Goal: Task Accomplishment & Management: Complete application form

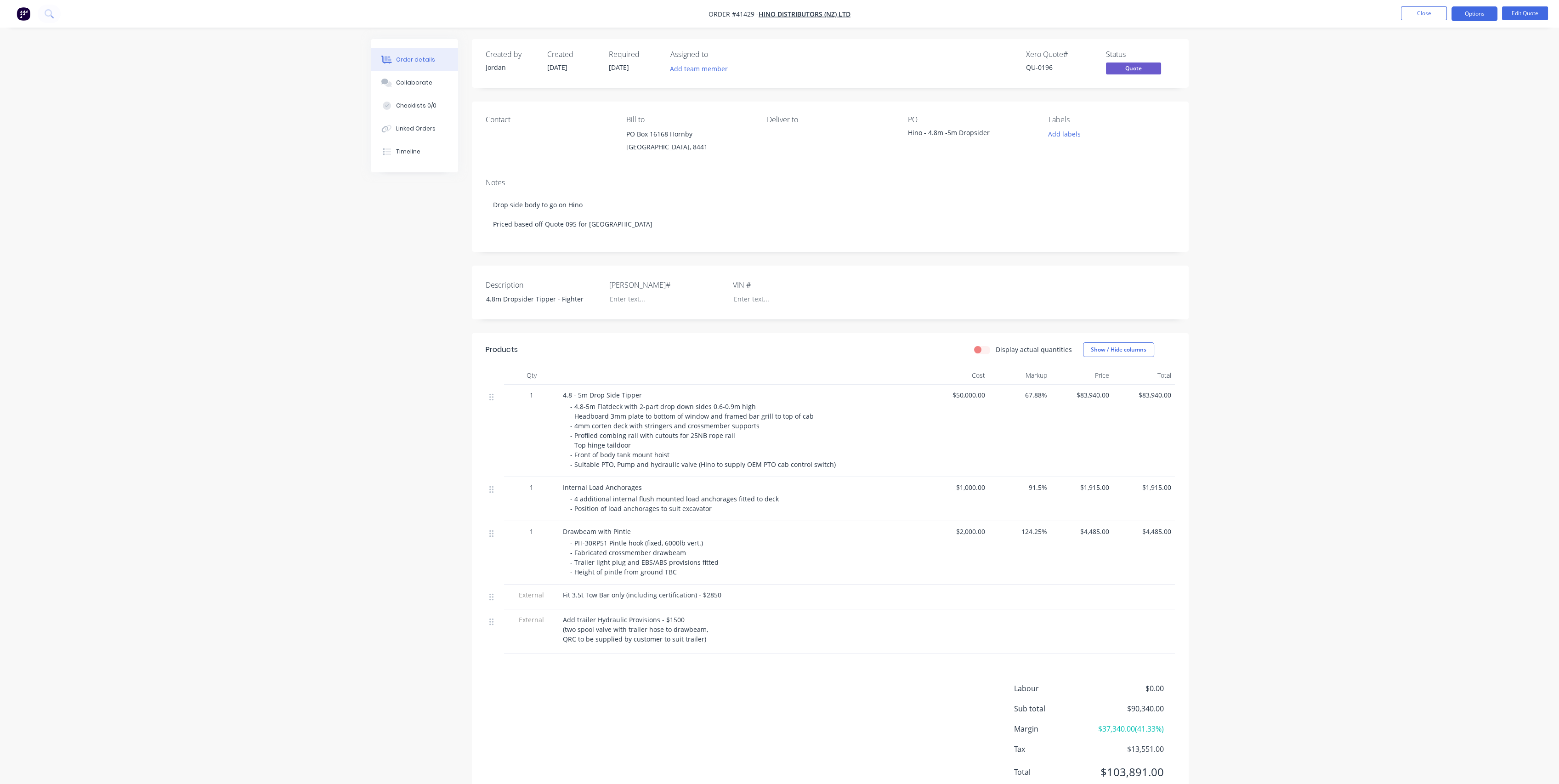
click at [264, 469] on div "Order details Collaborate Checklists 0/0 Linked Orders Timeline Order details C…" at bounding box center [780, 408] width 1559 height 816
click at [256, 73] on div "Order details Collaborate Checklists 0/0 Linked Orders Timeline Order details C…" at bounding box center [780, 408] width 1559 height 816
click at [1421, 13] on button "Close" at bounding box center [1423, 13] width 46 height 14
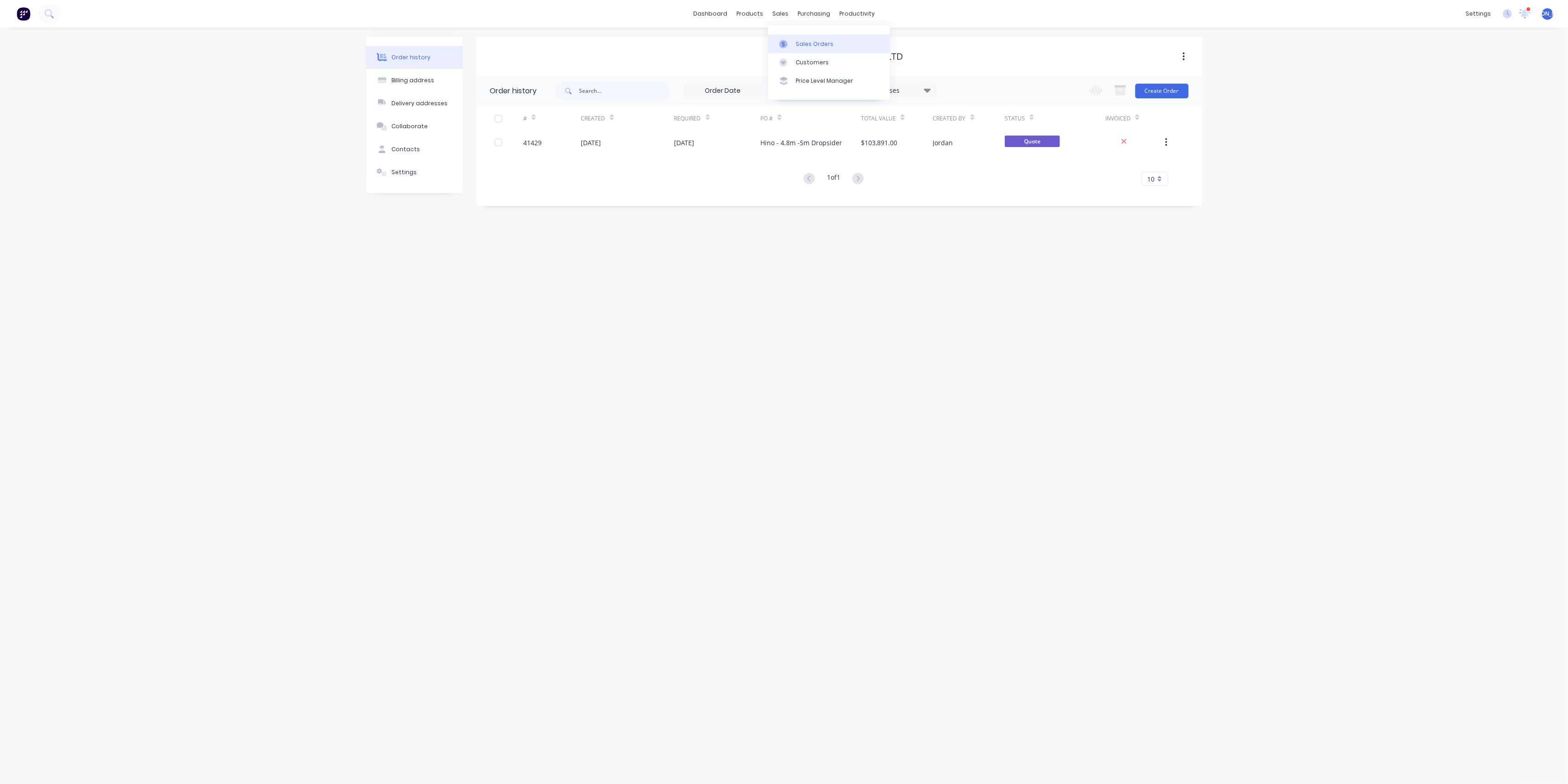
click at [816, 49] on link "Sales Orders" at bounding box center [828, 43] width 122 height 18
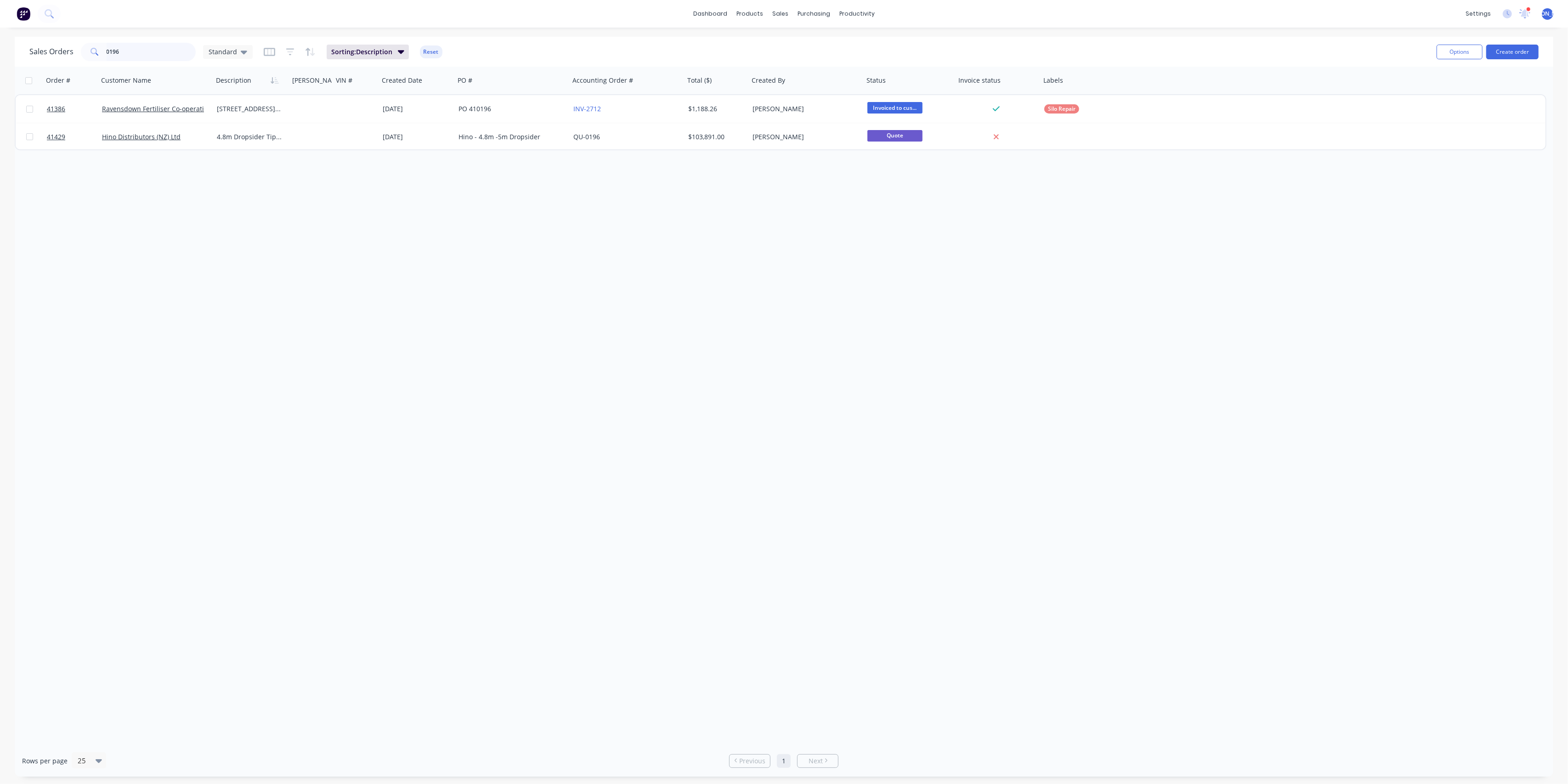
click at [156, 57] on input "0196" at bounding box center [151, 51] width 90 height 18
type input "matt"
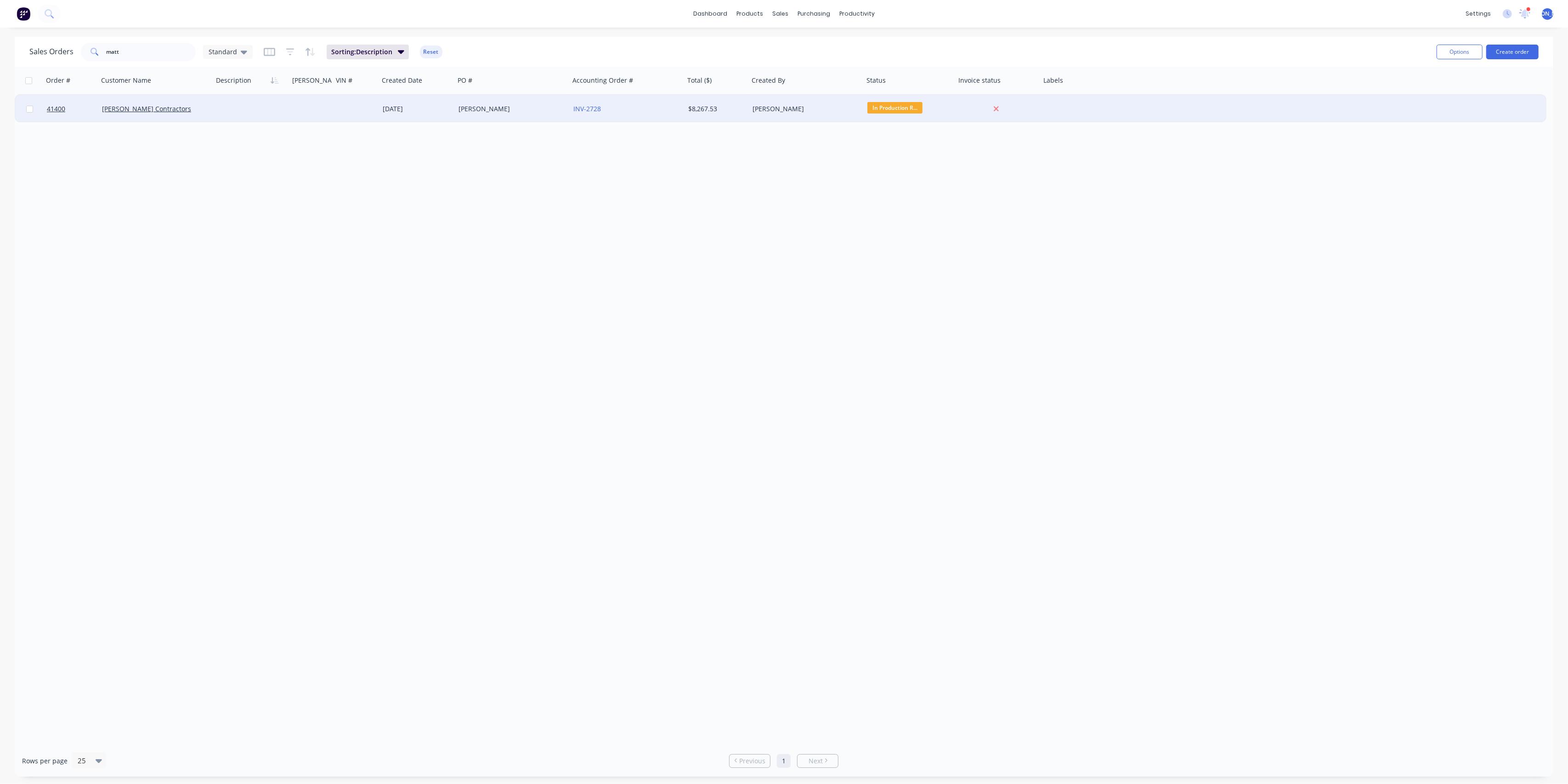
click at [145, 114] on div "[PERSON_NAME] Contractors" at bounding box center [156, 109] width 115 height 28
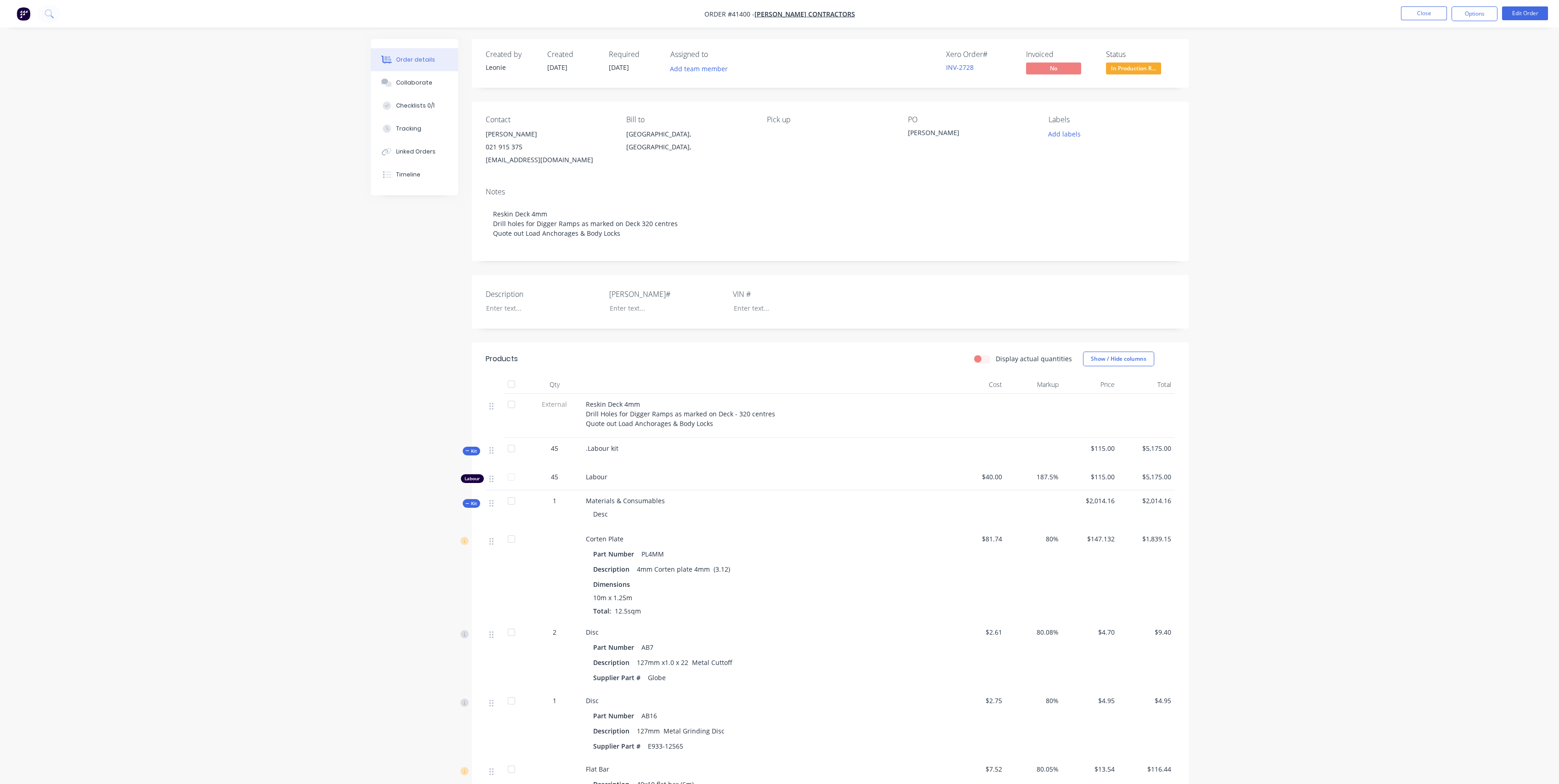
click at [473, 451] on span "Kit" at bounding box center [471, 451] width 12 height 7
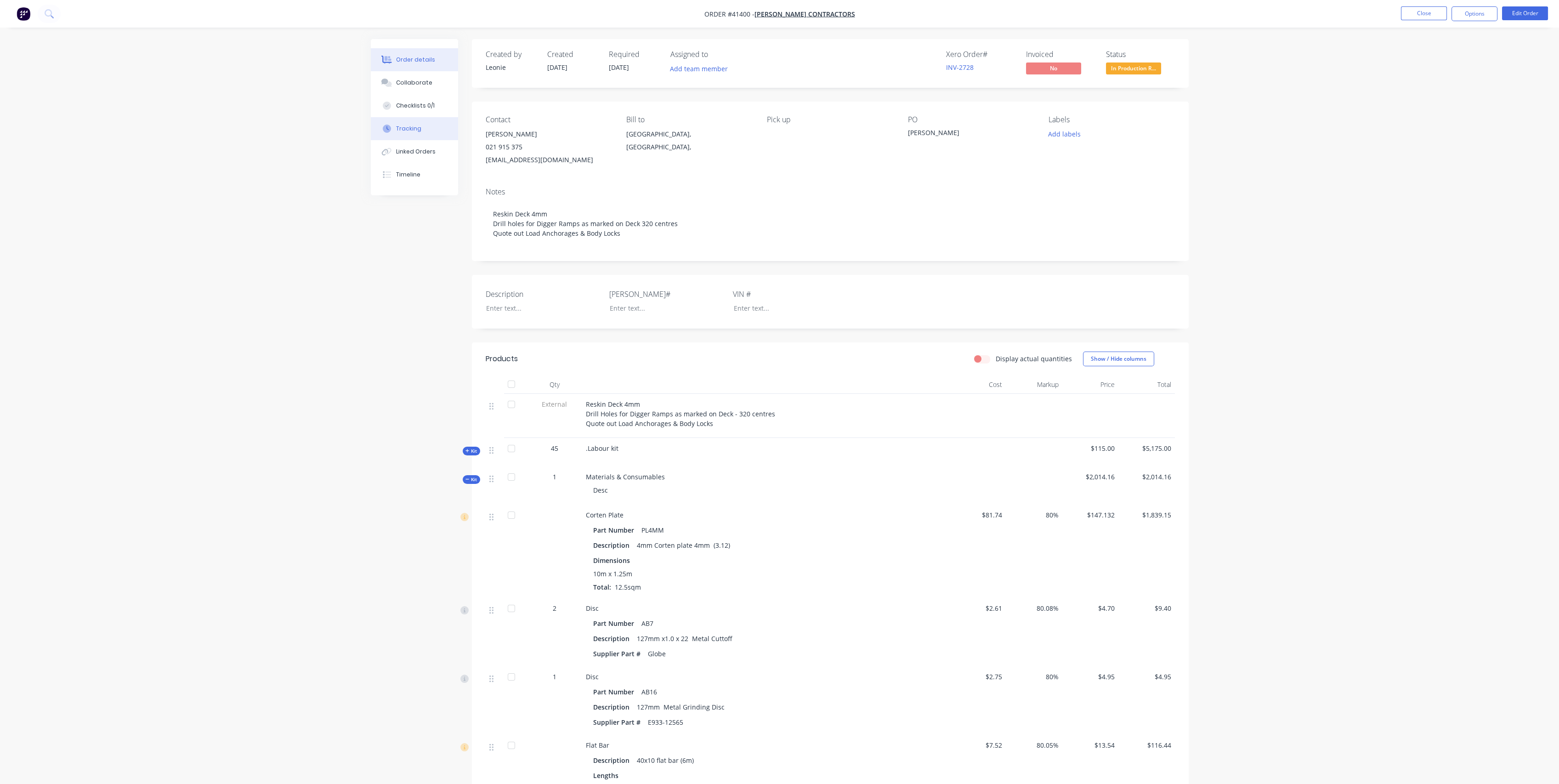
click at [434, 131] on button "Tracking" at bounding box center [414, 129] width 87 height 23
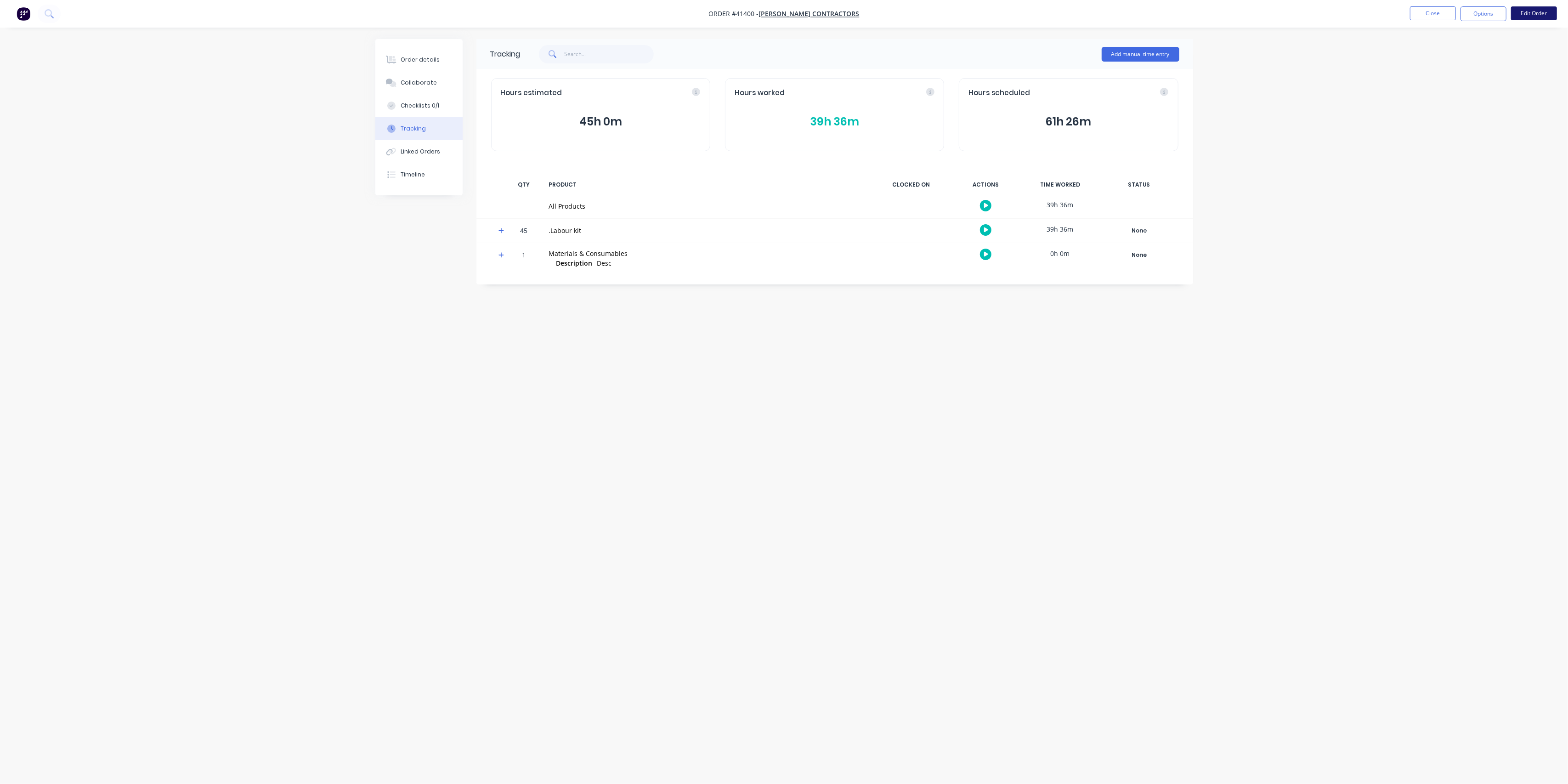
click at [1541, 15] on button "Edit Order" at bounding box center [1533, 13] width 46 height 14
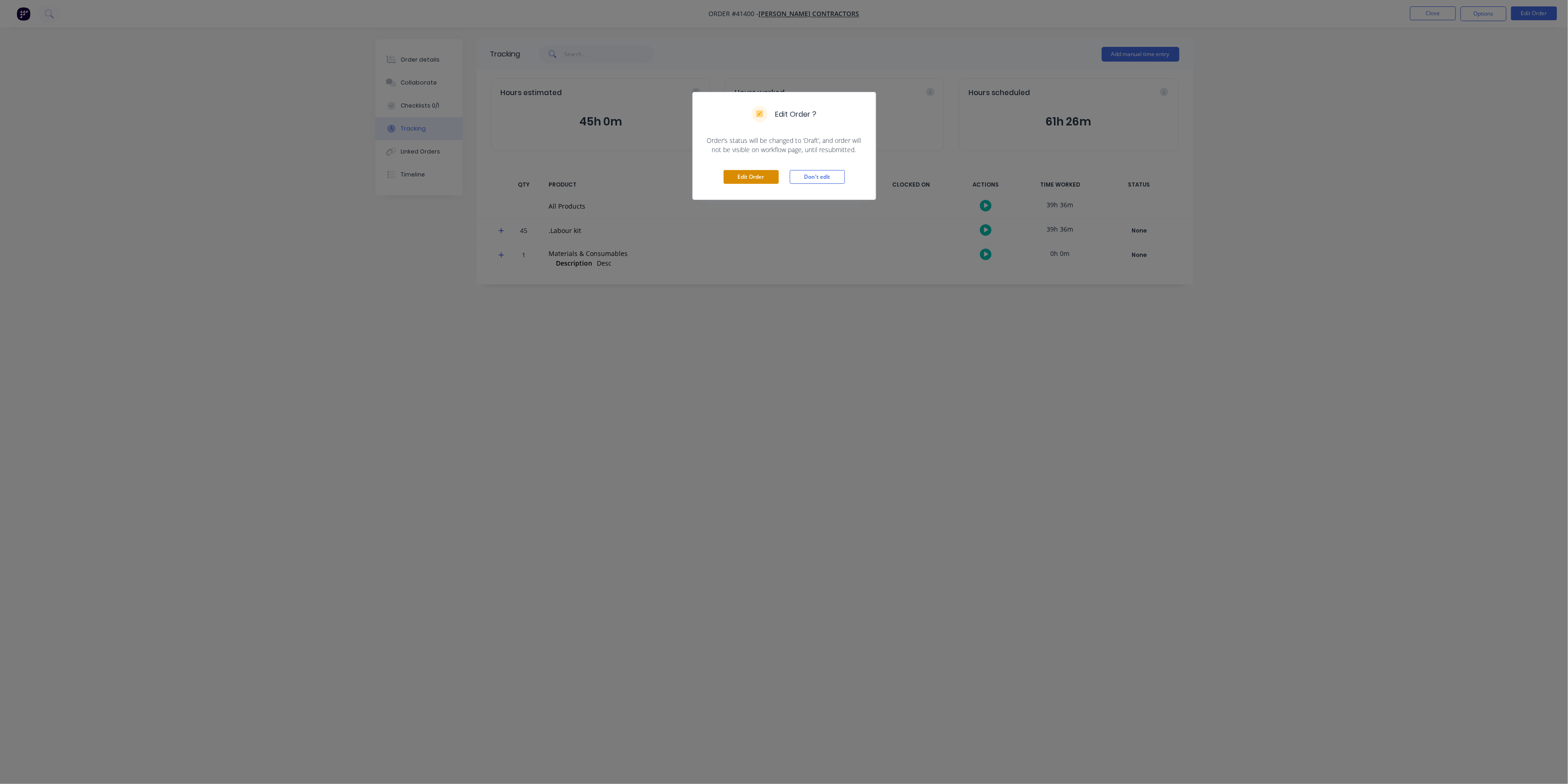
click at [747, 170] on button "Edit Order" at bounding box center [751, 176] width 55 height 14
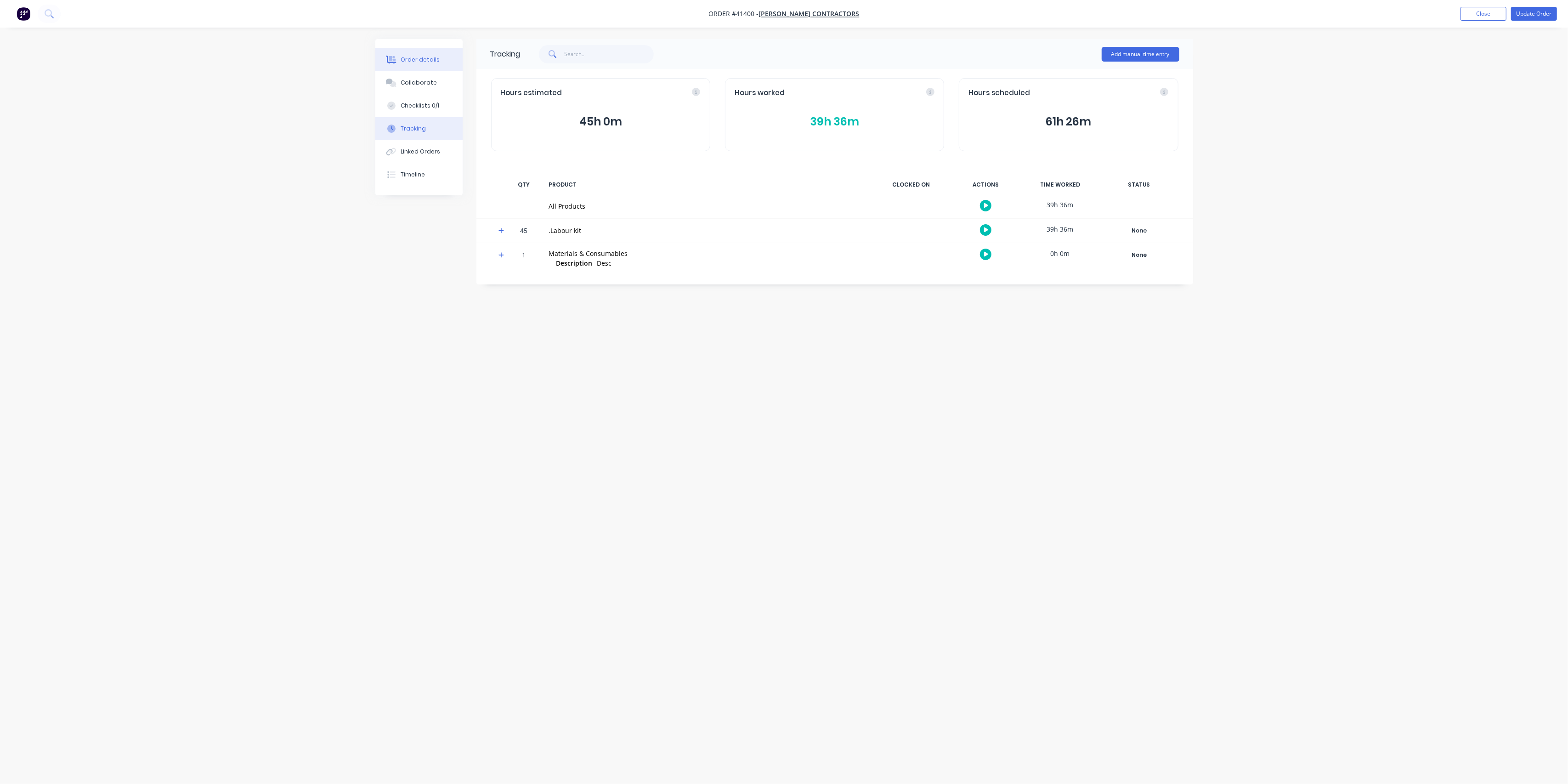
click at [417, 60] on div "Order details" at bounding box center [419, 59] width 39 height 8
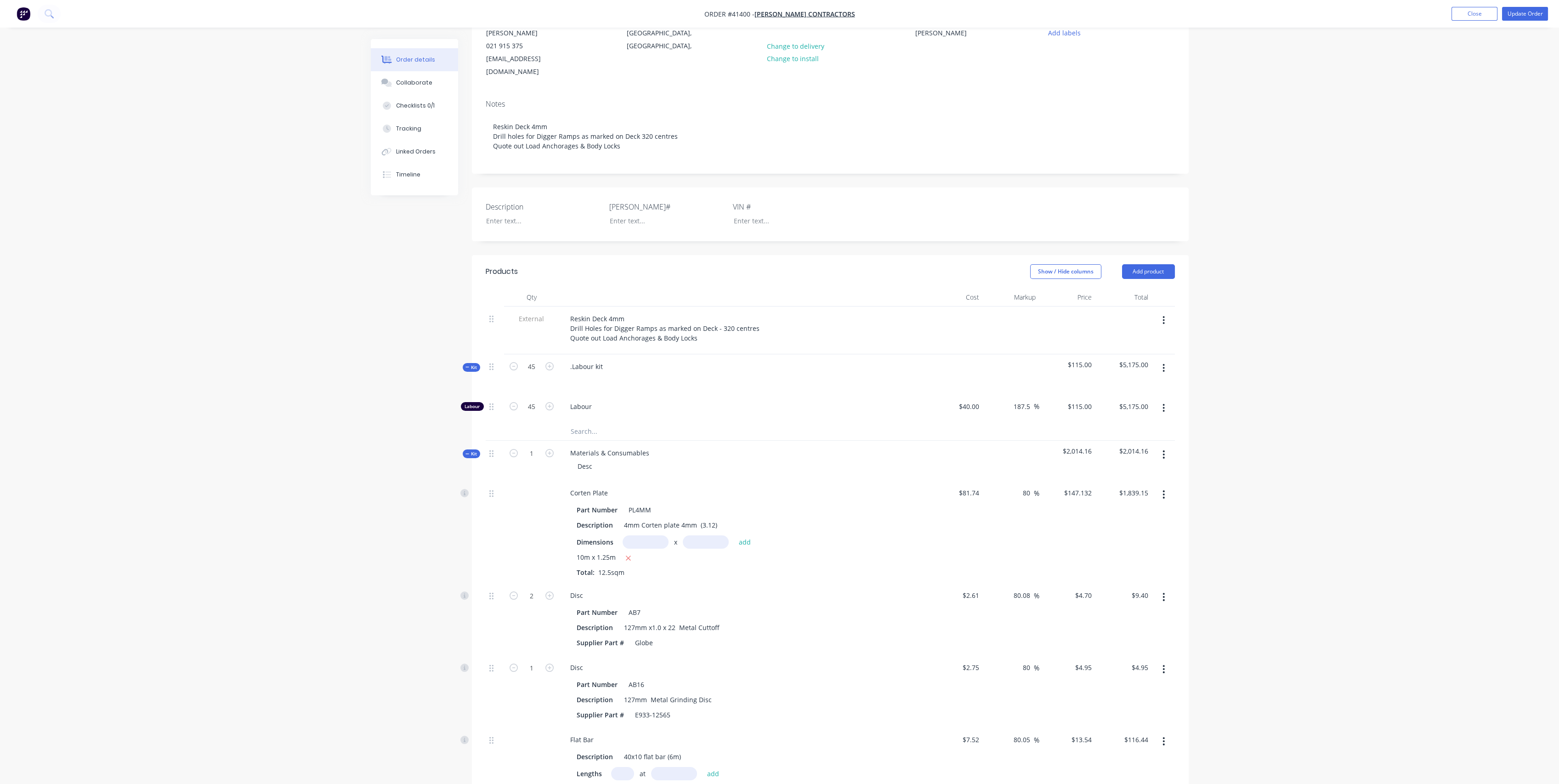
scroll to position [204, 0]
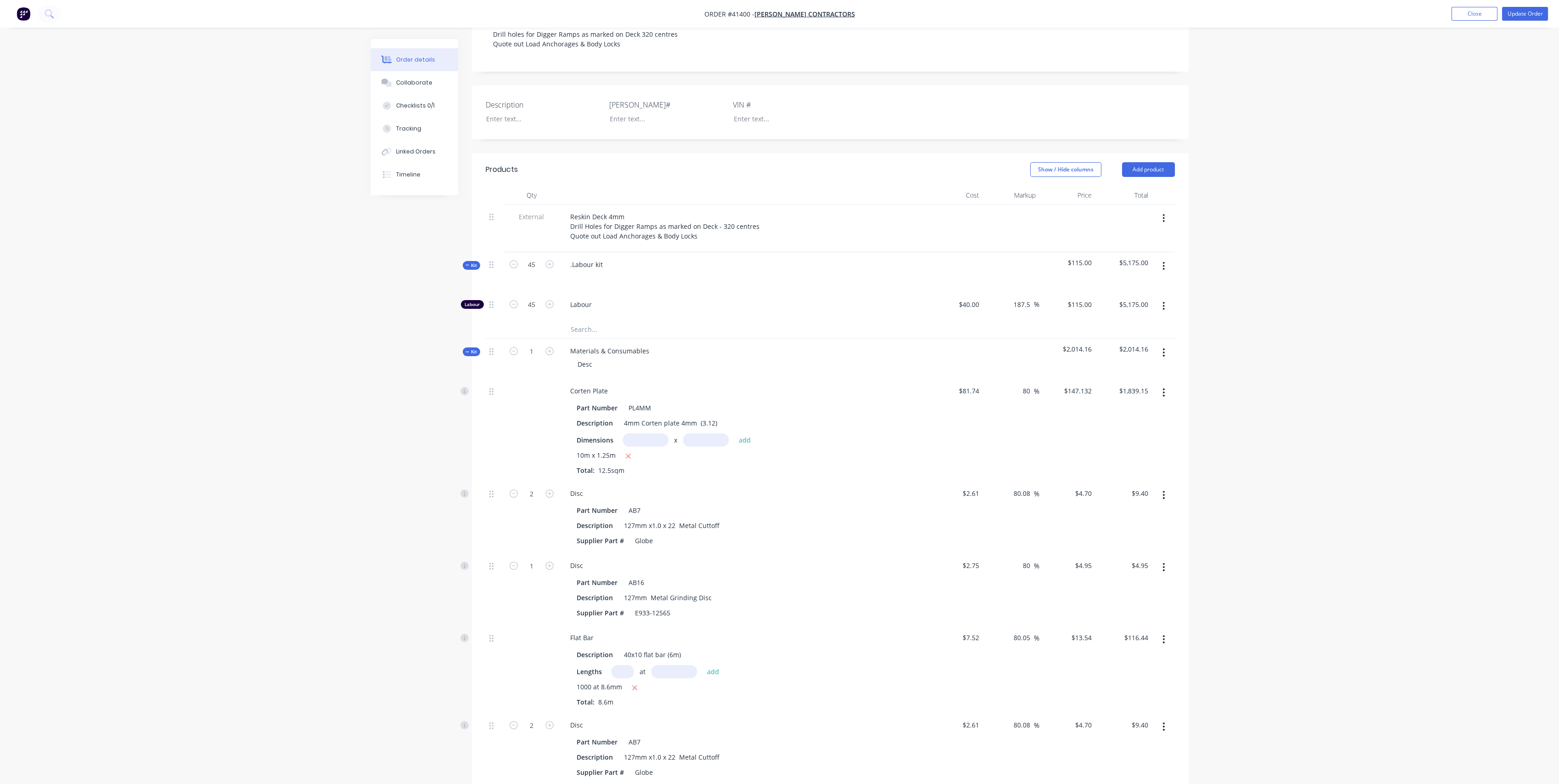
click at [356, 275] on div "Order details Collaborate Checklists 0/1 Tracking Linked Orders Timeline Order …" at bounding box center [780, 503] width 1559 height 1416
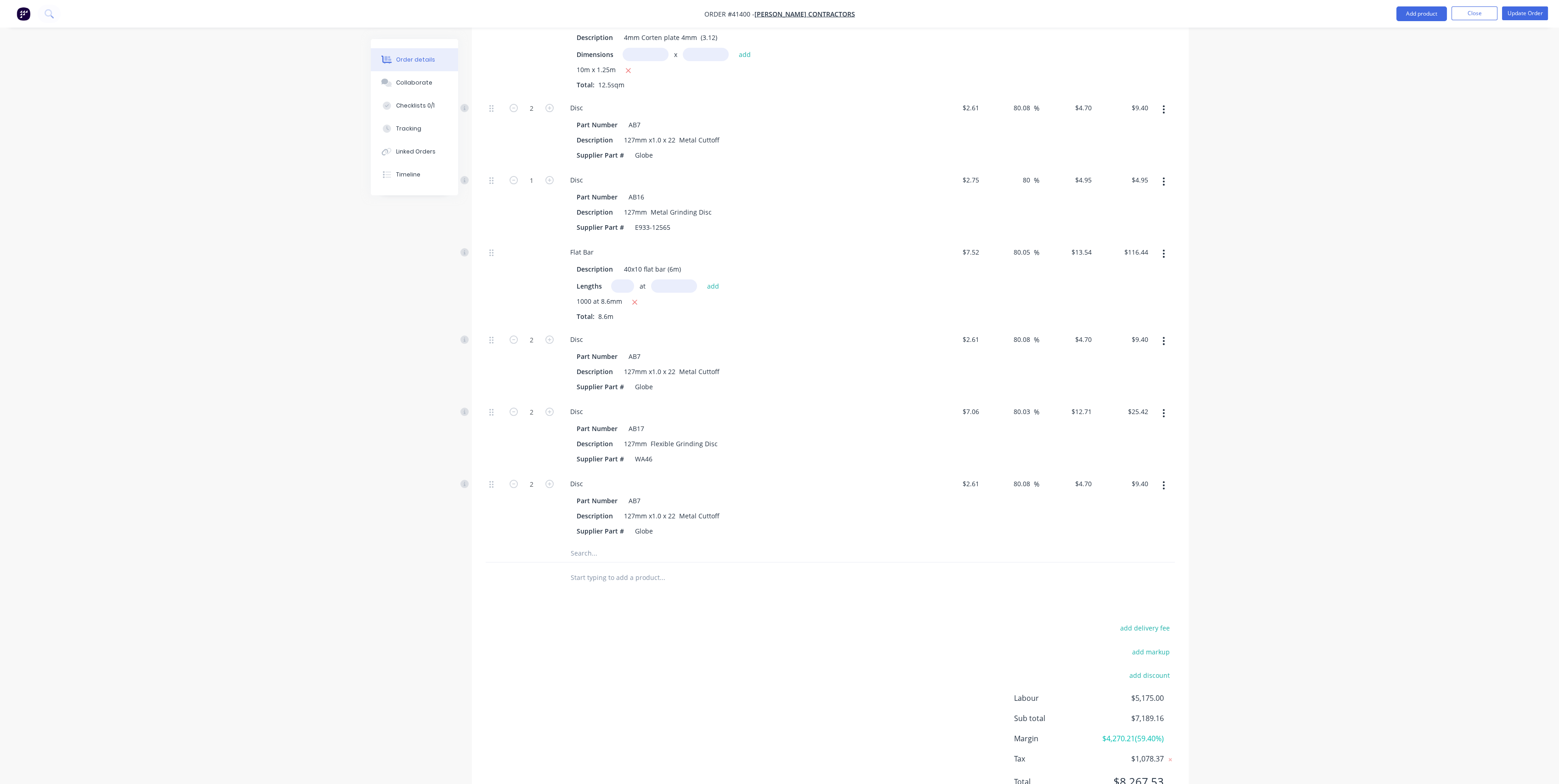
scroll to position [618, 0]
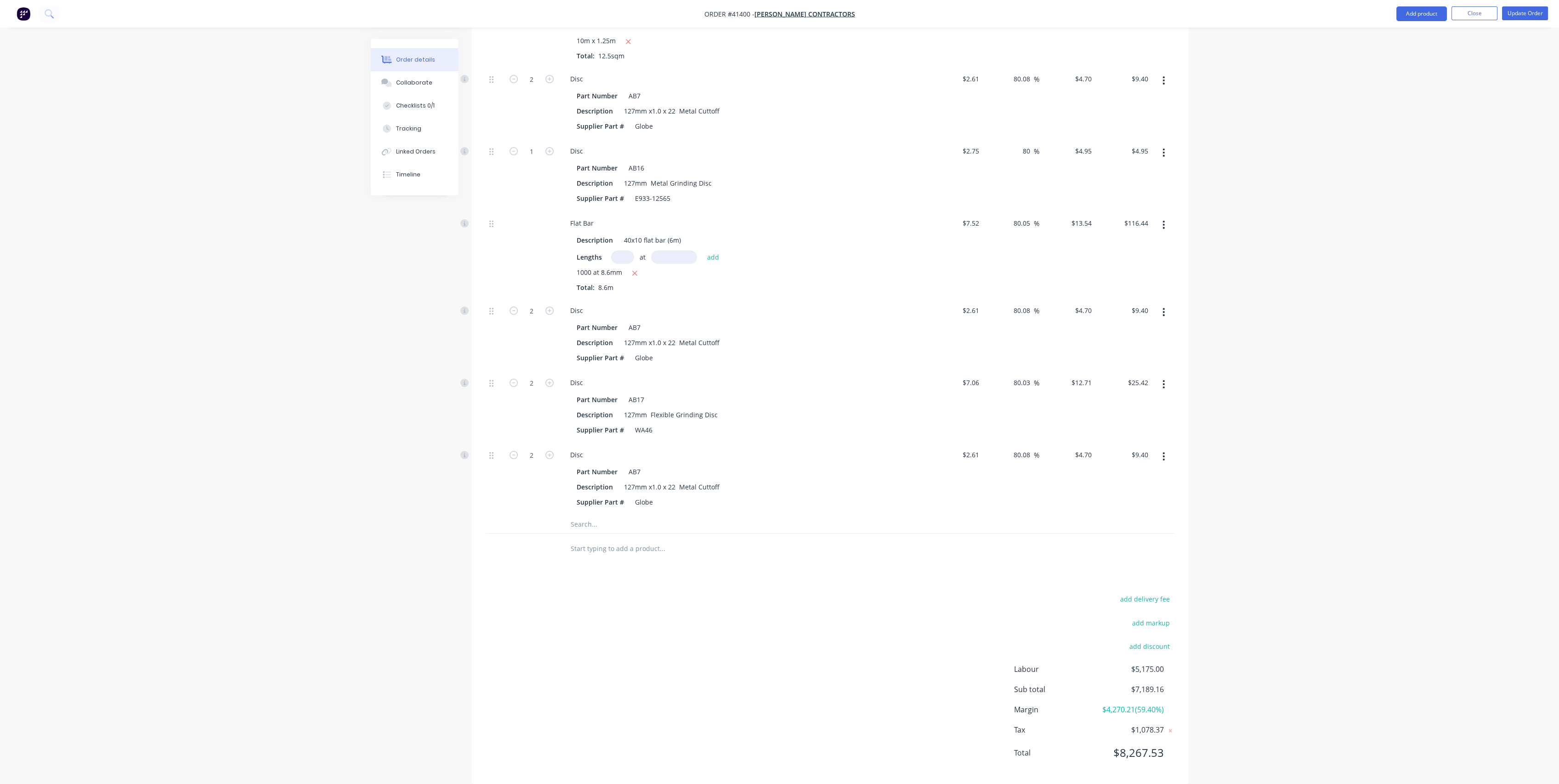
click at [582, 515] on input "text" at bounding box center [662, 524] width 184 height 18
type input "6T Tiger Lugs"
click at [684, 533] on button "Add 6T Tiger Lugs to kit" at bounding box center [700, 547] width 275 height 30
click at [1519, 14] on button "Update Order" at bounding box center [1524, 13] width 46 height 14
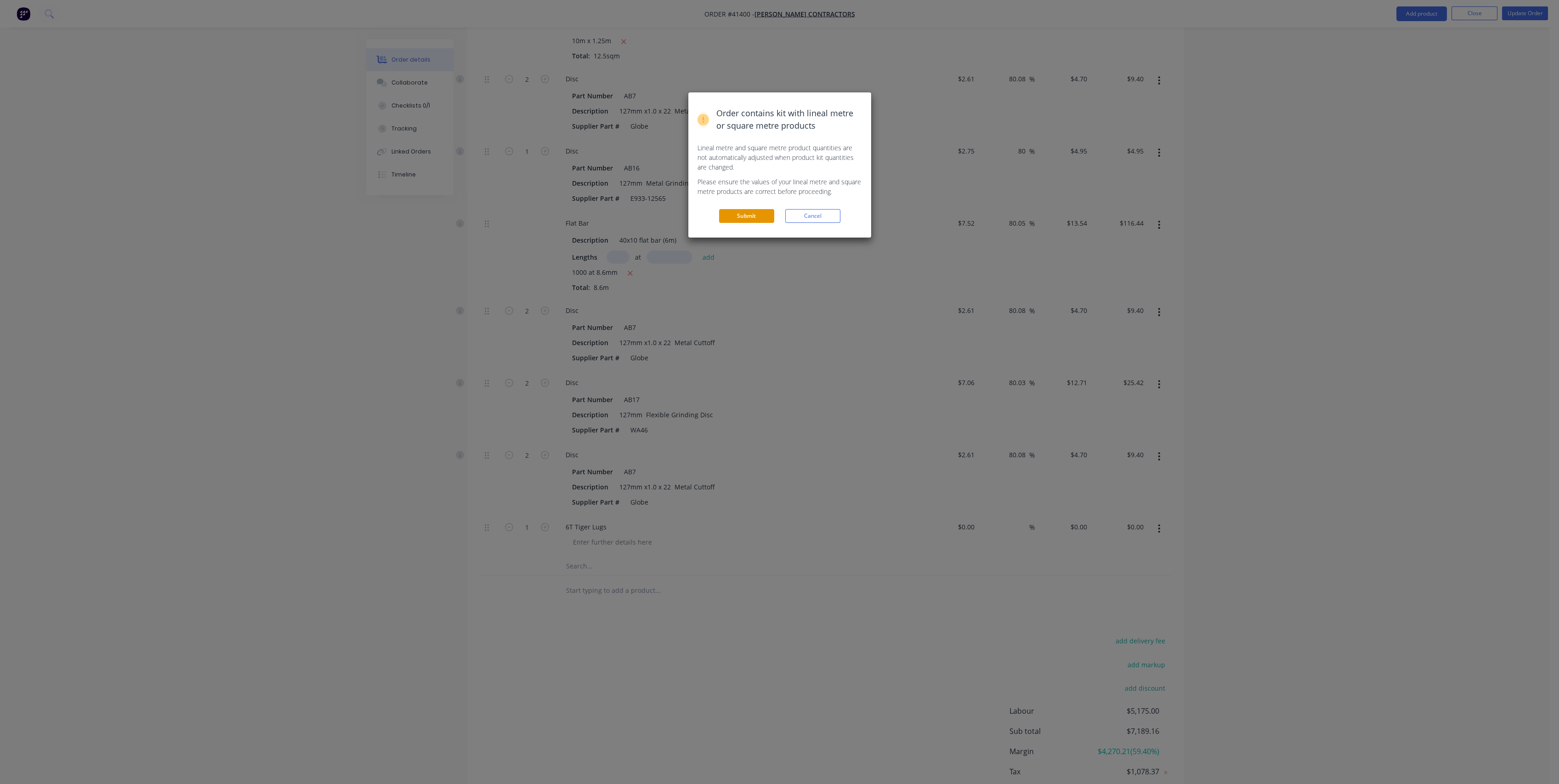
click at [747, 211] on button "Submit" at bounding box center [746, 215] width 55 height 14
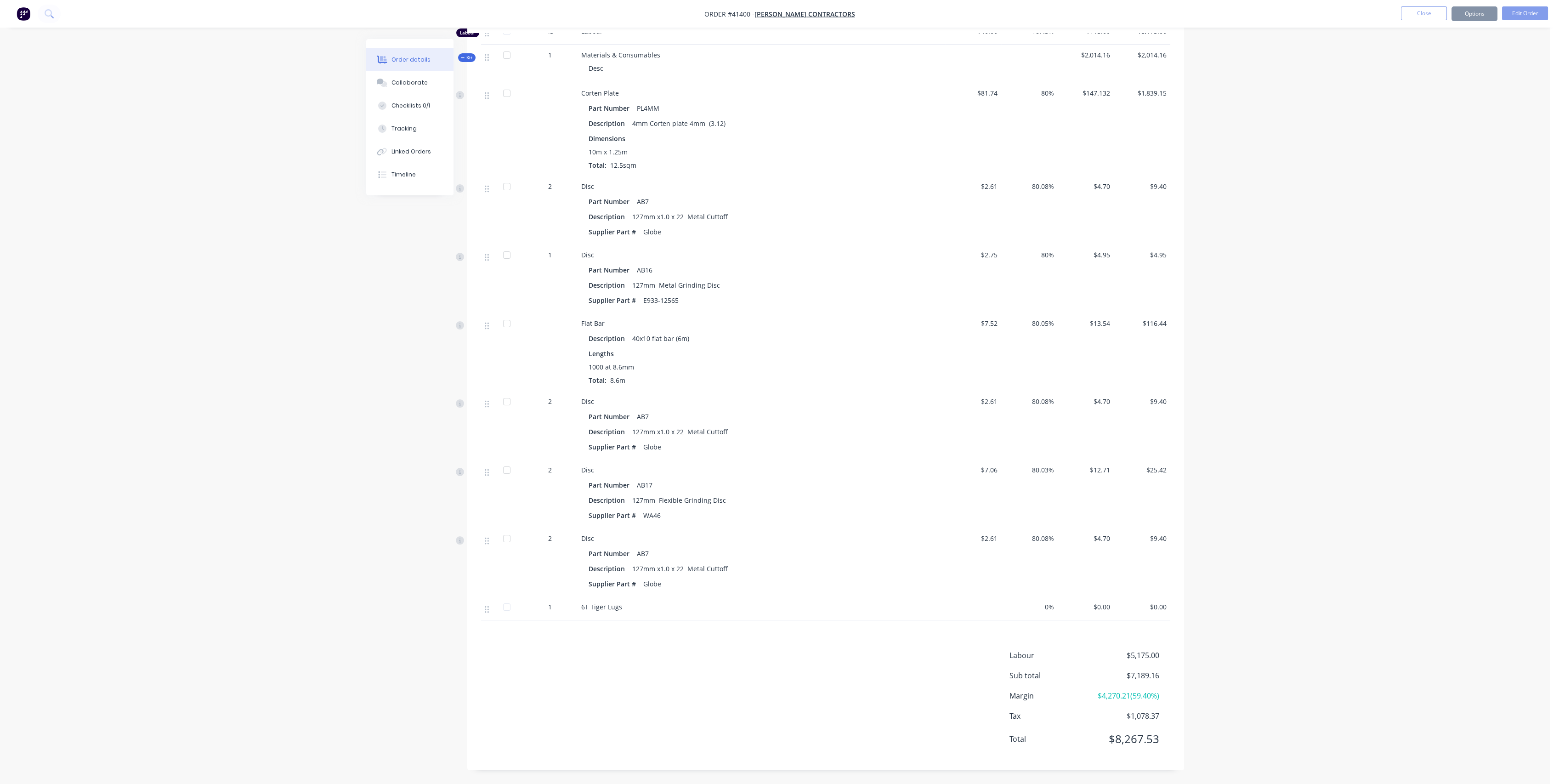
scroll to position [446, 0]
click at [1473, 16] on button "Options" at bounding box center [1473, 14] width 46 height 14
click at [1429, 165] on div "Purchase Products" at bounding box center [1446, 166] width 85 height 14
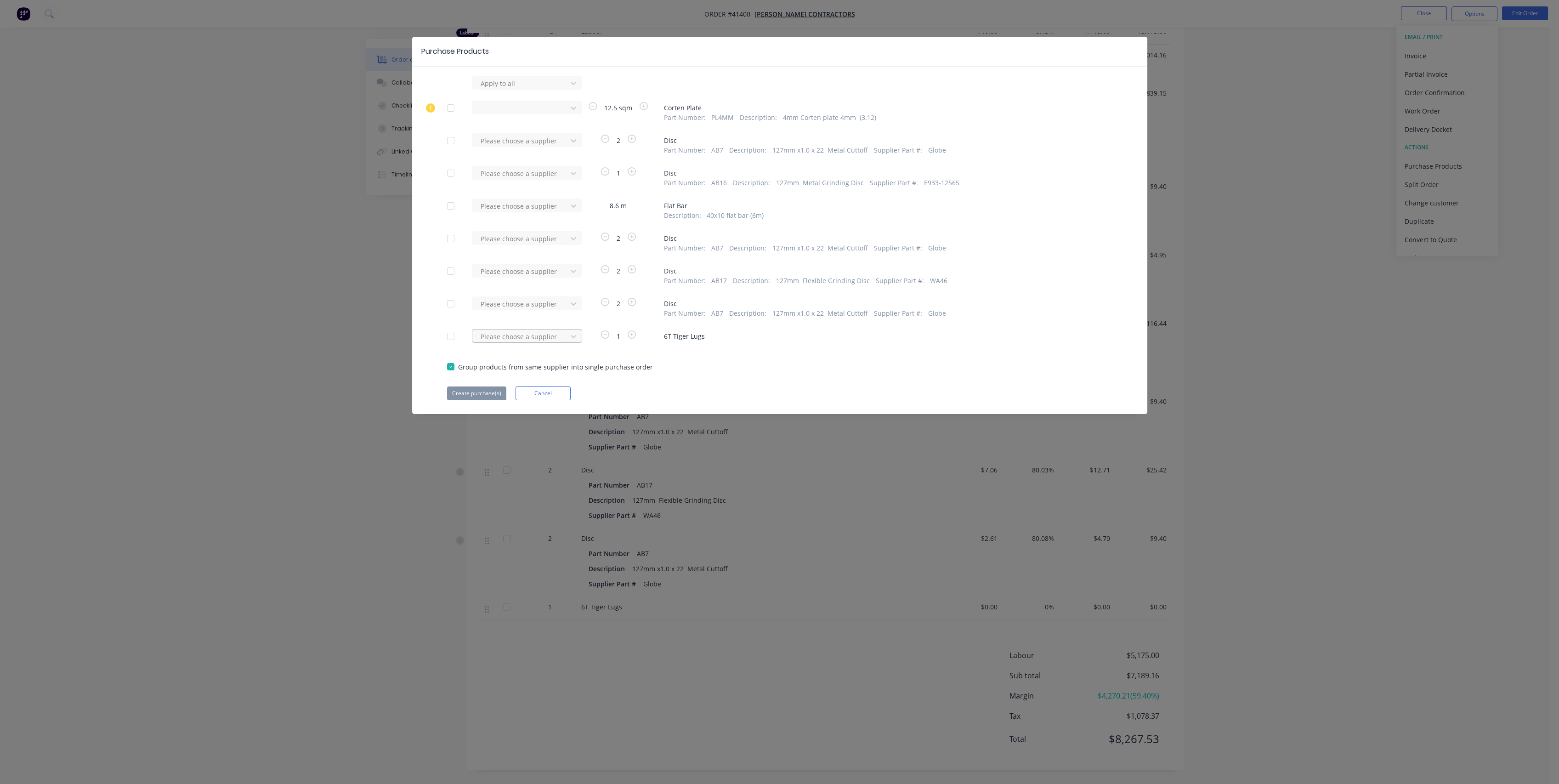
click at [530, 89] on div at bounding box center [521, 83] width 83 height 12
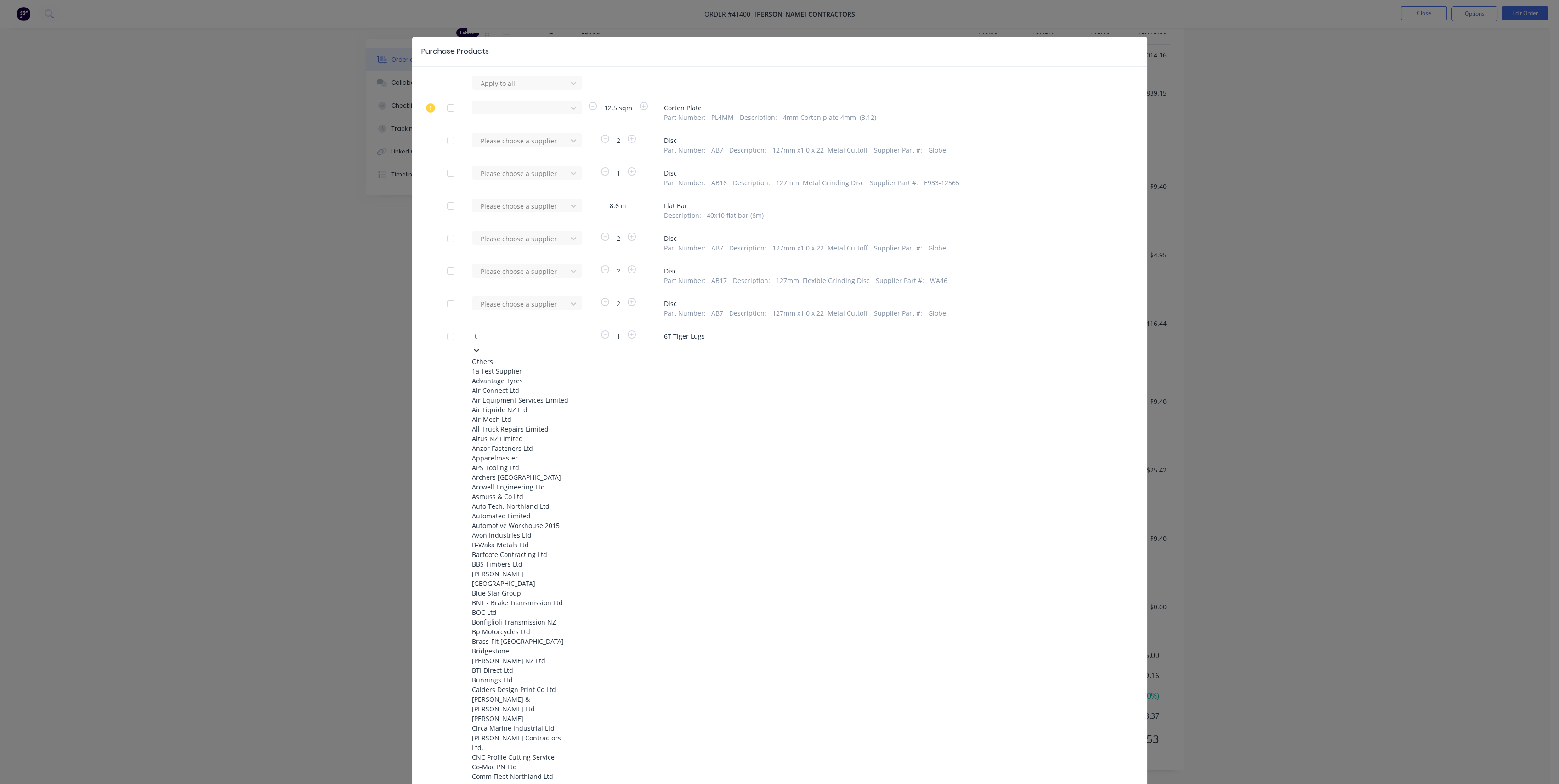
type input "tw"
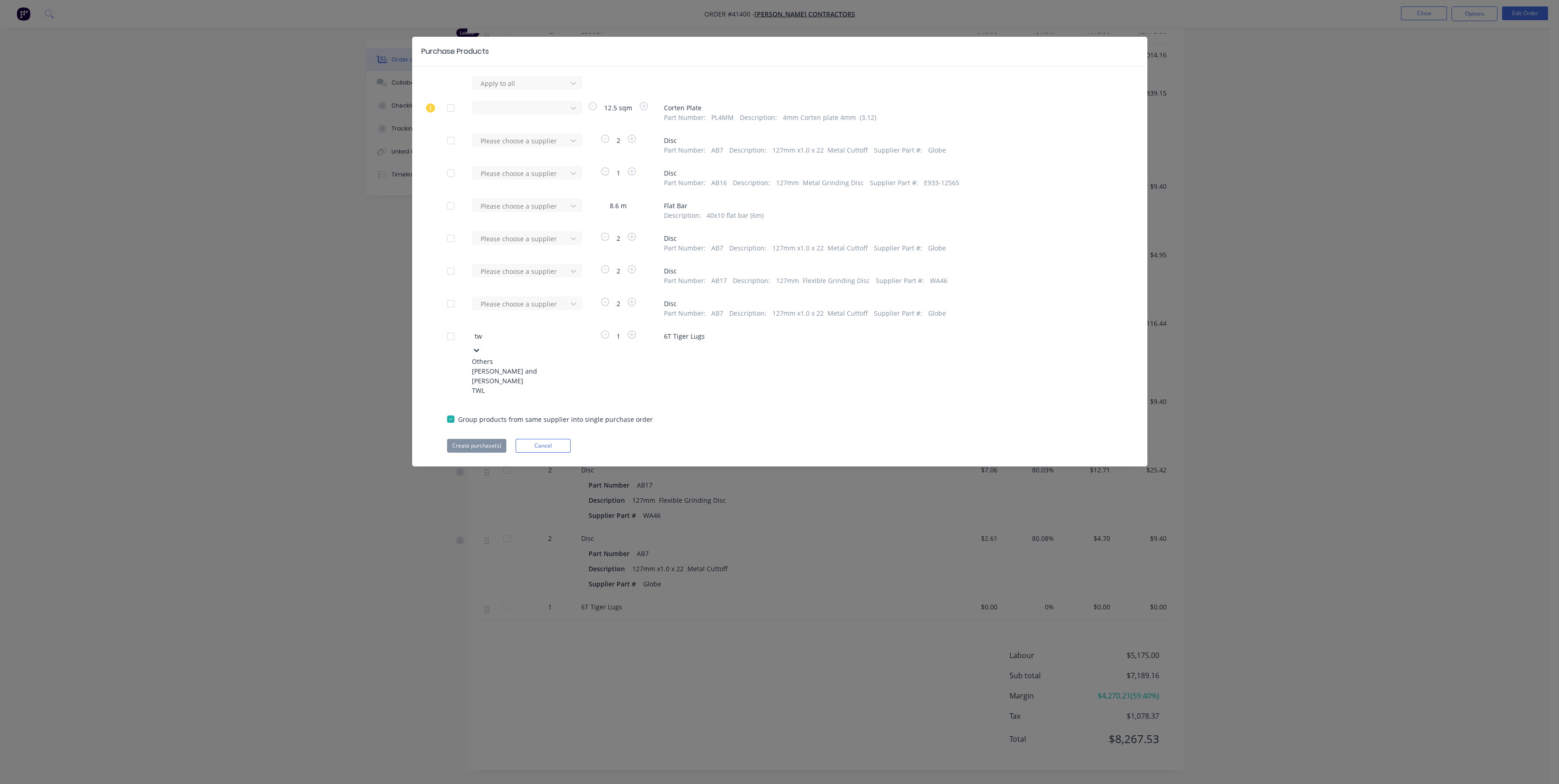
click at [509, 388] on div "TWL" at bounding box center [522, 390] width 101 height 10
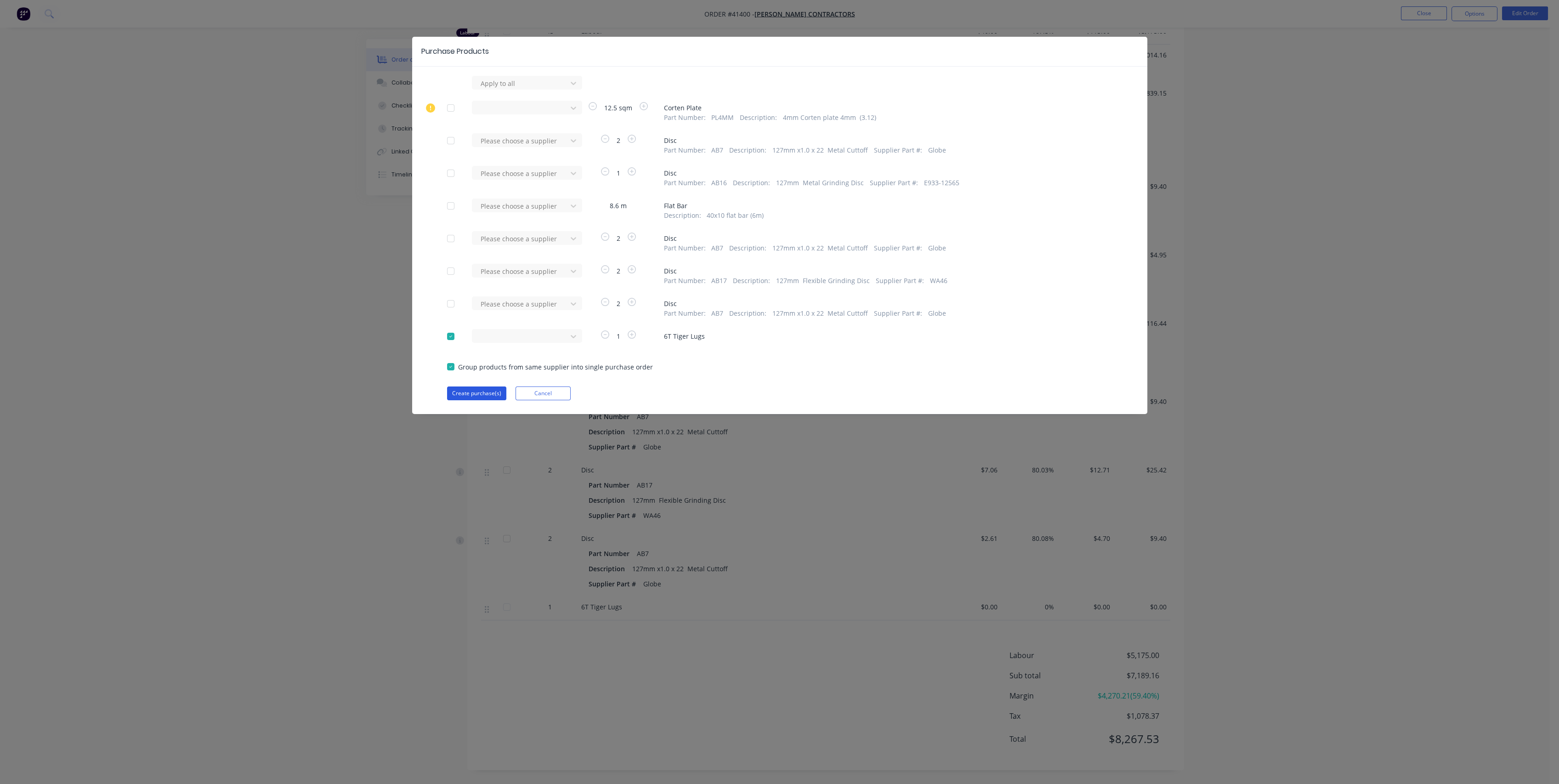
click at [478, 394] on button "Create purchase(s)" at bounding box center [477, 392] width 59 height 14
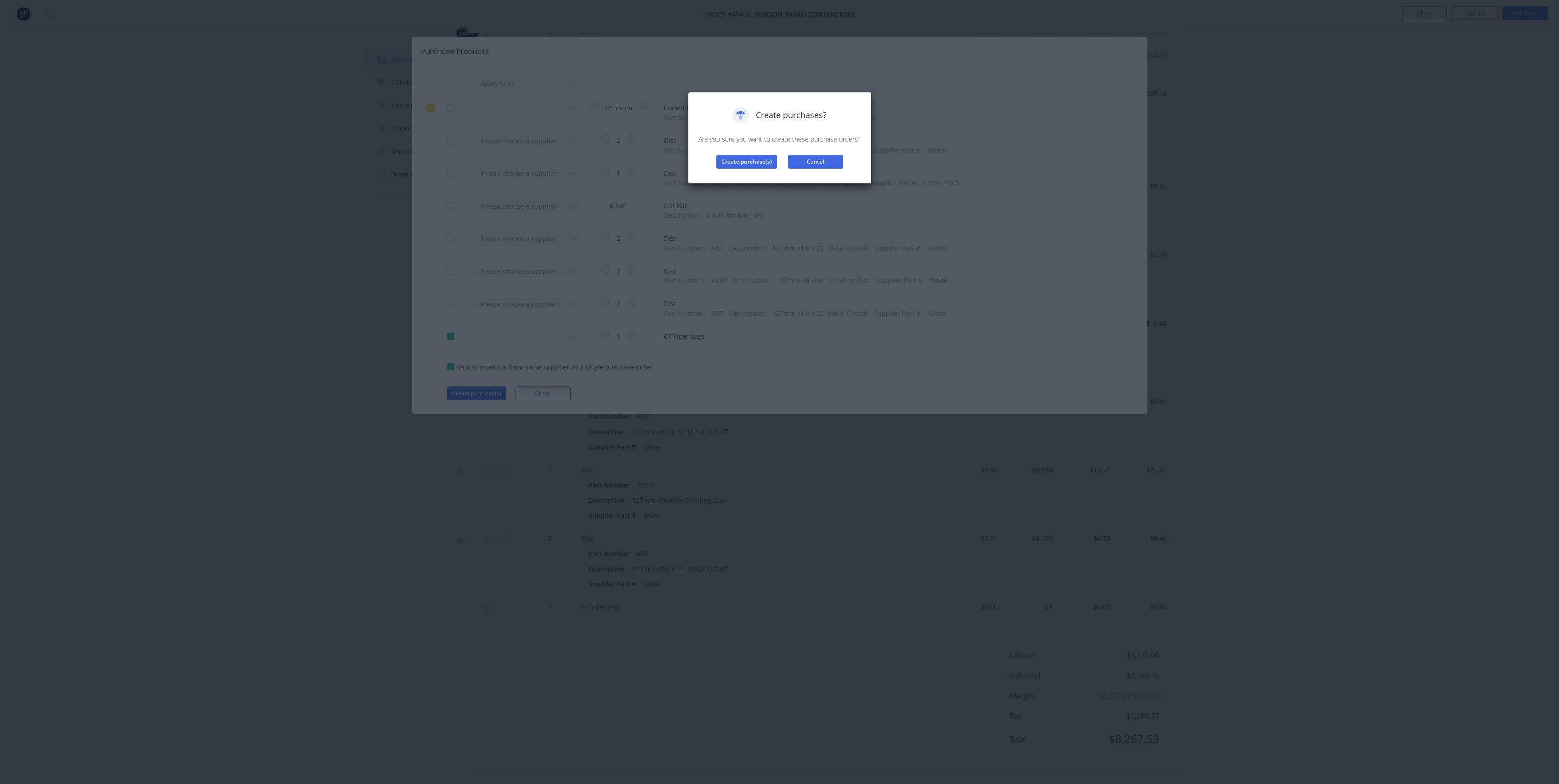
click at [825, 158] on button "Cancel" at bounding box center [815, 161] width 55 height 14
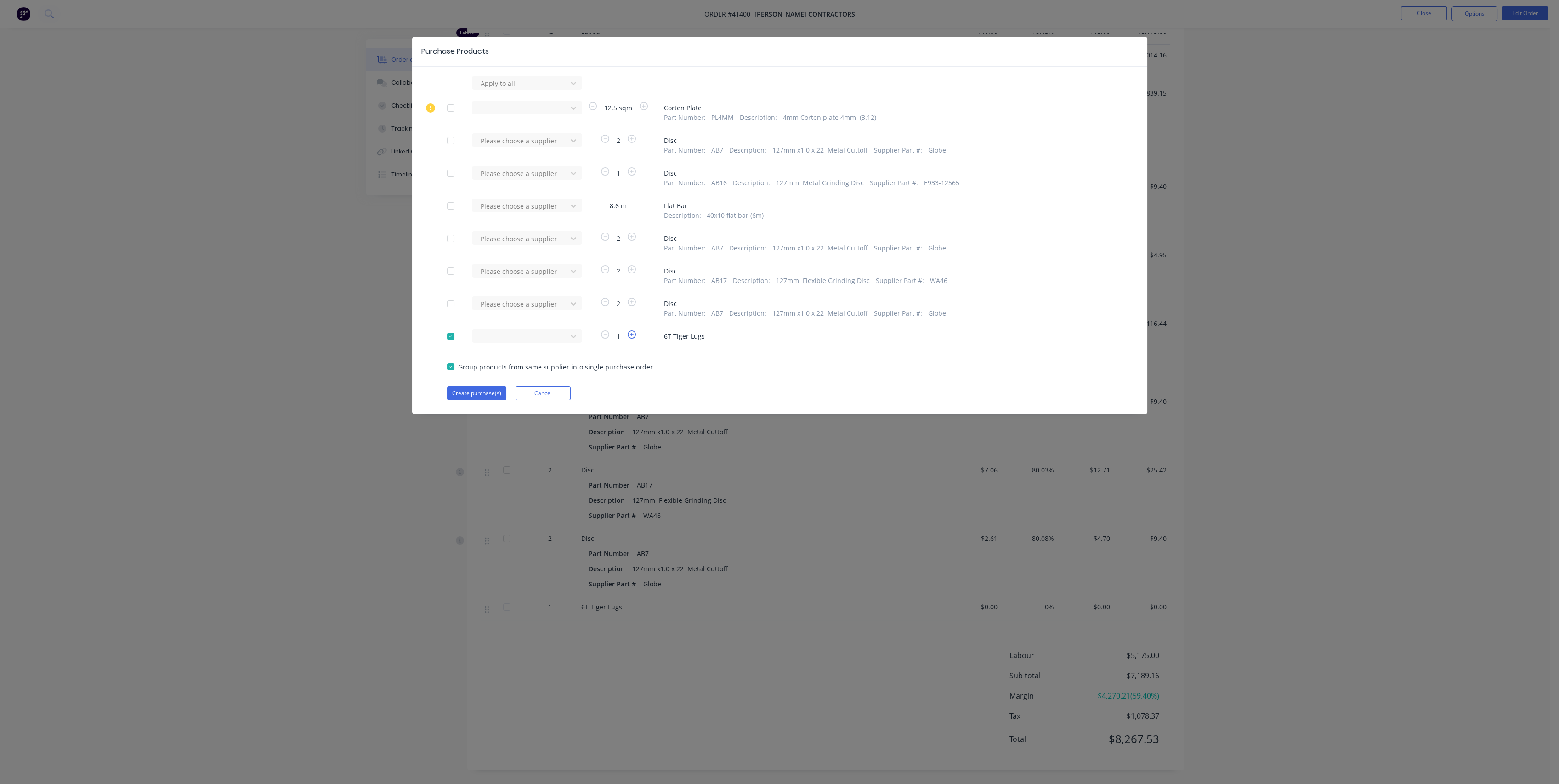
click at [633, 332] on icon "button" at bounding box center [631, 334] width 8 height 8
click at [472, 391] on button "Create purchase(s)" at bounding box center [477, 392] width 59 height 14
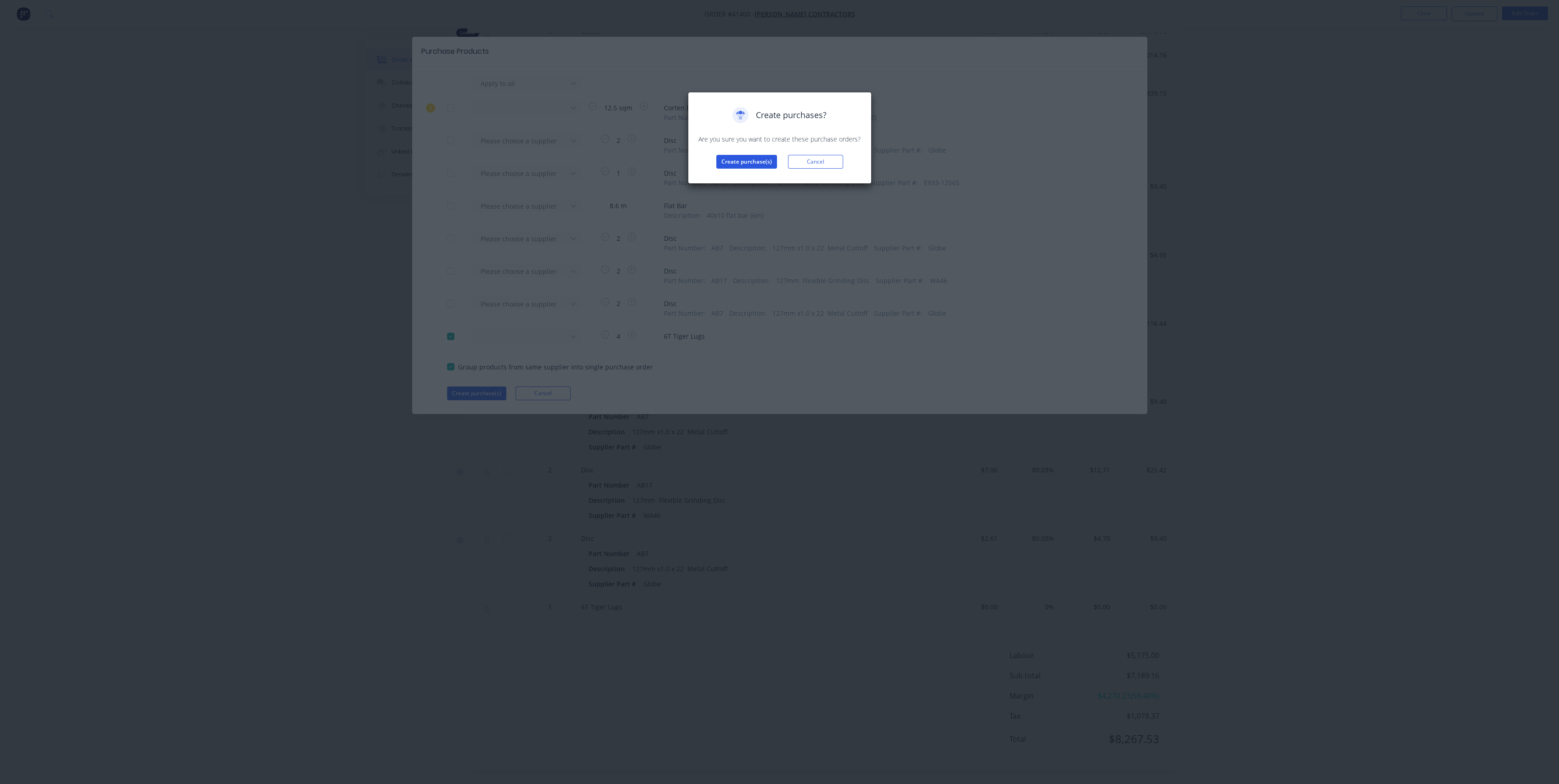
click at [743, 162] on button "Create purchase(s)" at bounding box center [746, 161] width 60 height 14
click at [757, 175] on button "View purchase(s)" at bounding box center [746, 176] width 55 height 14
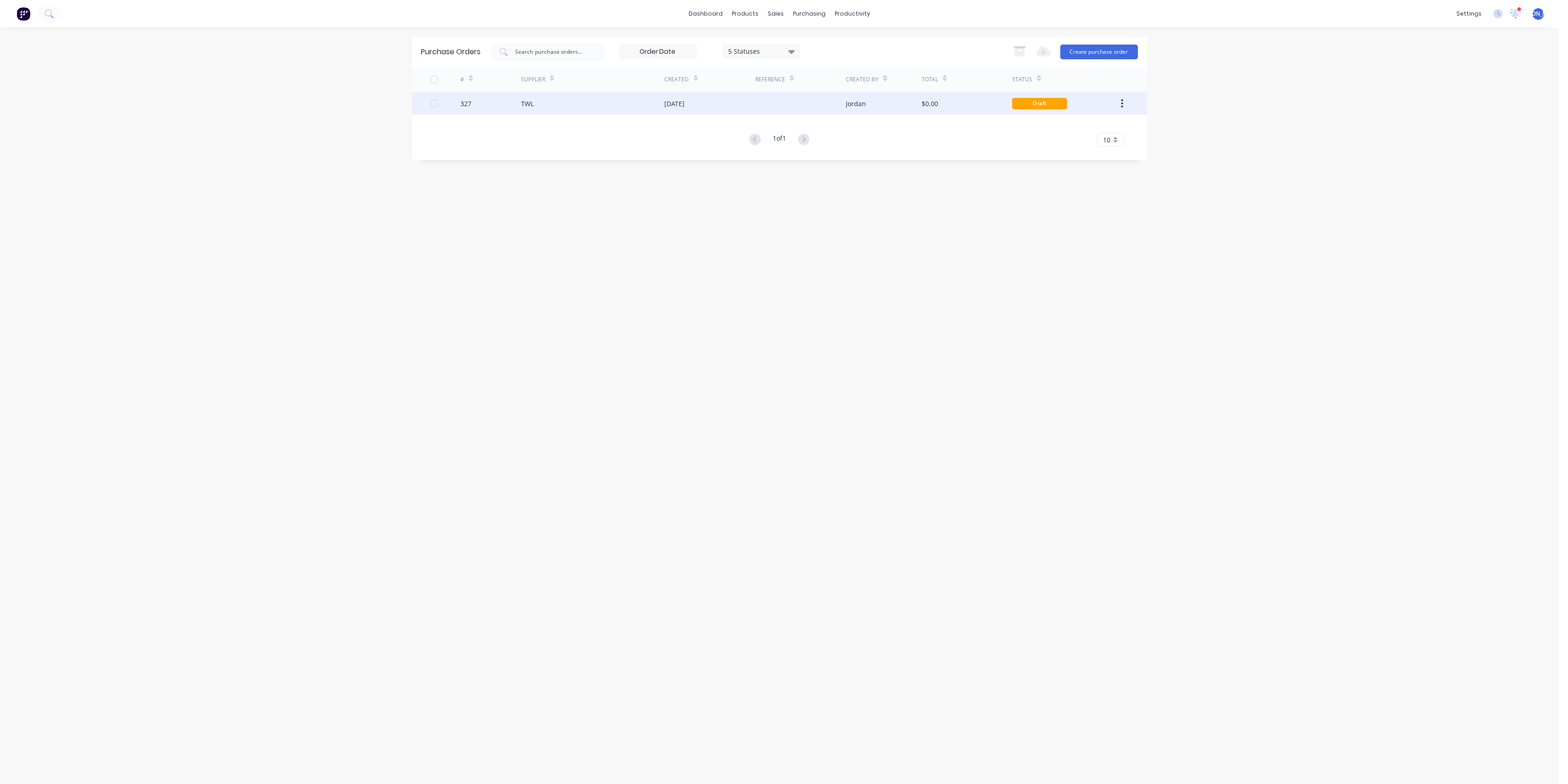
click at [649, 105] on div "TWL" at bounding box center [593, 104] width 144 height 23
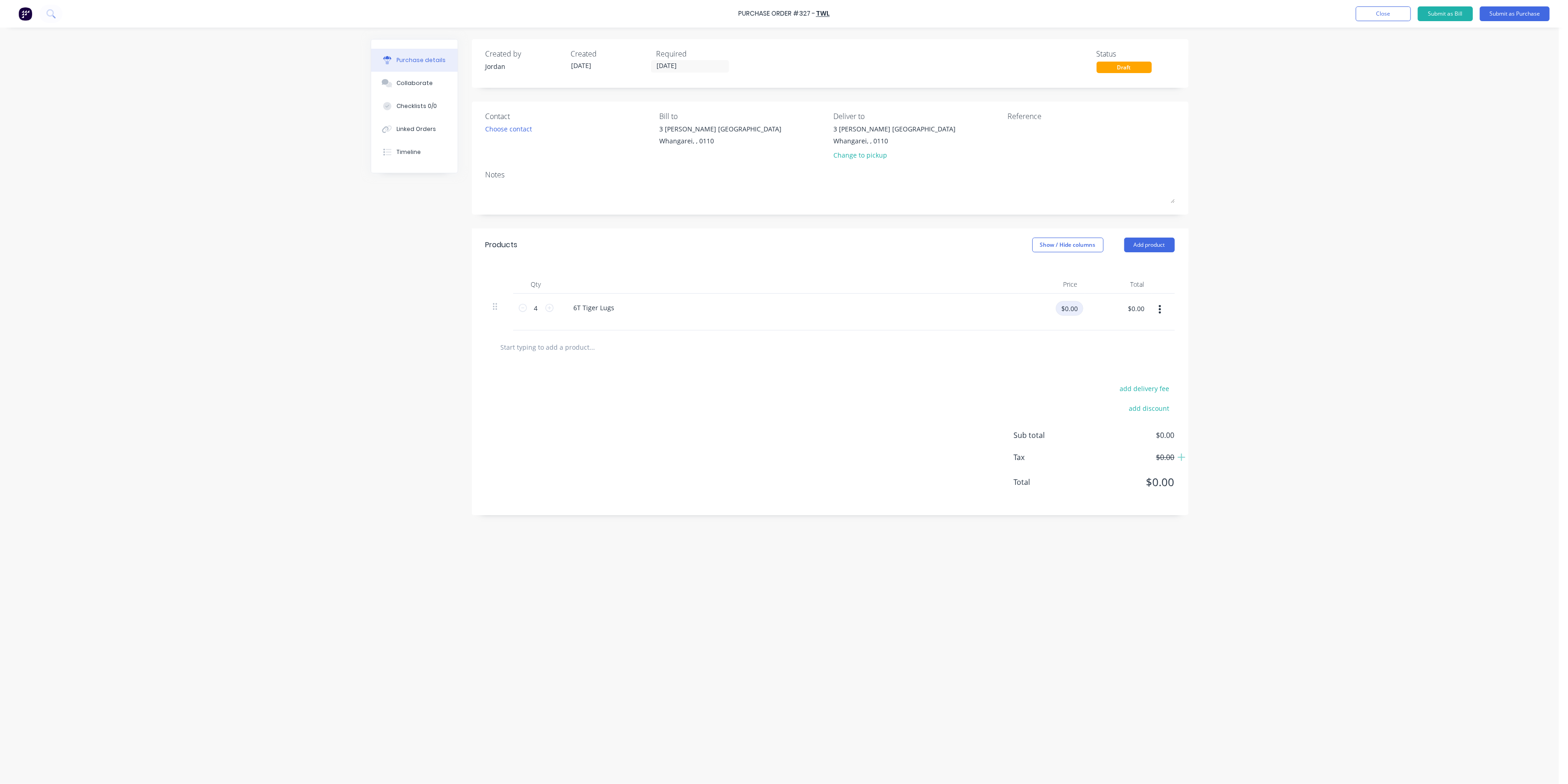
click at [1070, 314] on input "$0.00" at bounding box center [1069, 308] width 28 height 14
type input "$109.23"
type input "$436.92"
click at [752, 314] on div "6T Tiger Lugs" at bounding box center [789, 311] width 459 height 37
click at [1512, 11] on button "Submit as Purchase" at bounding box center [1515, 14] width 70 height 14
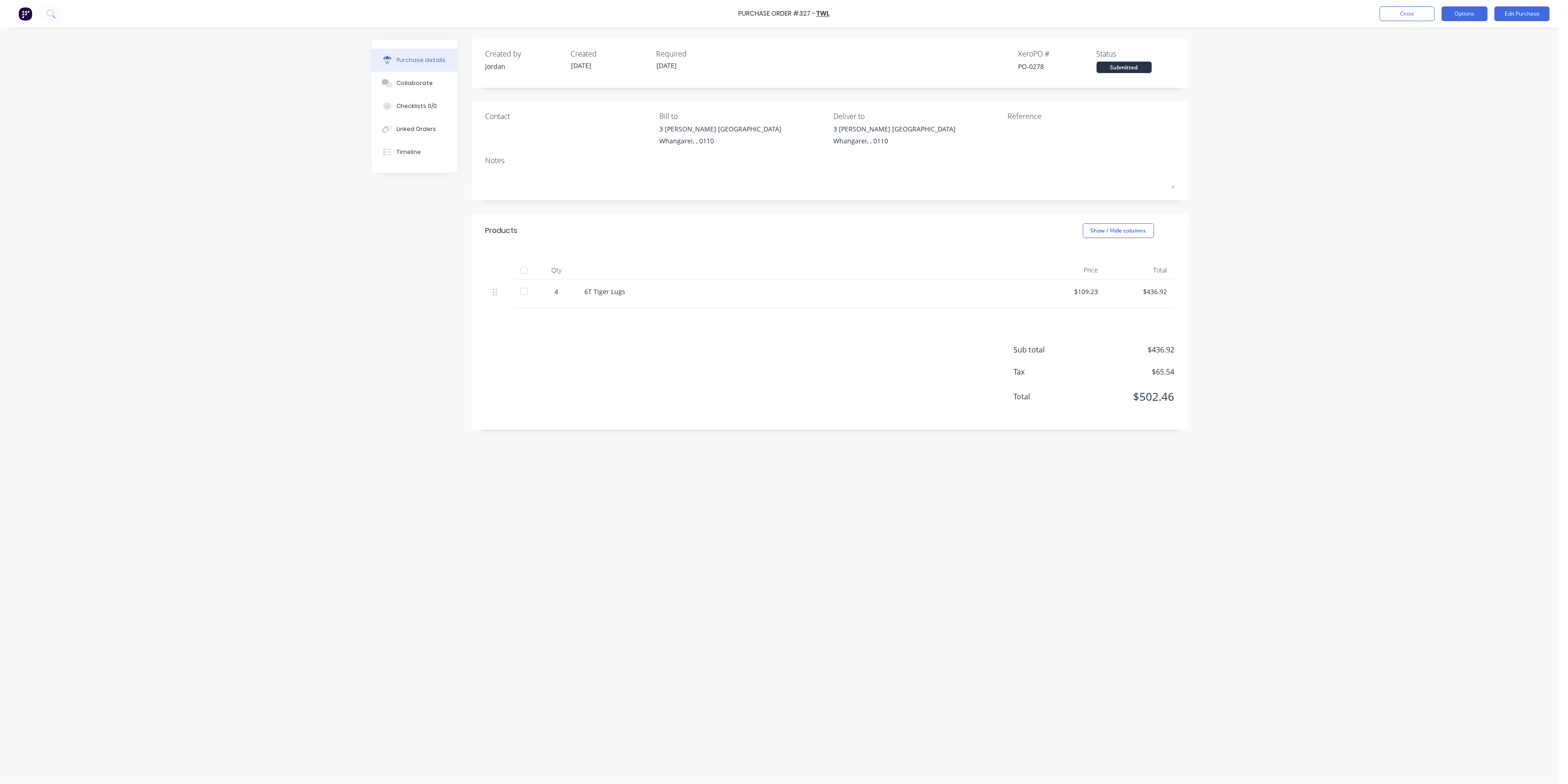
click at [1456, 10] on button "Options" at bounding box center [1464, 14] width 46 height 14
click at [1449, 41] on div "Print / Email" at bounding box center [1444, 37] width 71 height 14
click at [1448, 55] on div "With pricing" at bounding box center [1444, 56] width 71 height 14
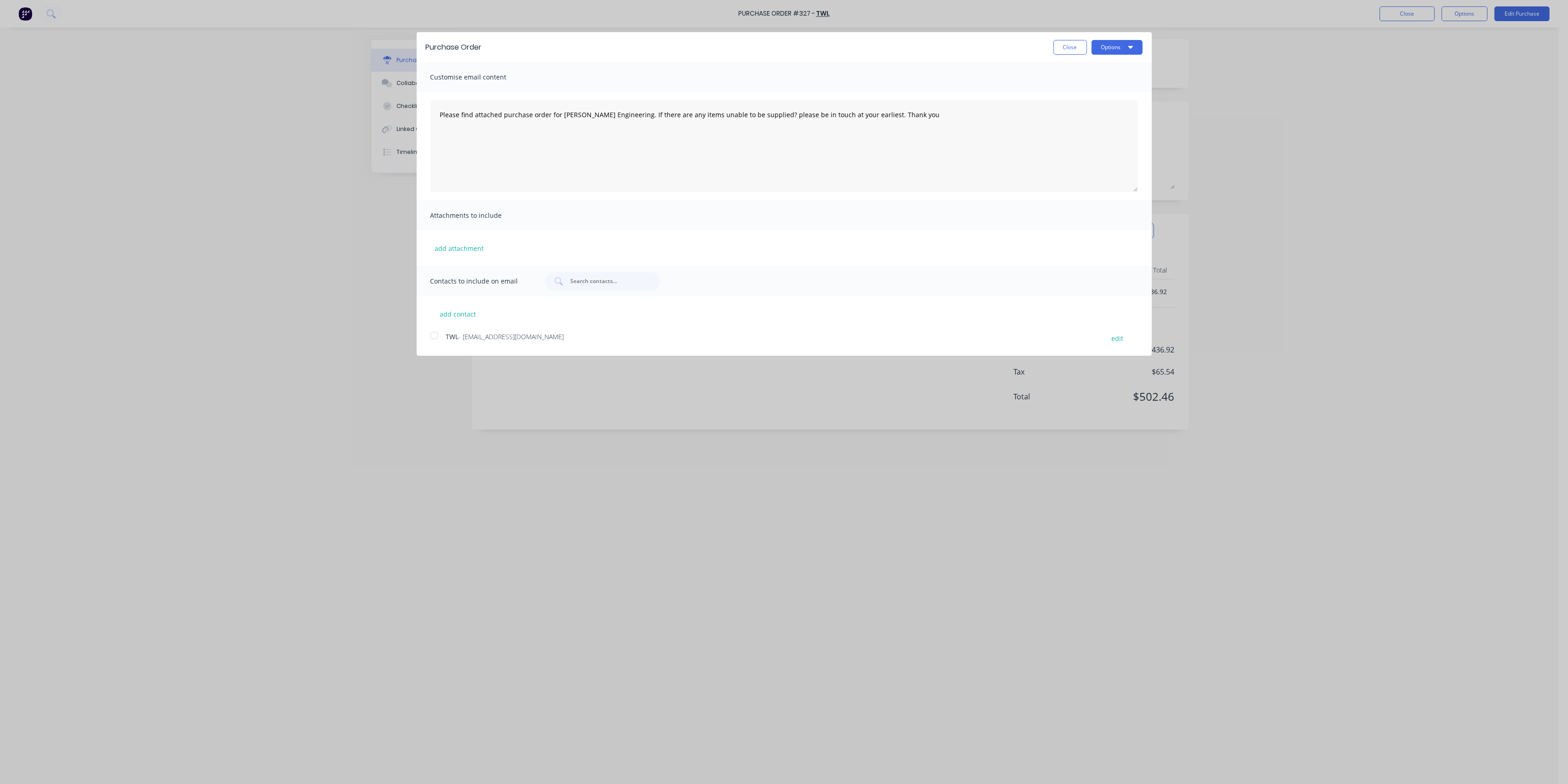
click at [434, 336] on div at bounding box center [434, 335] width 18 height 18
click at [1113, 49] on button "Options" at bounding box center [1117, 47] width 51 height 14
click at [1079, 87] on div "Email" at bounding box center [1098, 88] width 71 height 14
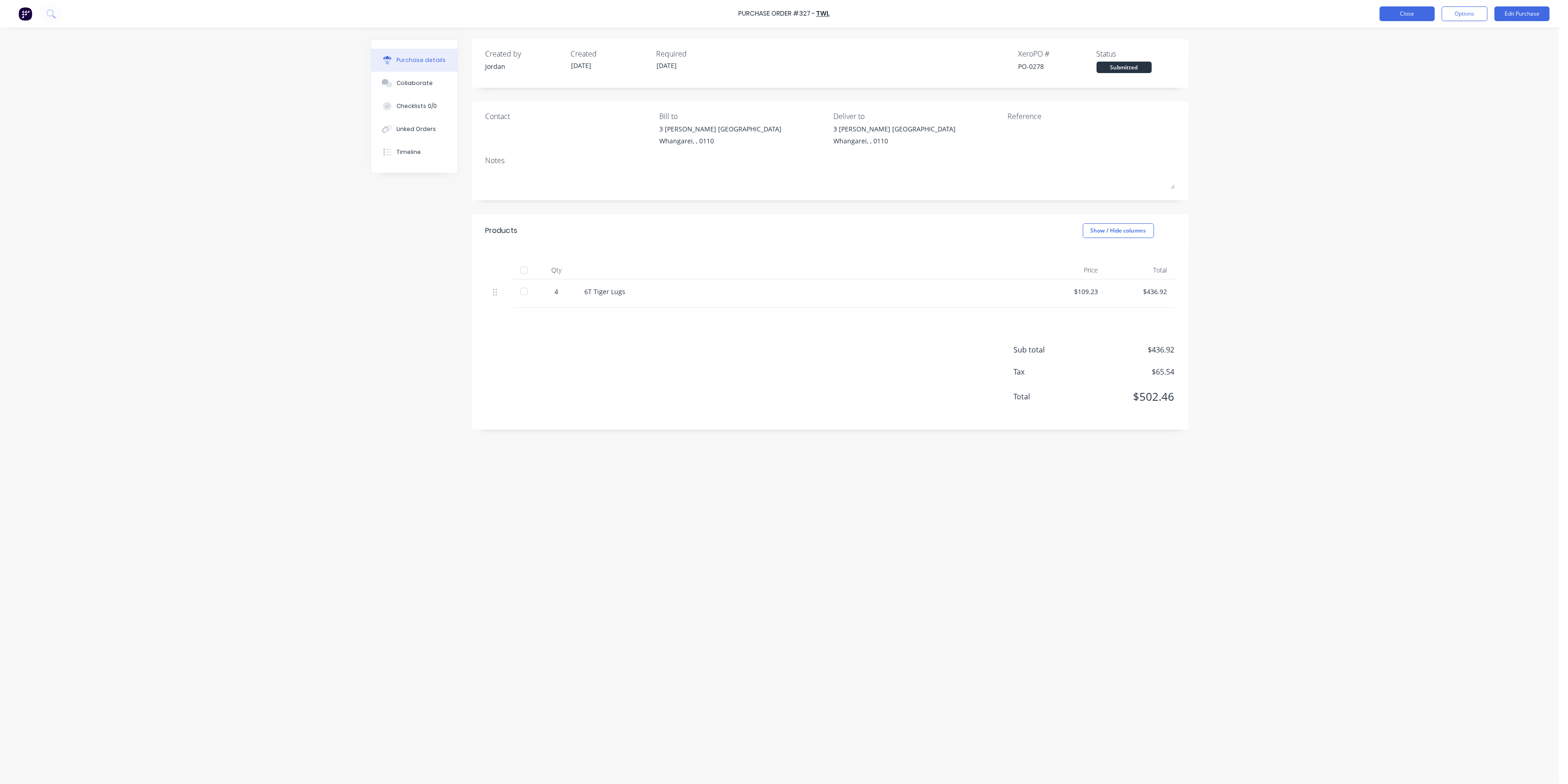
click at [1403, 11] on button "Close" at bounding box center [1407, 14] width 55 height 14
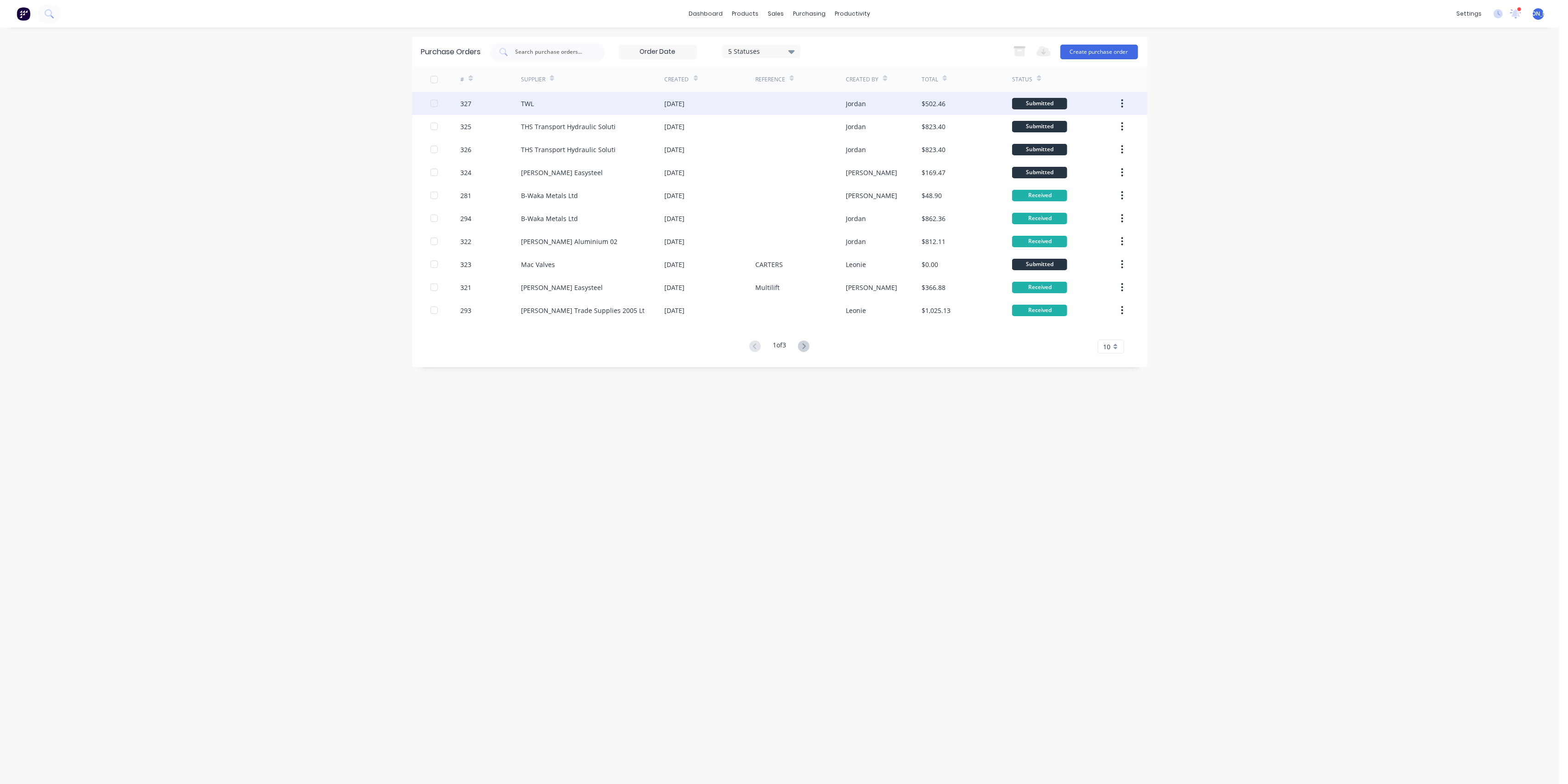
click at [616, 104] on div "TWL" at bounding box center [593, 104] width 144 height 23
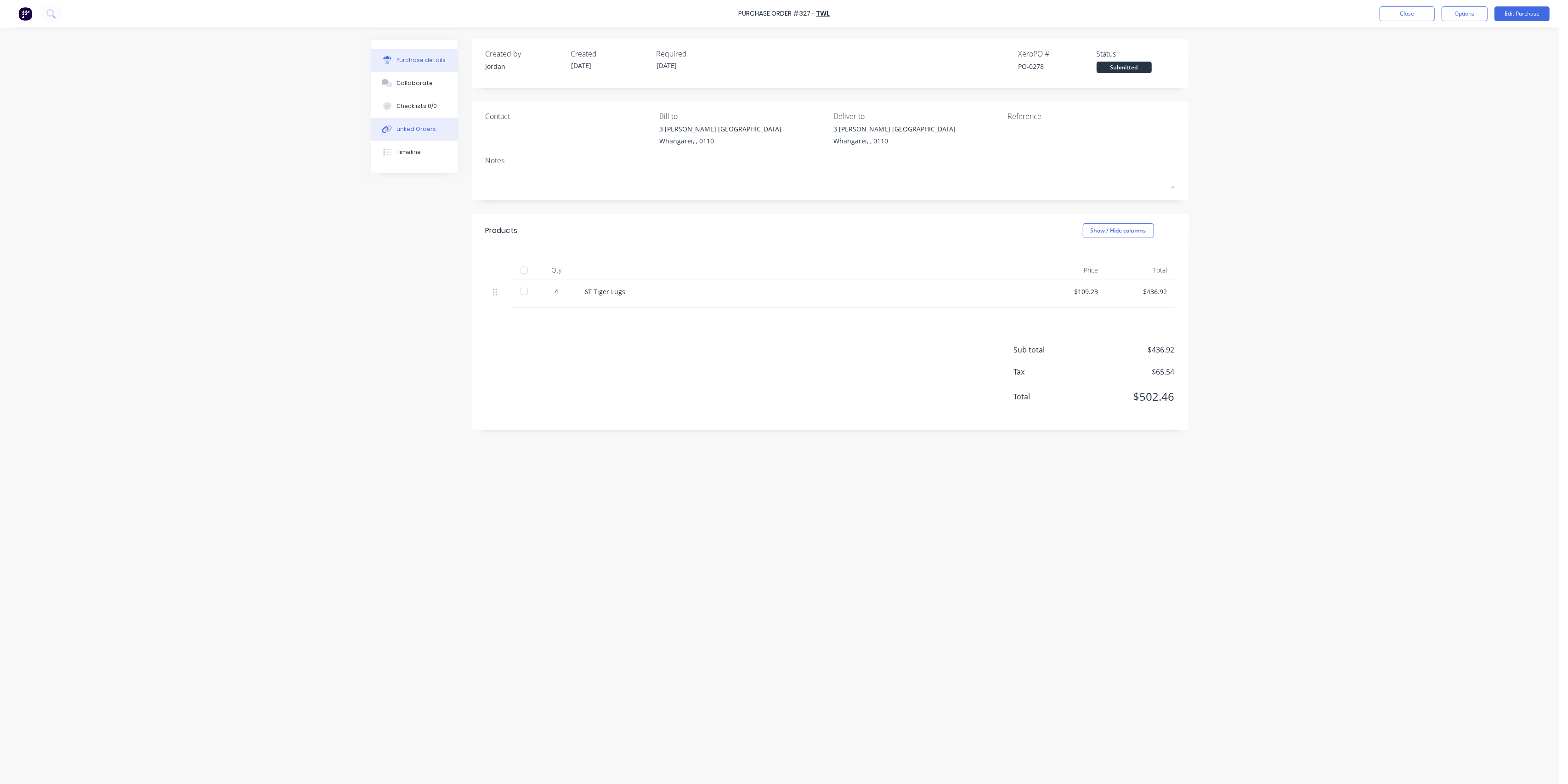
click at [410, 131] on div "Linked Orders" at bounding box center [416, 129] width 40 height 8
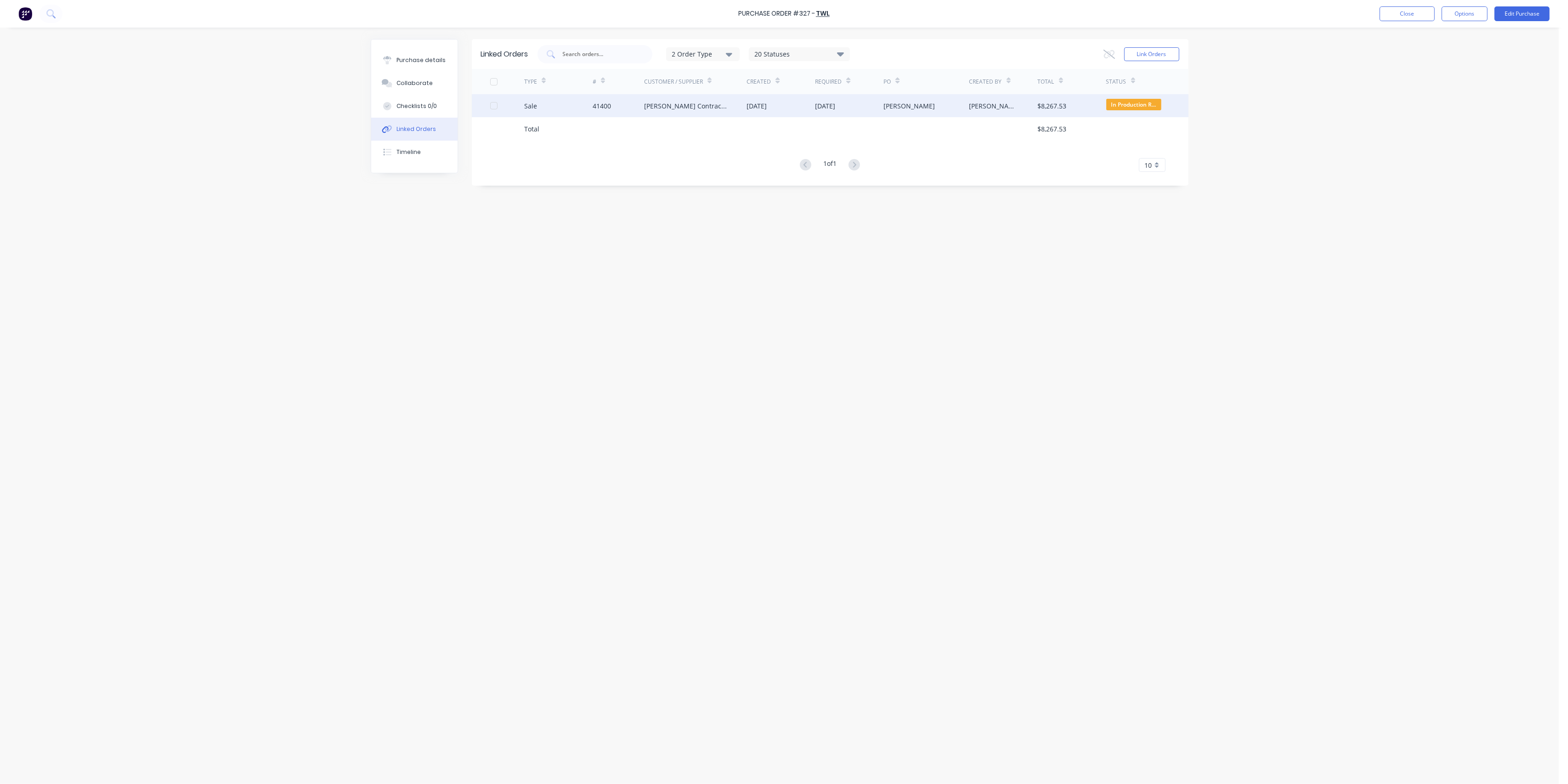
click at [679, 101] on div "[PERSON_NAME] Contractors" at bounding box center [686, 105] width 85 height 10
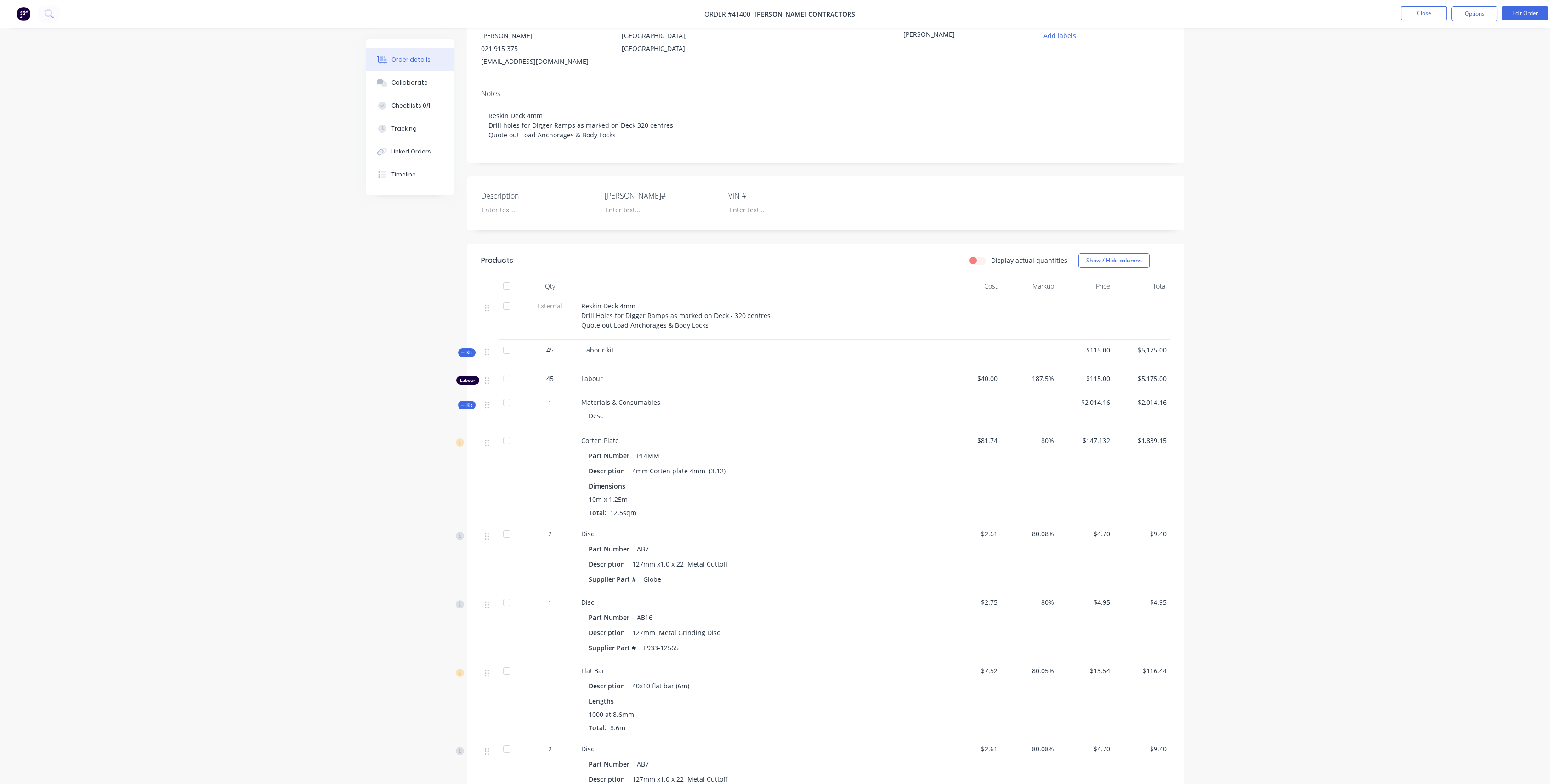
scroll to position [102, 0]
click at [471, 351] on span "Kit" at bounding box center [466, 349] width 12 height 7
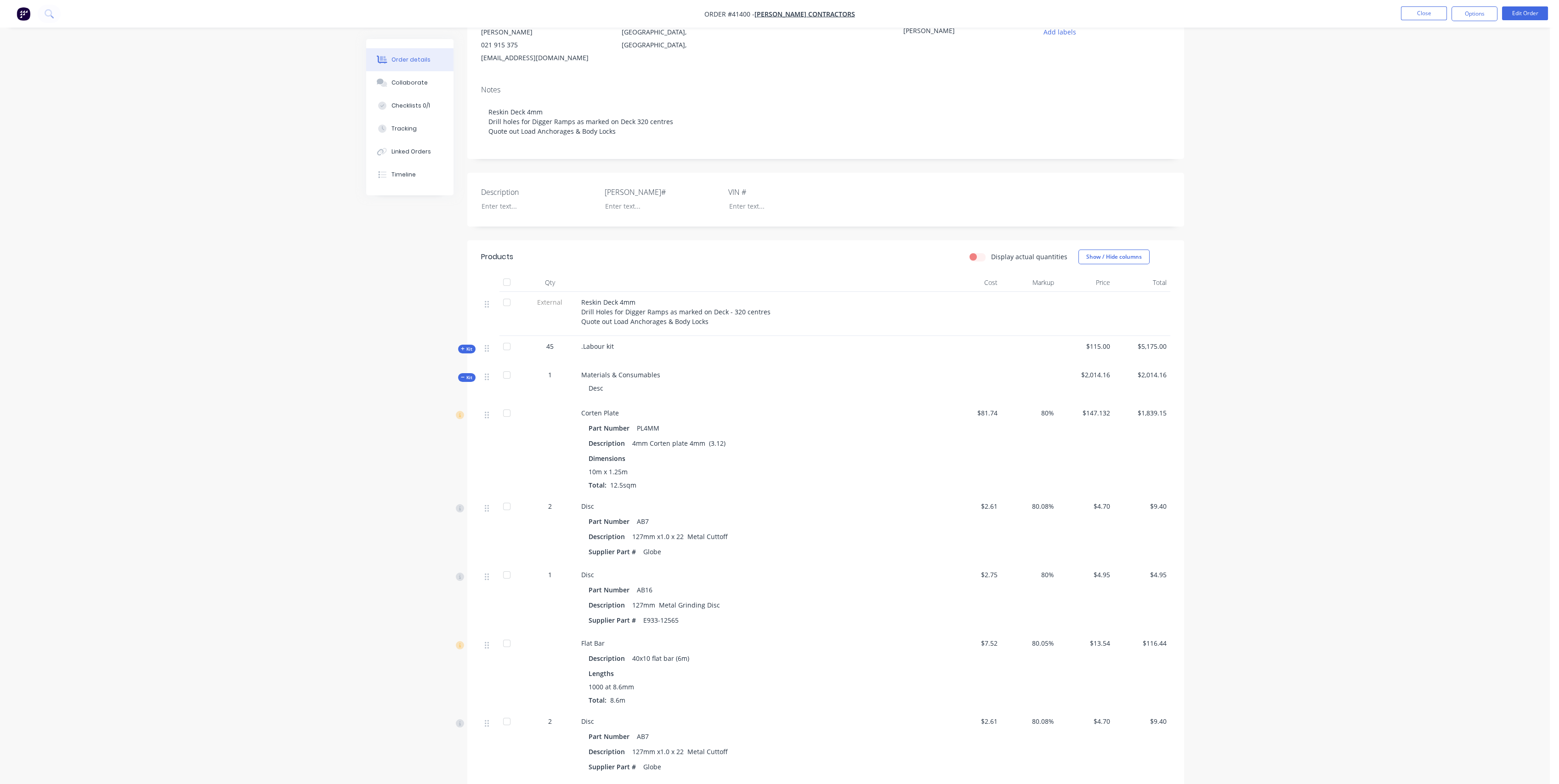
click at [471, 374] on span "Kit" at bounding box center [466, 377] width 12 height 7
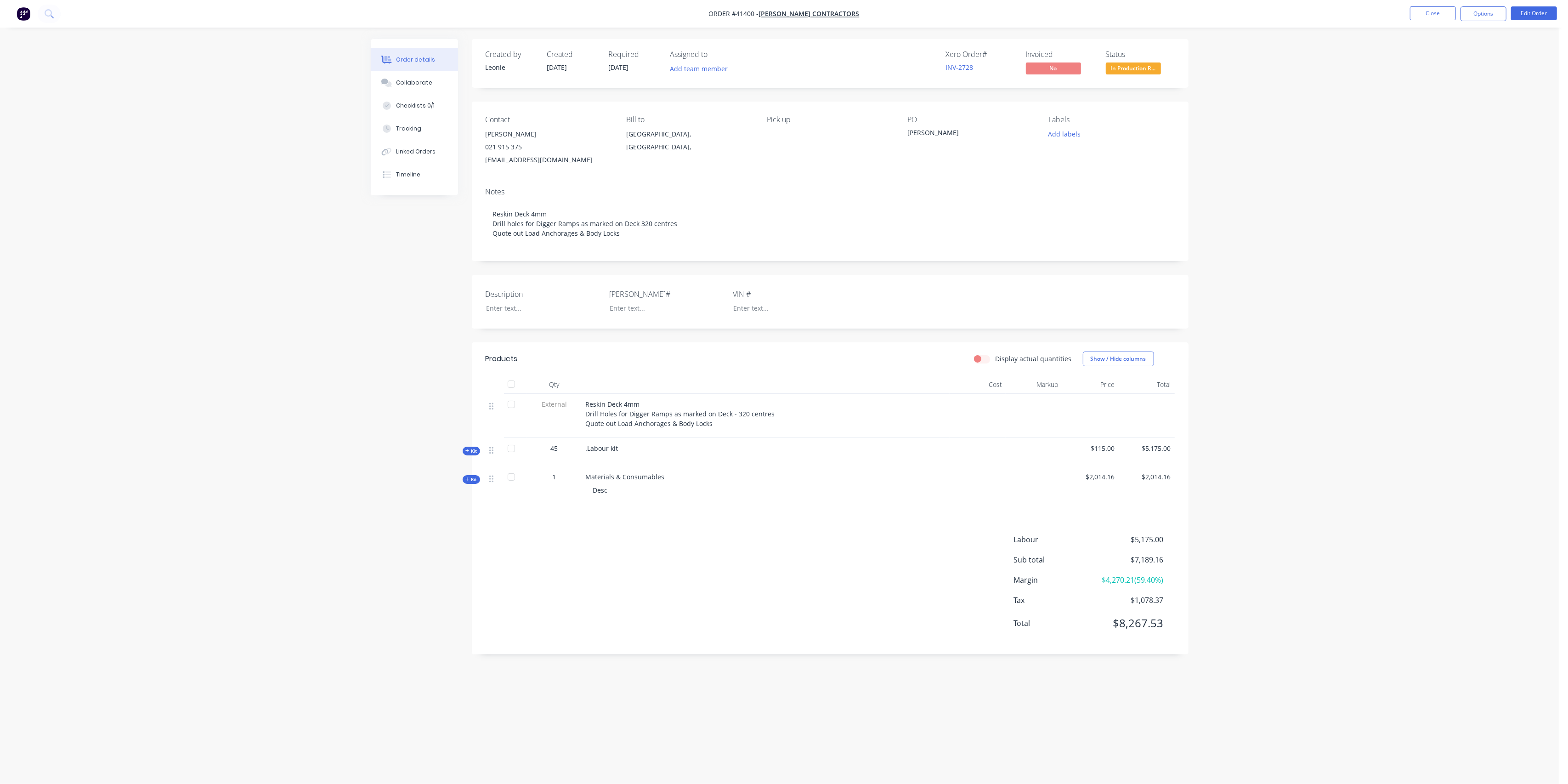
click at [473, 480] on span "Kit" at bounding box center [471, 480] width 12 height 7
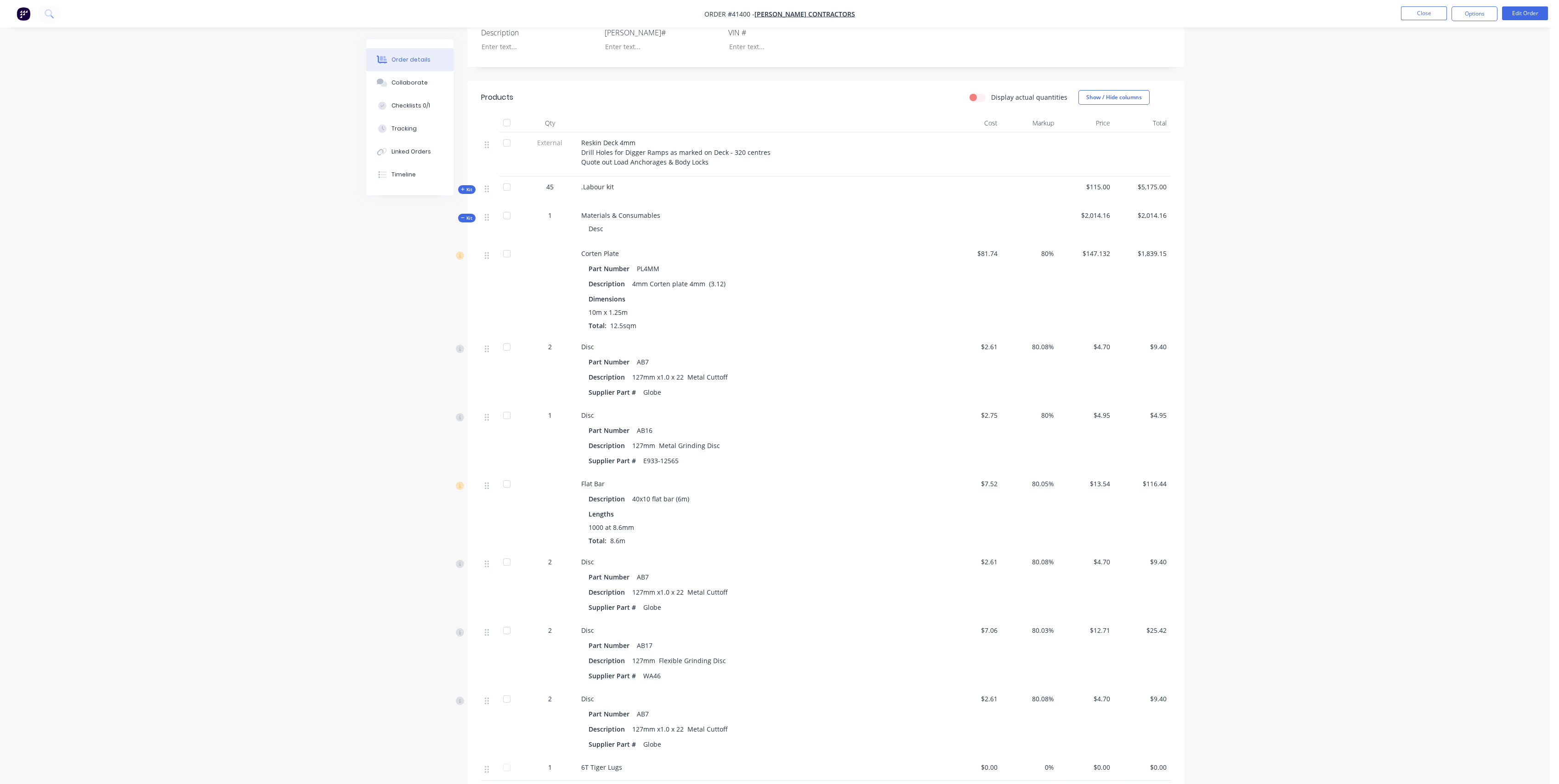
scroll to position [422, 0]
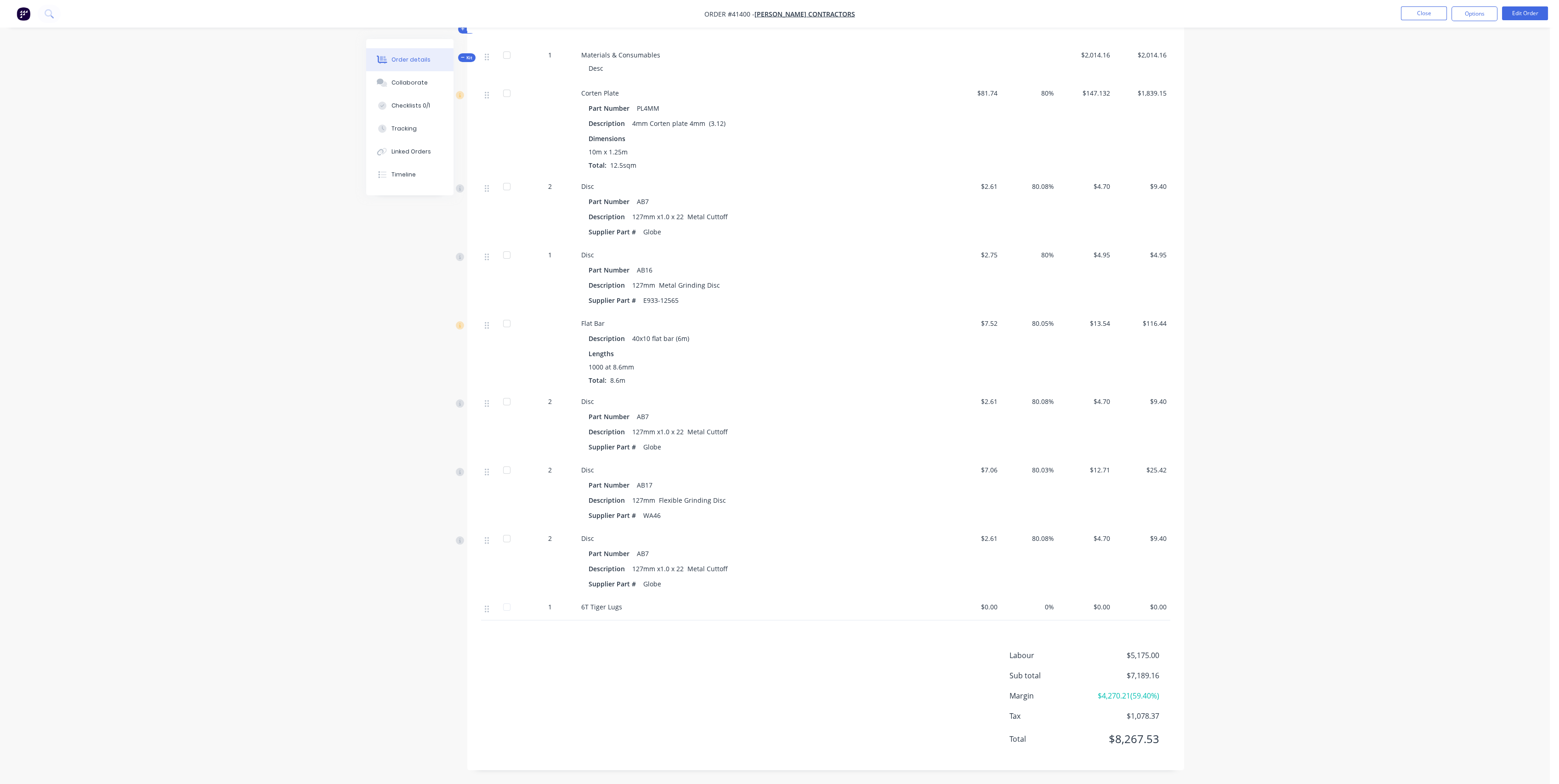
click at [993, 605] on span "$0.00" at bounding box center [973, 607] width 50 height 10
click at [1532, 10] on button "Edit Order" at bounding box center [1524, 13] width 46 height 14
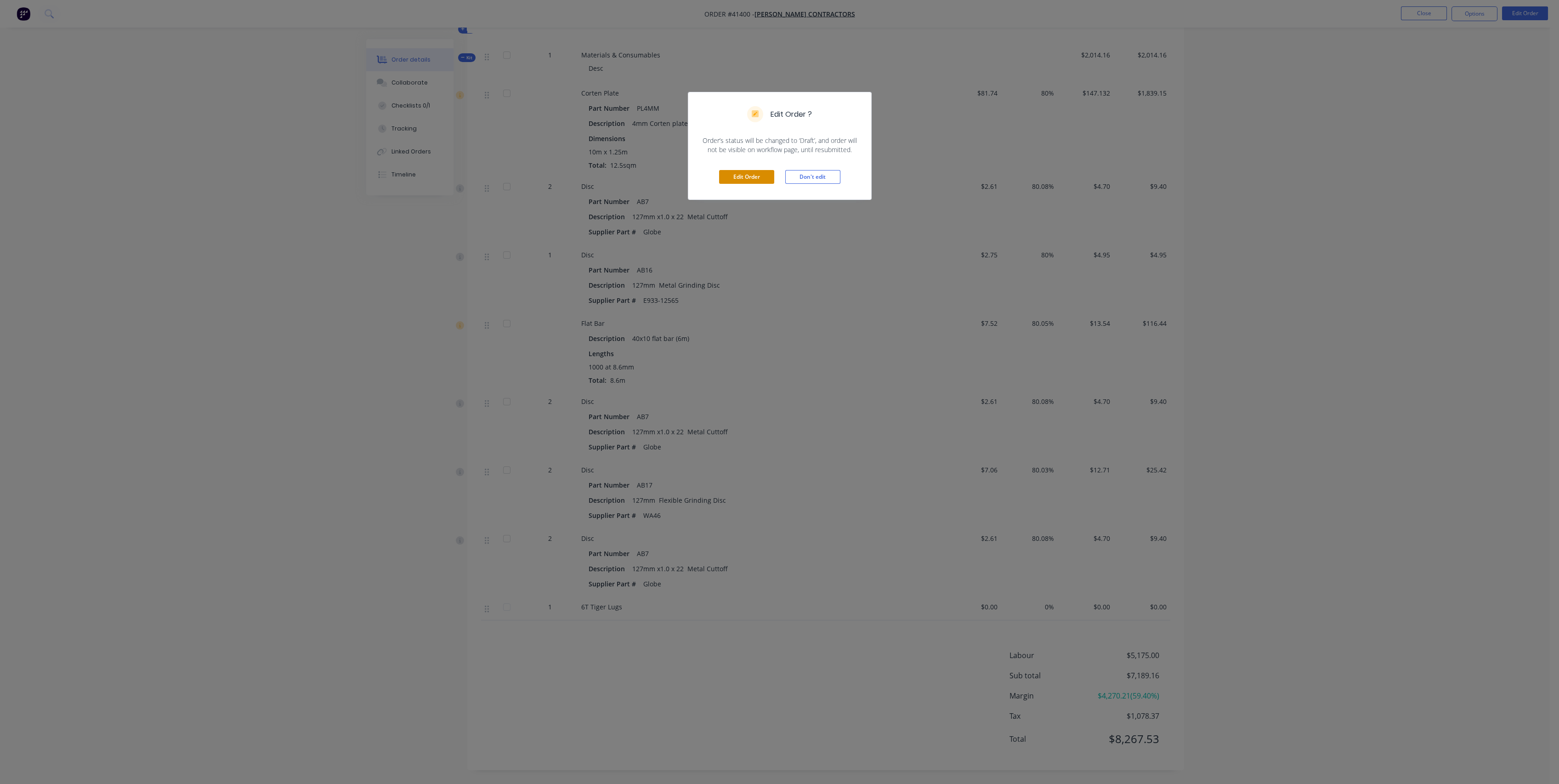
click at [753, 179] on button "Edit Order" at bounding box center [746, 176] width 55 height 14
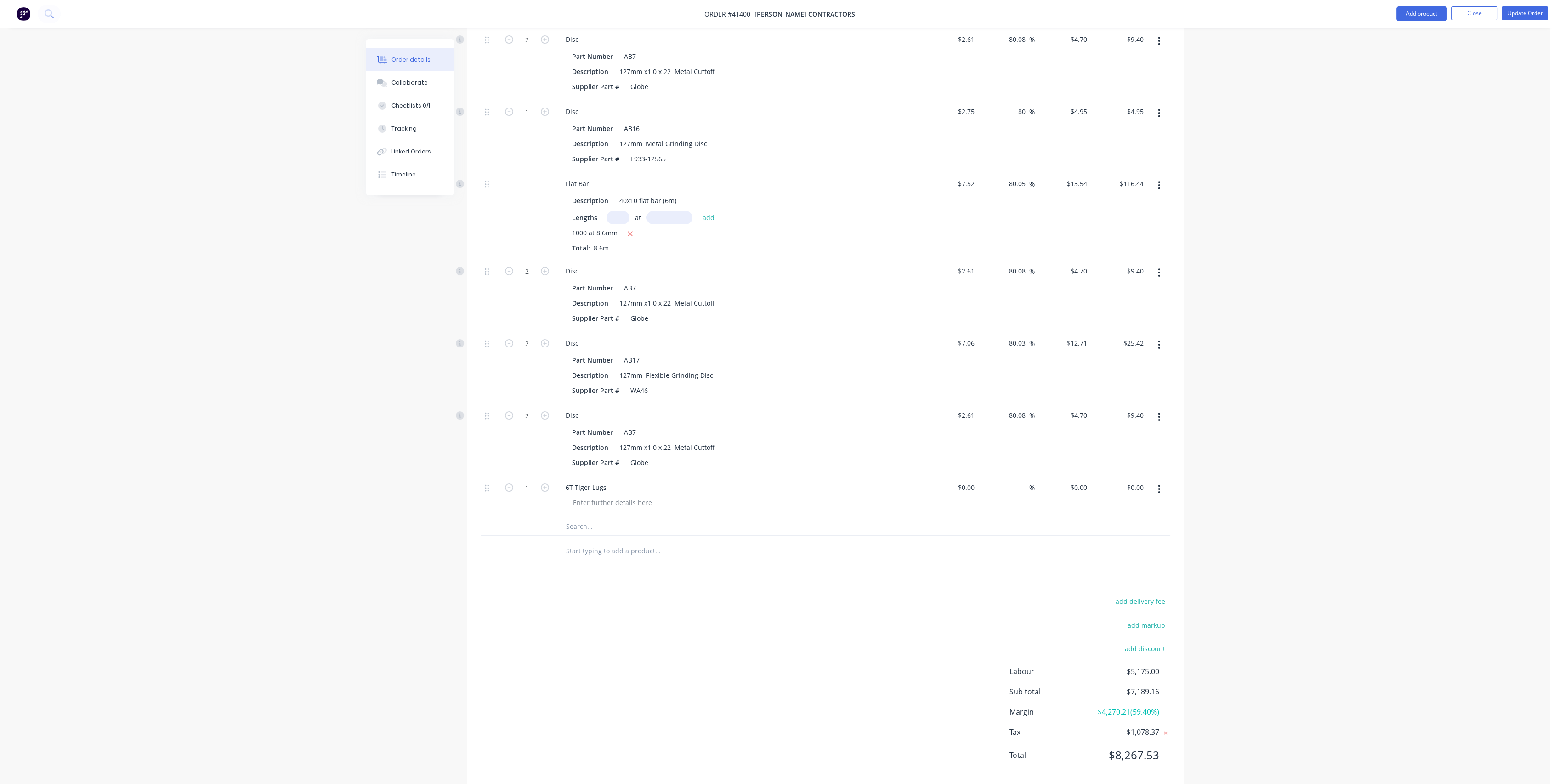
scroll to position [660, 0]
click at [971, 478] on input "0" at bounding box center [973, 484] width 11 height 14
type input "$109.26"
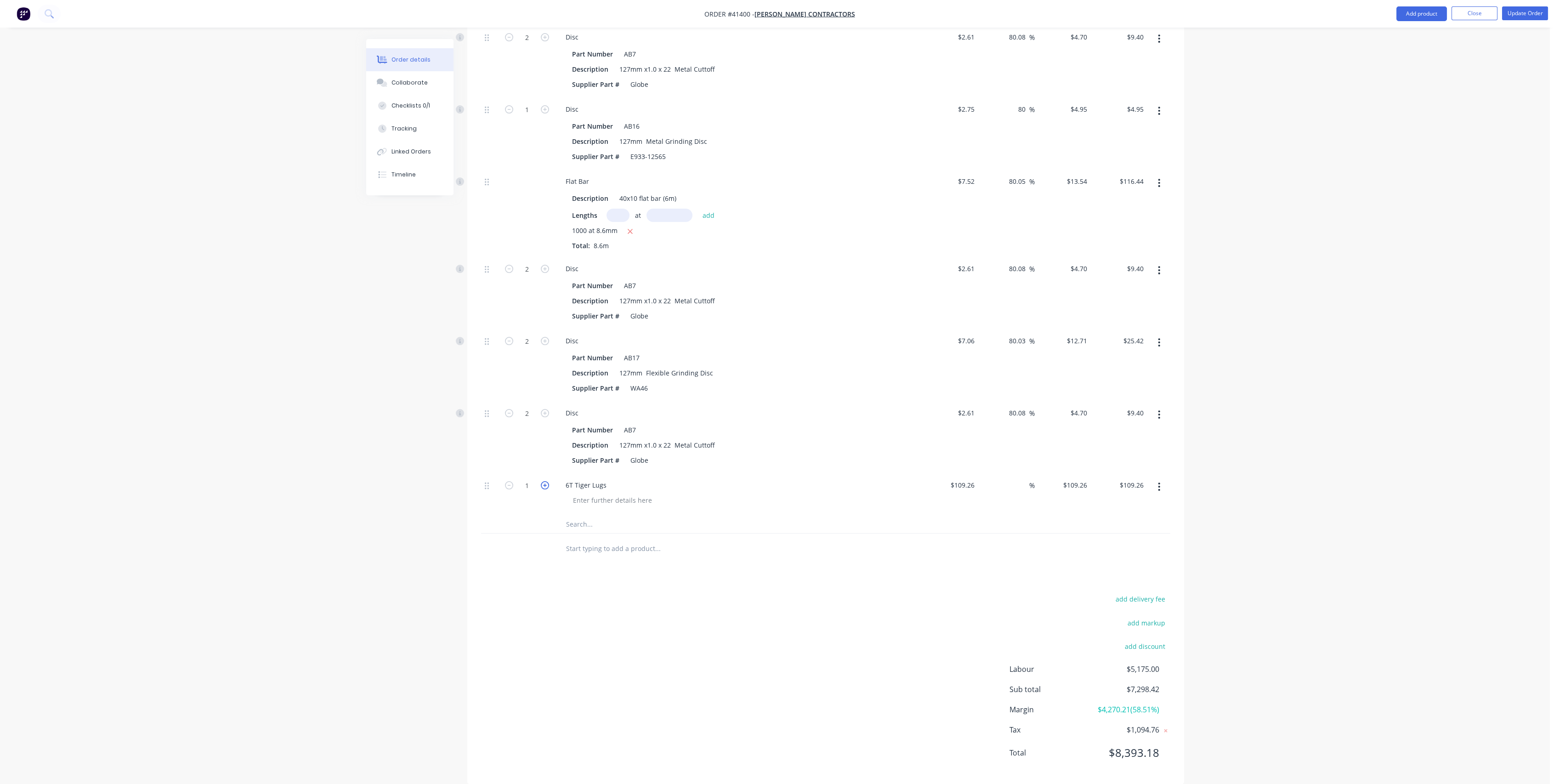
click at [543, 481] on icon "button" at bounding box center [545, 484] width 8 height 8
type input "2"
type input "$218.52"
click at [543, 481] on icon "button" at bounding box center [545, 484] width 8 height 8
type input "3"
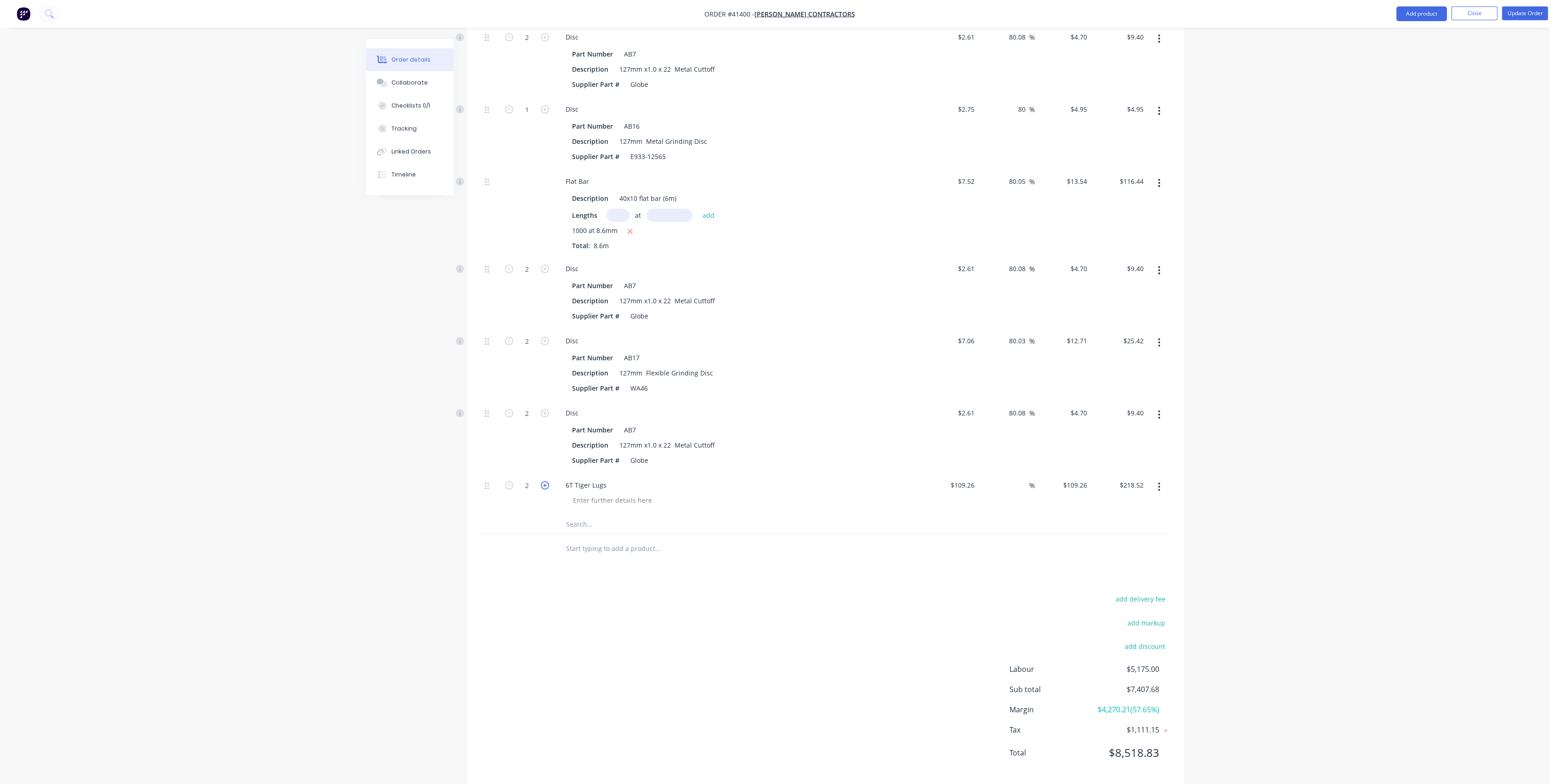
type input "$327.78"
click at [543, 481] on icon "button" at bounding box center [545, 484] width 8 height 8
type input "4"
type input "$437.04"
click at [1018, 478] on input at bounding box center [1023, 484] width 11 height 14
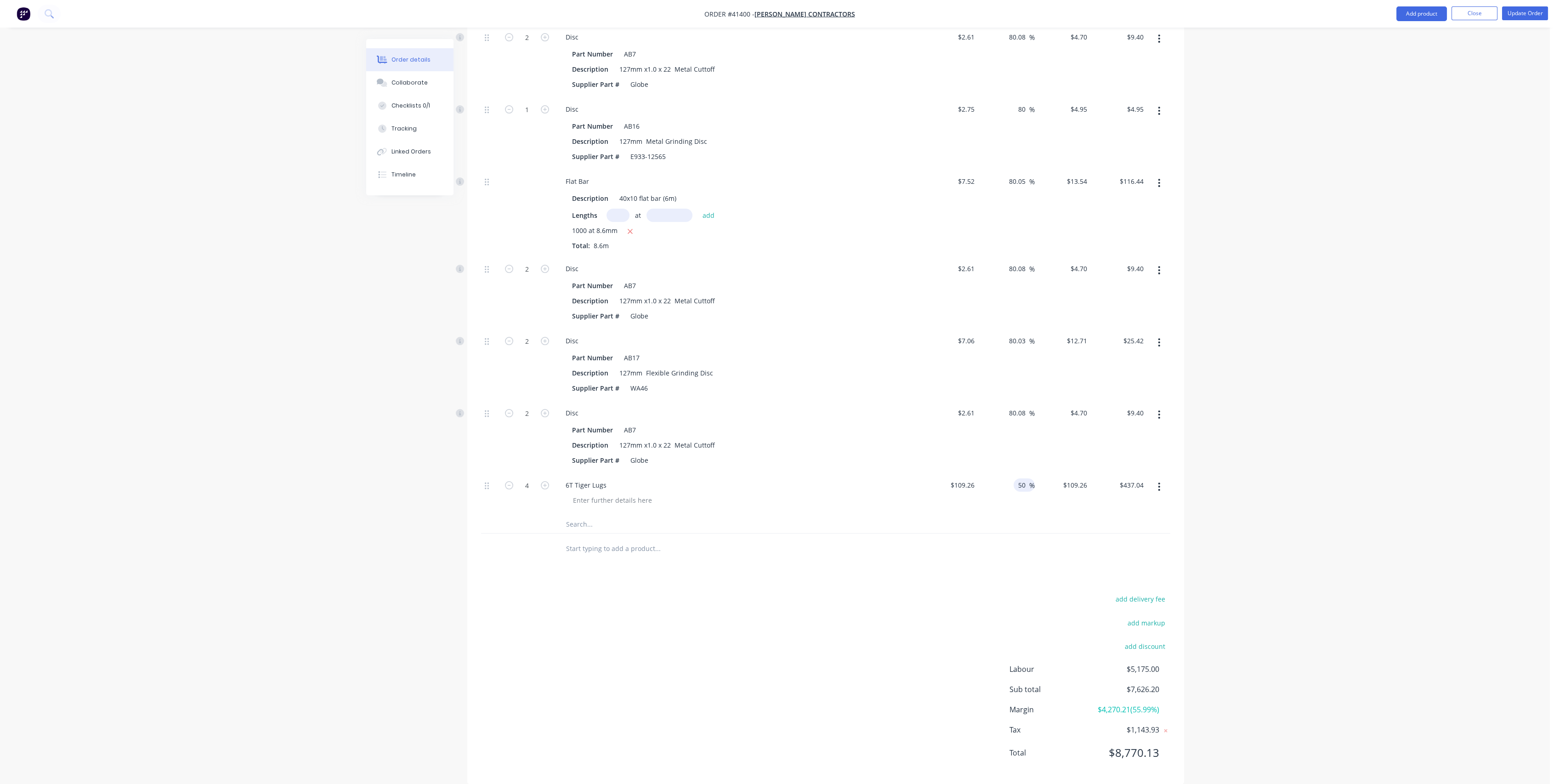
type input "50"
type input "$163.89"
type input "$655.56"
click at [956, 592] on div "add delivery fee add markup add discount Labour $5,175.00 Sub total $7,844.72 M…" at bounding box center [825, 680] width 689 height 177
click at [775, 565] on div "Products Show / Hide columns Add product Qty Cost Markup Price Total External R…" at bounding box center [825, 240] width 716 height 1087
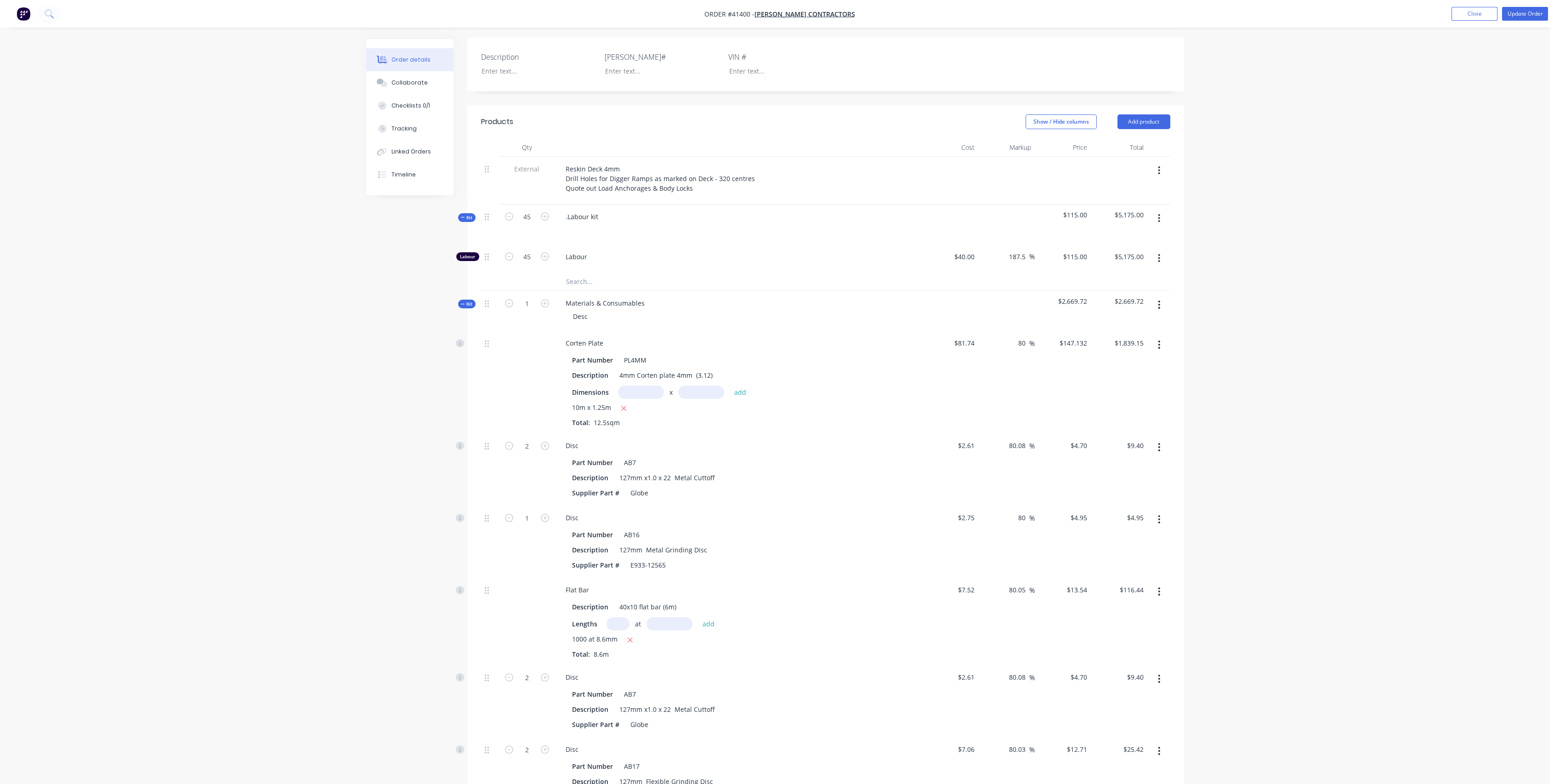
scroll to position [149, 0]
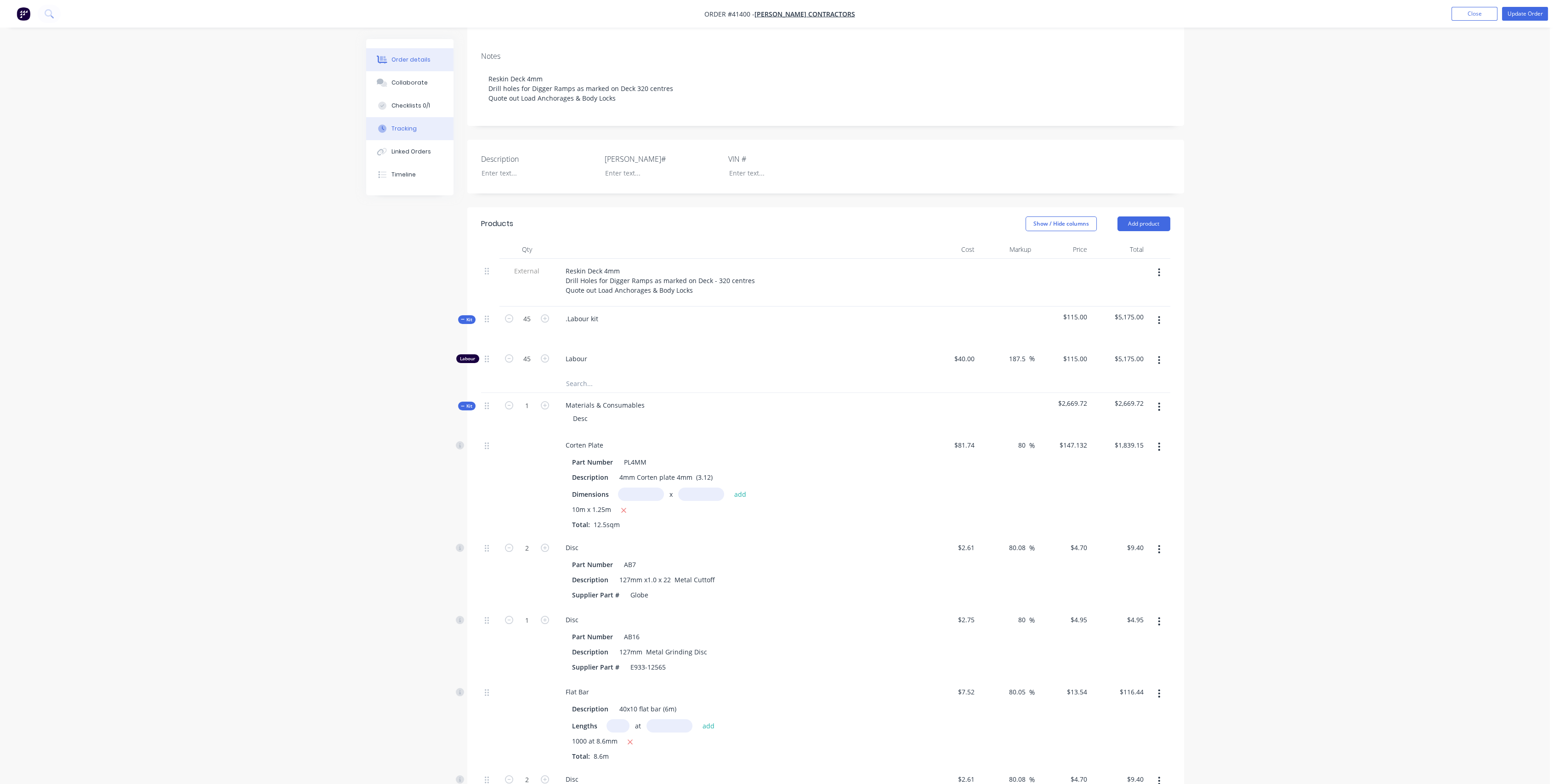
click at [400, 129] on div "Tracking" at bounding box center [404, 128] width 25 height 8
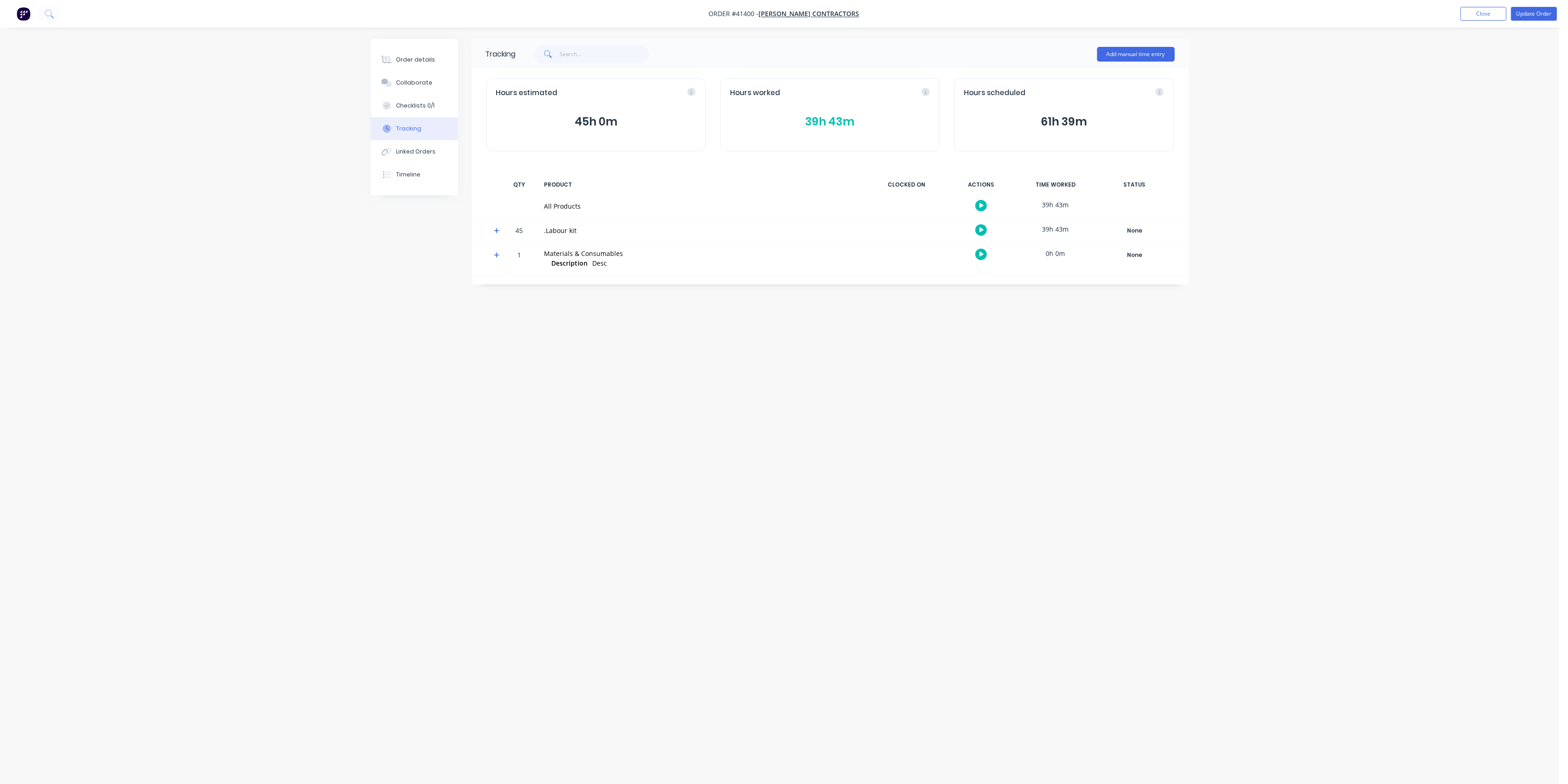
click at [410, 124] on div "Tracking" at bounding box center [409, 128] width 25 height 8
click at [261, 151] on div "Order details Collaborate Checklists 0/1 Tracking Linked Orders Timeline Order …" at bounding box center [779, 392] width 1559 height 784
click at [1492, 11] on button "Close" at bounding box center [1482, 14] width 46 height 14
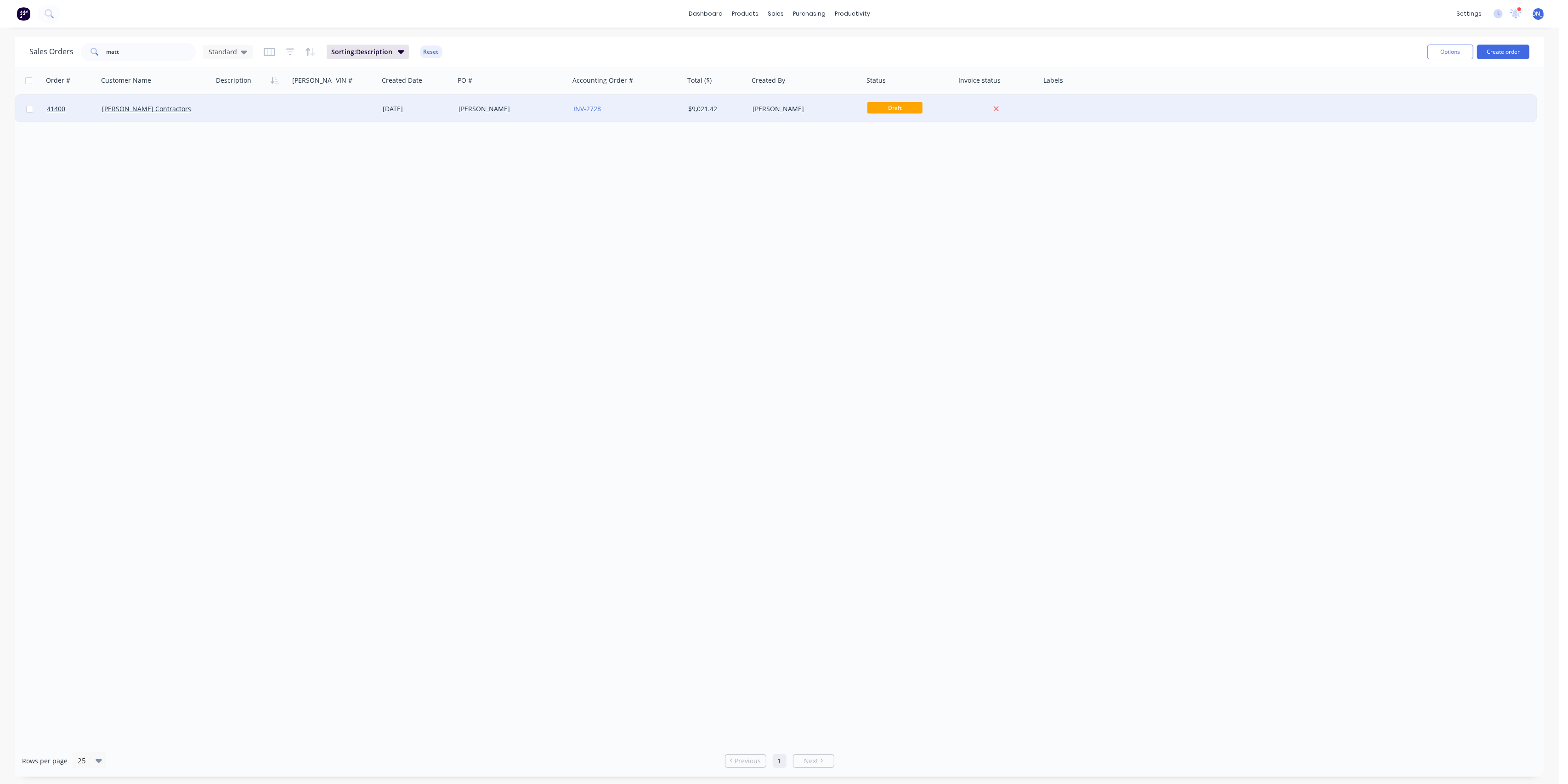
click at [210, 108] on div "[PERSON_NAME] Contractors" at bounding box center [156, 109] width 115 height 28
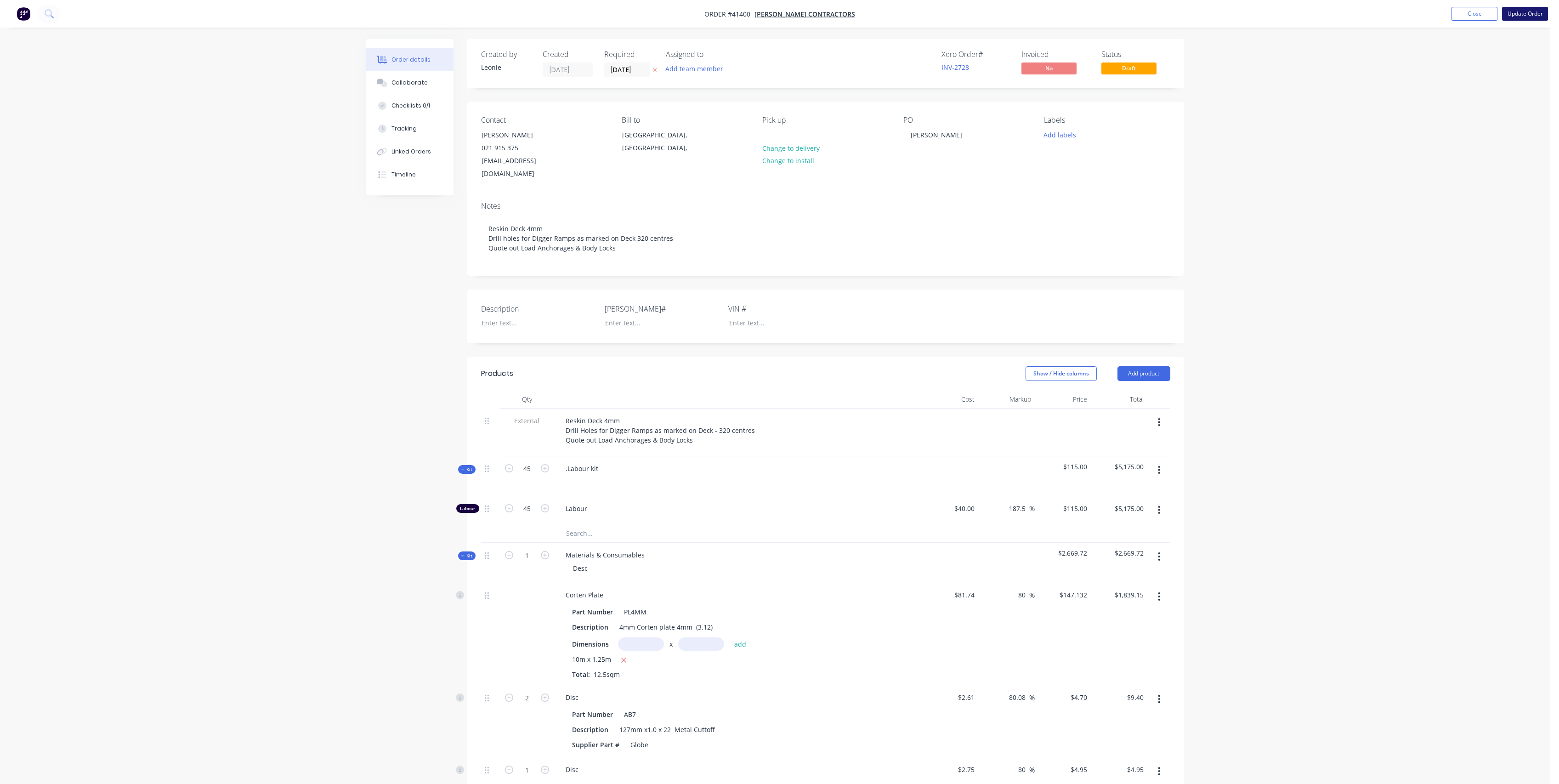
click at [1533, 14] on button "Update Order" at bounding box center [1524, 14] width 46 height 14
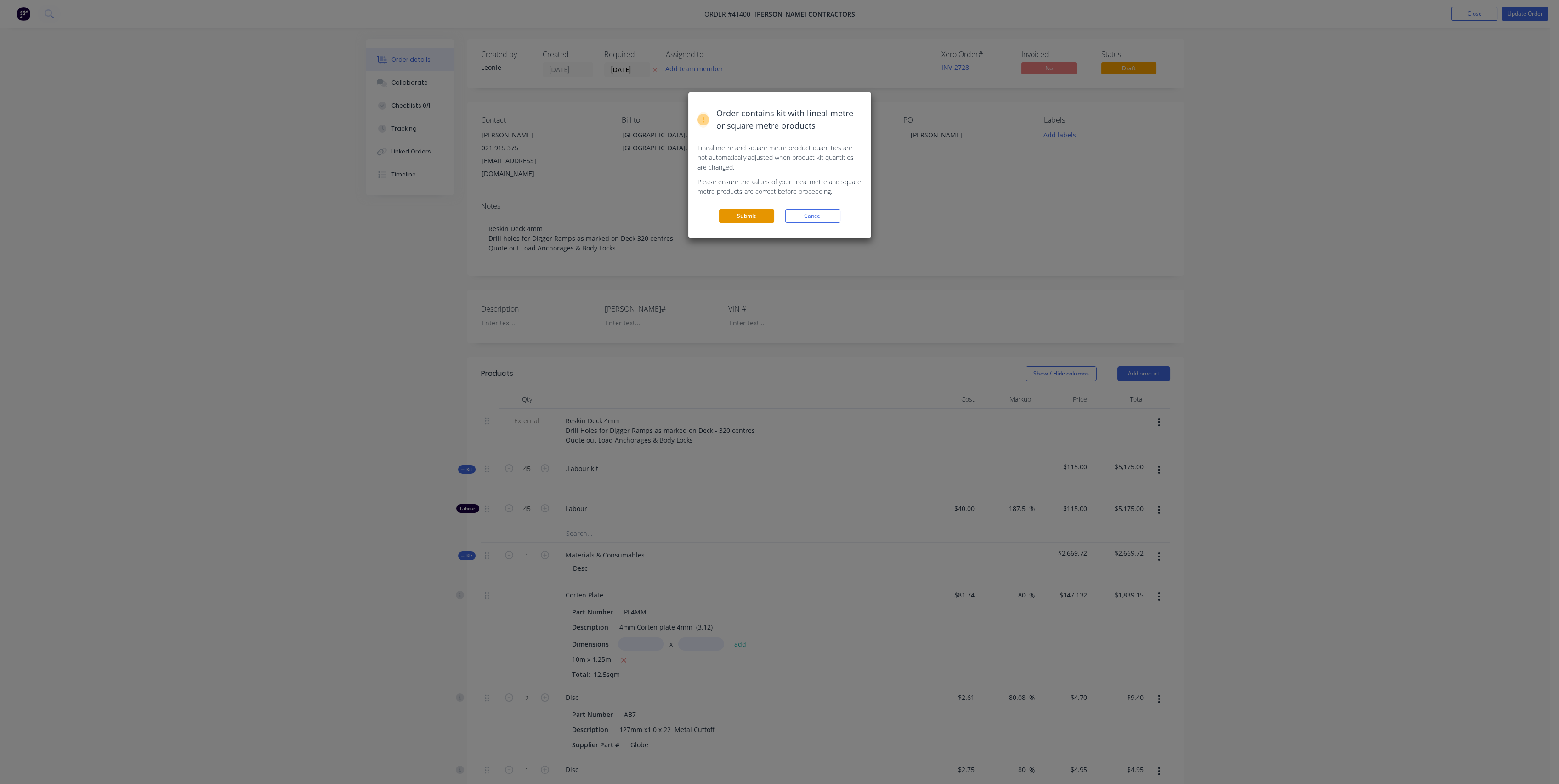
click at [728, 212] on button "Submit" at bounding box center [746, 215] width 55 height 14
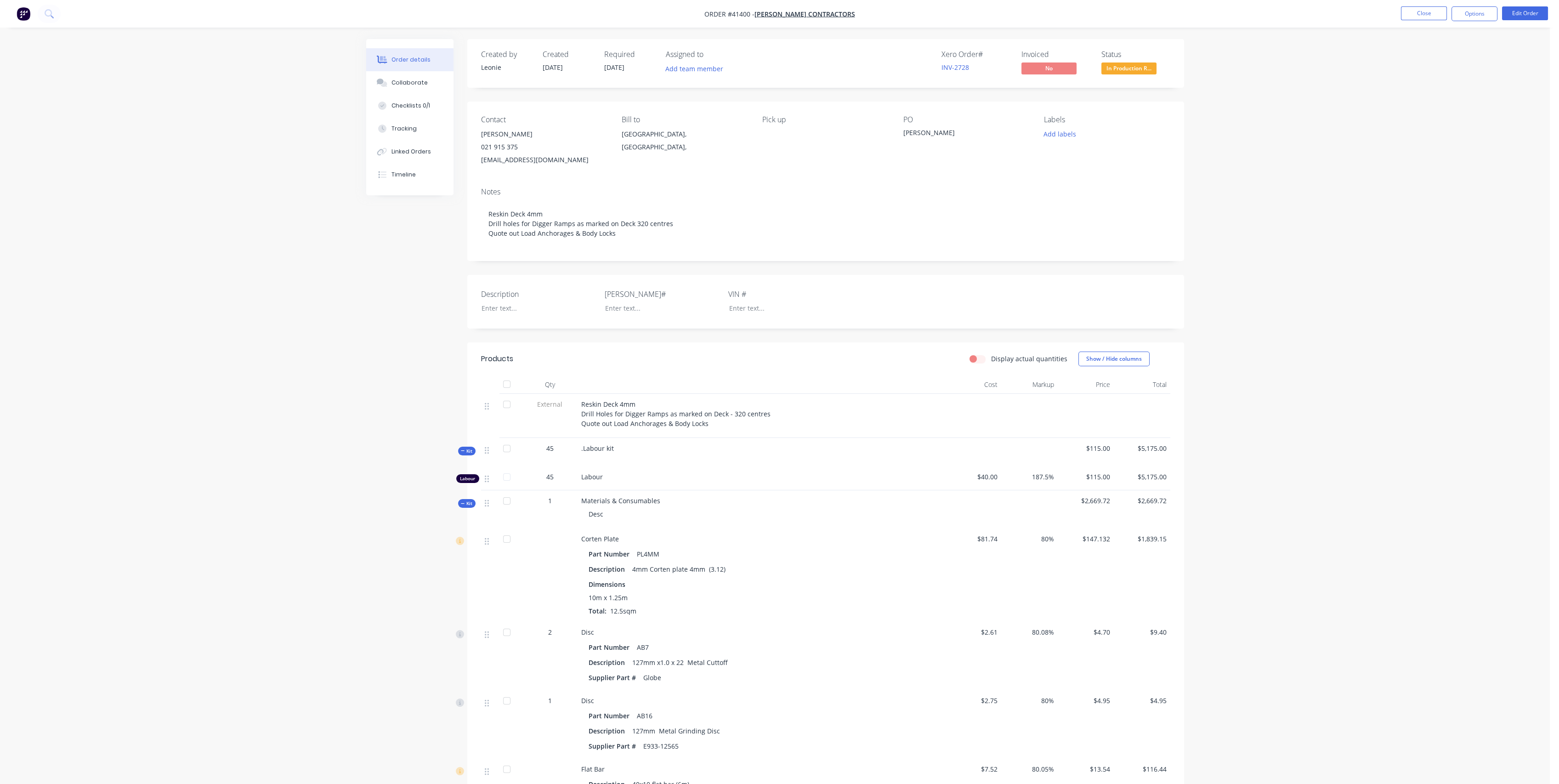
click at [1313, 189] on div "Order details Collaborate Checklists 0/1 Tracking Linked Orders Timeline Order …" at bounding box center [774, 615] width 1549 height 1230
click at [1290, 212] on div "Order details Collaborate Checklists 0/1 Tracking Linked Orders Timeline Order …" at bounding box center [774, 615] width 1549 height 1230
click at [818, 10] on span "[PERSON_NAME] Contractors" at bounding box center [805, 14] width 101 height 9
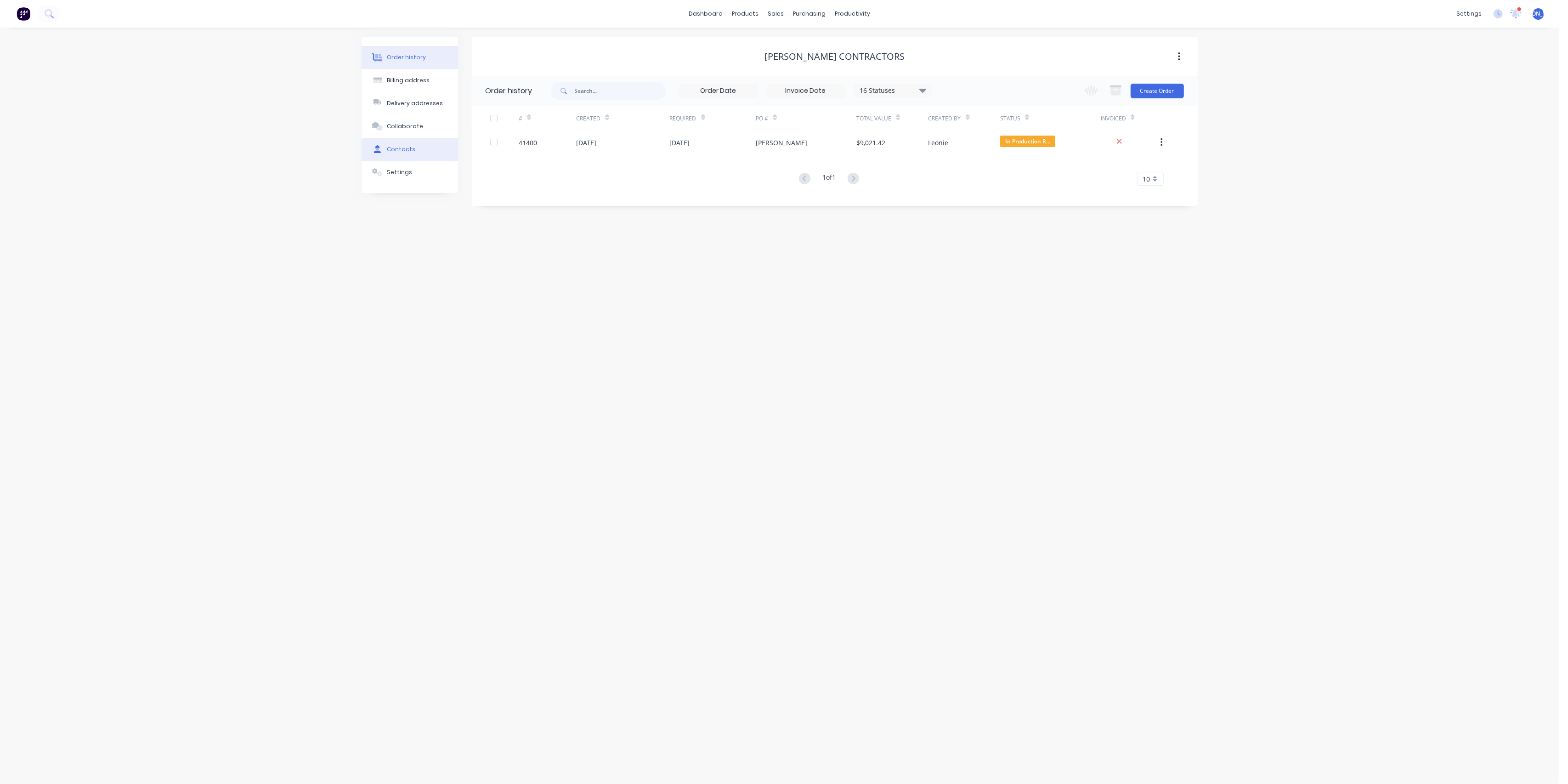
click at [409, 143] on button "Contacts" at bounding box center [410, 149] width 96 height 23
drag, startPoint x: 505, startPoint y: 121, endPoint x: 483, endPoint y: 123, distance: 22.1
click at [505, 121] on div "[PERSON_NAME]" at bounding box center [520, 122] width 57 height 11
click at [482, 123] on icon "button" at bounding box center [482, 122] width 5 height 5
click at [562, 347] on div "Order history Billing address Delivery addresses Collaborate Contacts Settings …" at bounding box center [779, 406] width 1559 height 756
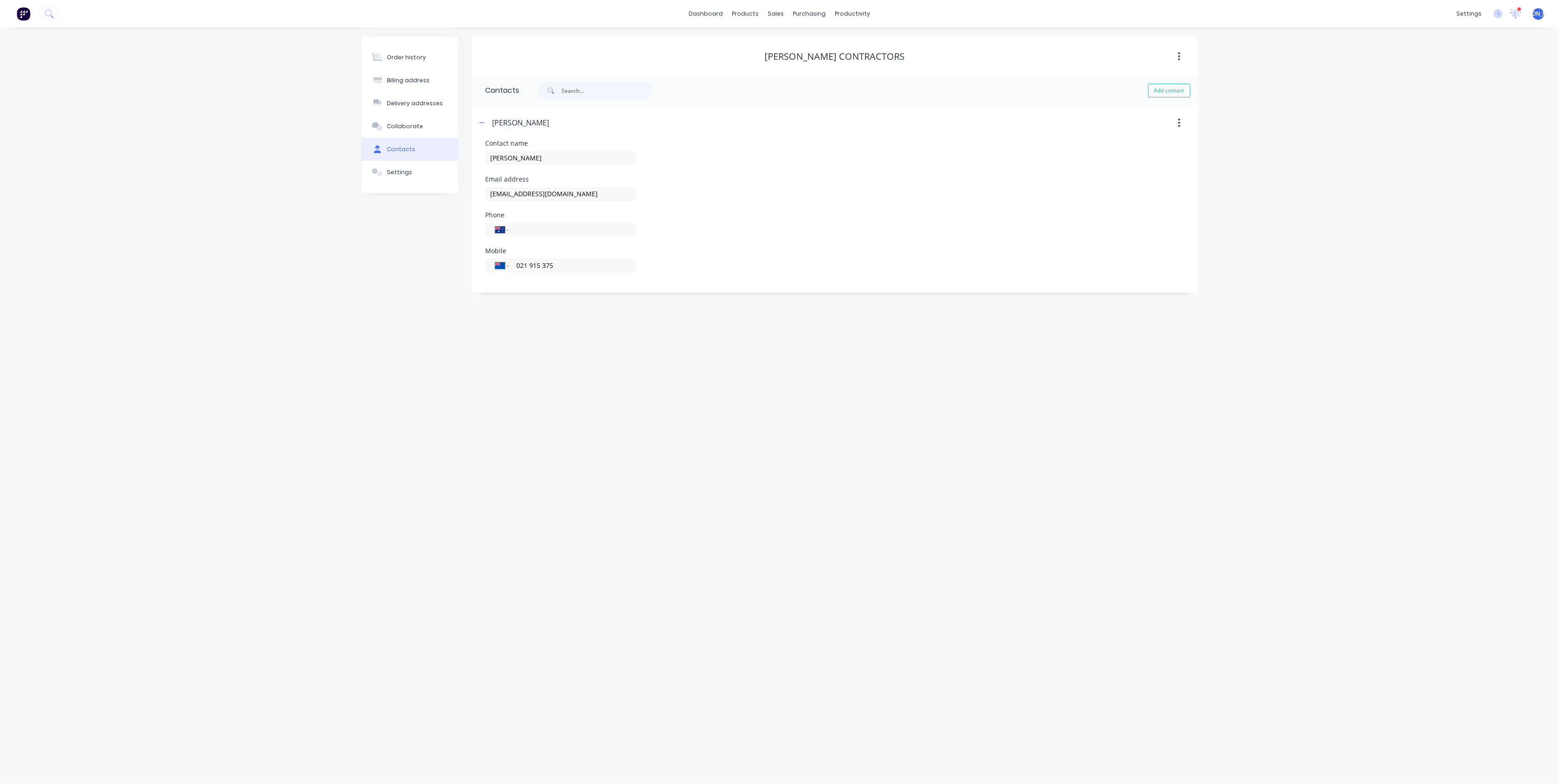
drag, startPoint x: 434, startPoint y: 353, endPoint x: 443, endPoint y: 244, distance: 109.4
click at [434, 353] on div "Order history Billing address Delivery addresses Collaborate Contacts Settings …" at bounding box center [779, 406] width 1559 height 756
click at [745, 12] on div "products" at bounding box center [745, 14] width 36 height 14
click at [716, 12] on link "dashboard" at bounding box center [706, 14] width 43 height 14
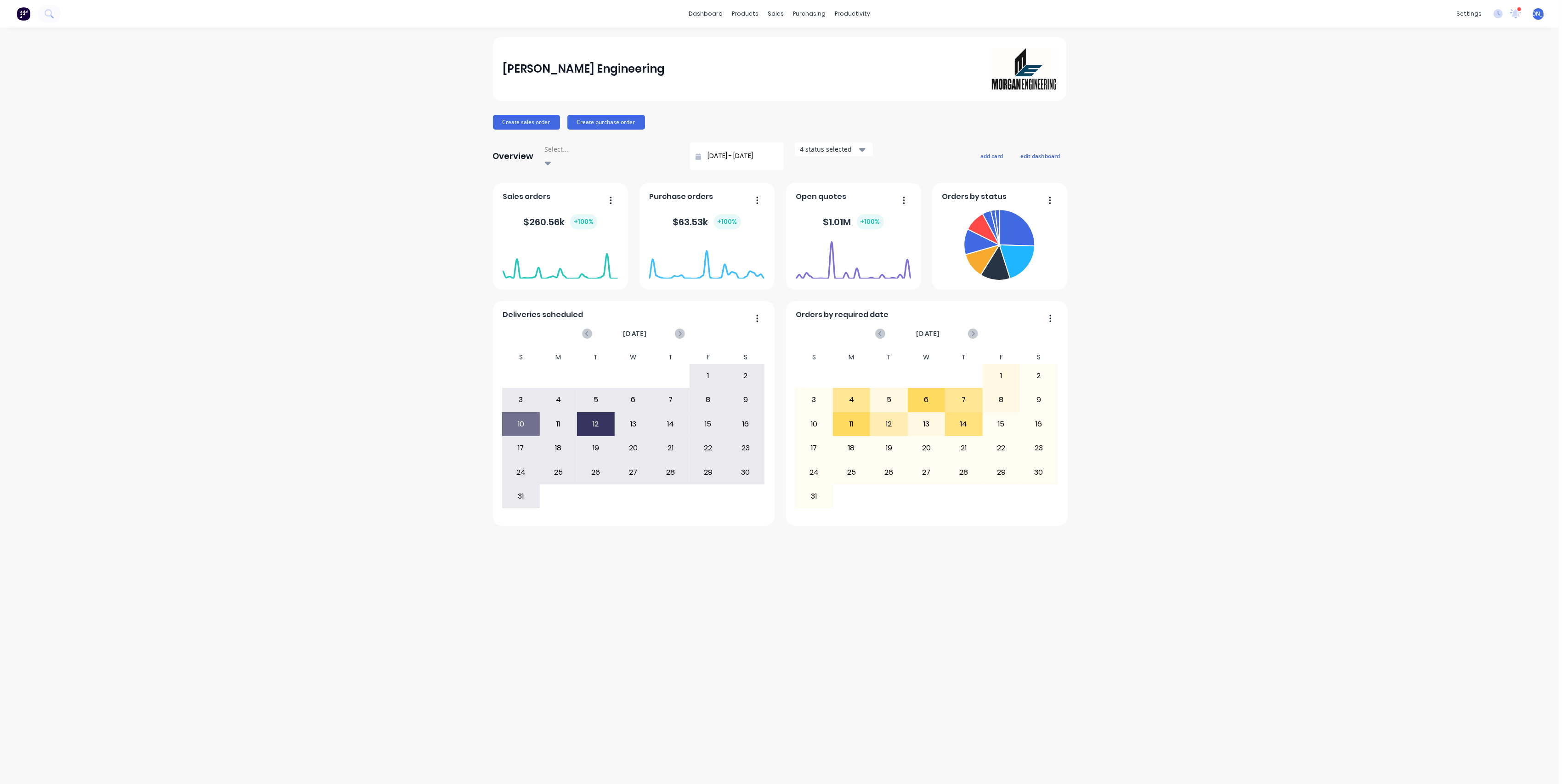
drag, startPoint x: 420, startPoint y: 123, endPoint x: 471, endPoint y: 9, distance: 124.9
click at [420, 123] on div "[PERSON_NAME] Engineering Create sales order Create purchase order Overview Sel…" at bounding box center [779, 406] width 1559 height 738
click at [781, 14] on div "sales" at bounding box center [776, 14] width 25 height 14
click at [794, 39] on link "Sales Orders" at bounding box center [824, 43] width 122 height 18
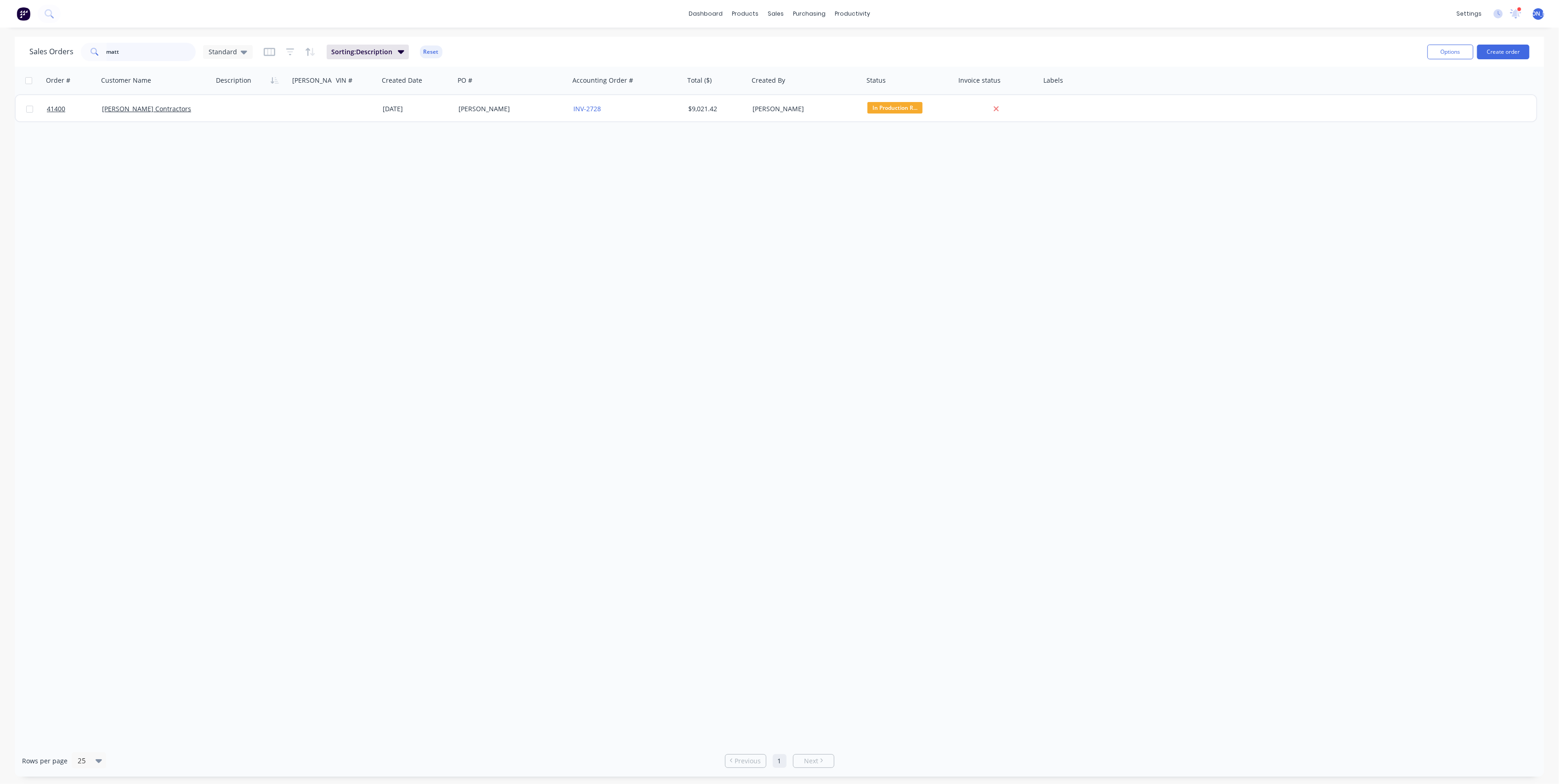
click at [131, 47] on input "matt" at bounding box center [151, 51] width 90 height 18
type input "[PERSON_NAME]"
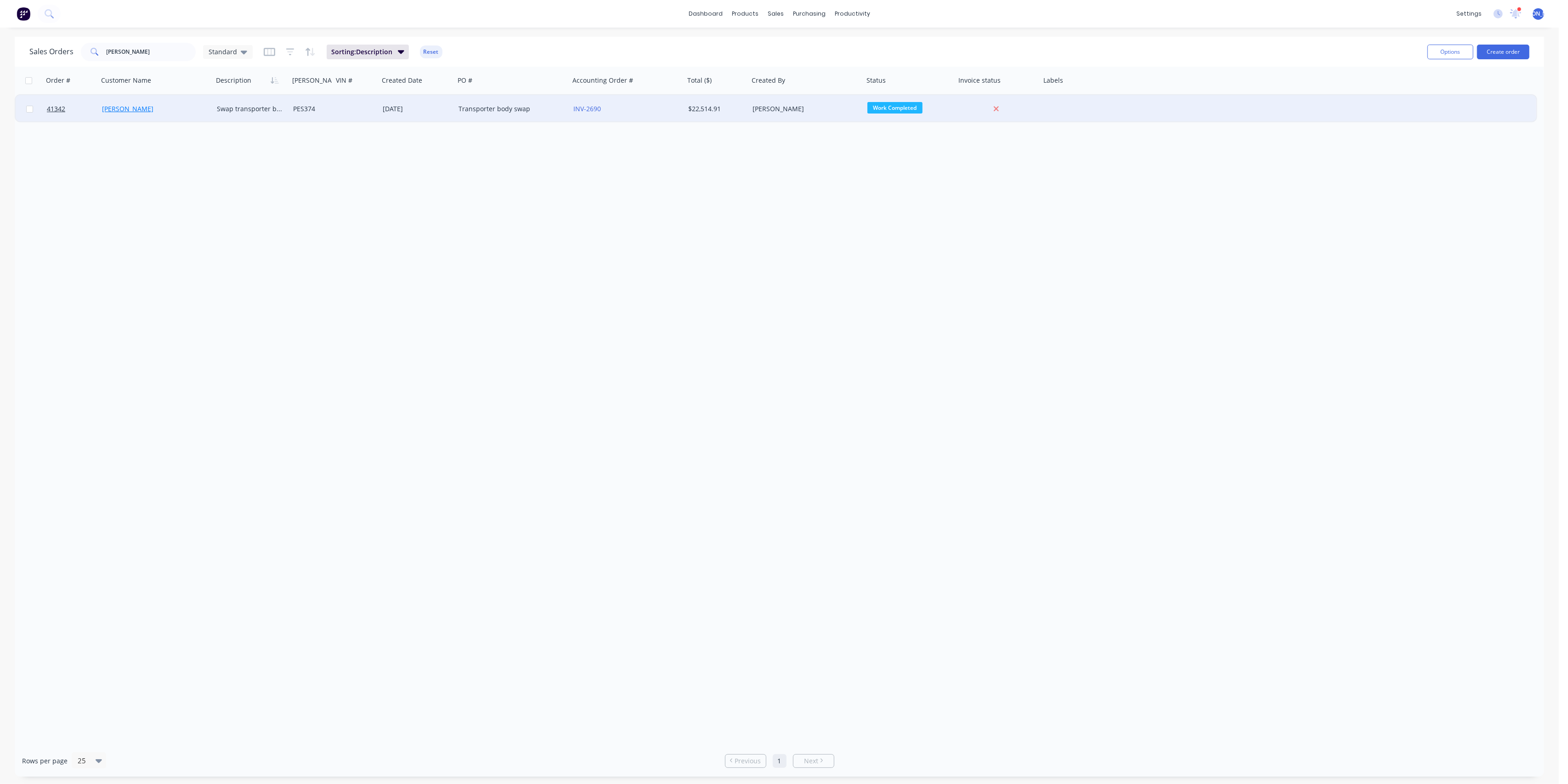
click at [130, 110] on link "[PERSON_NAME]" at bounding box center [127, 109] width 51 height 9
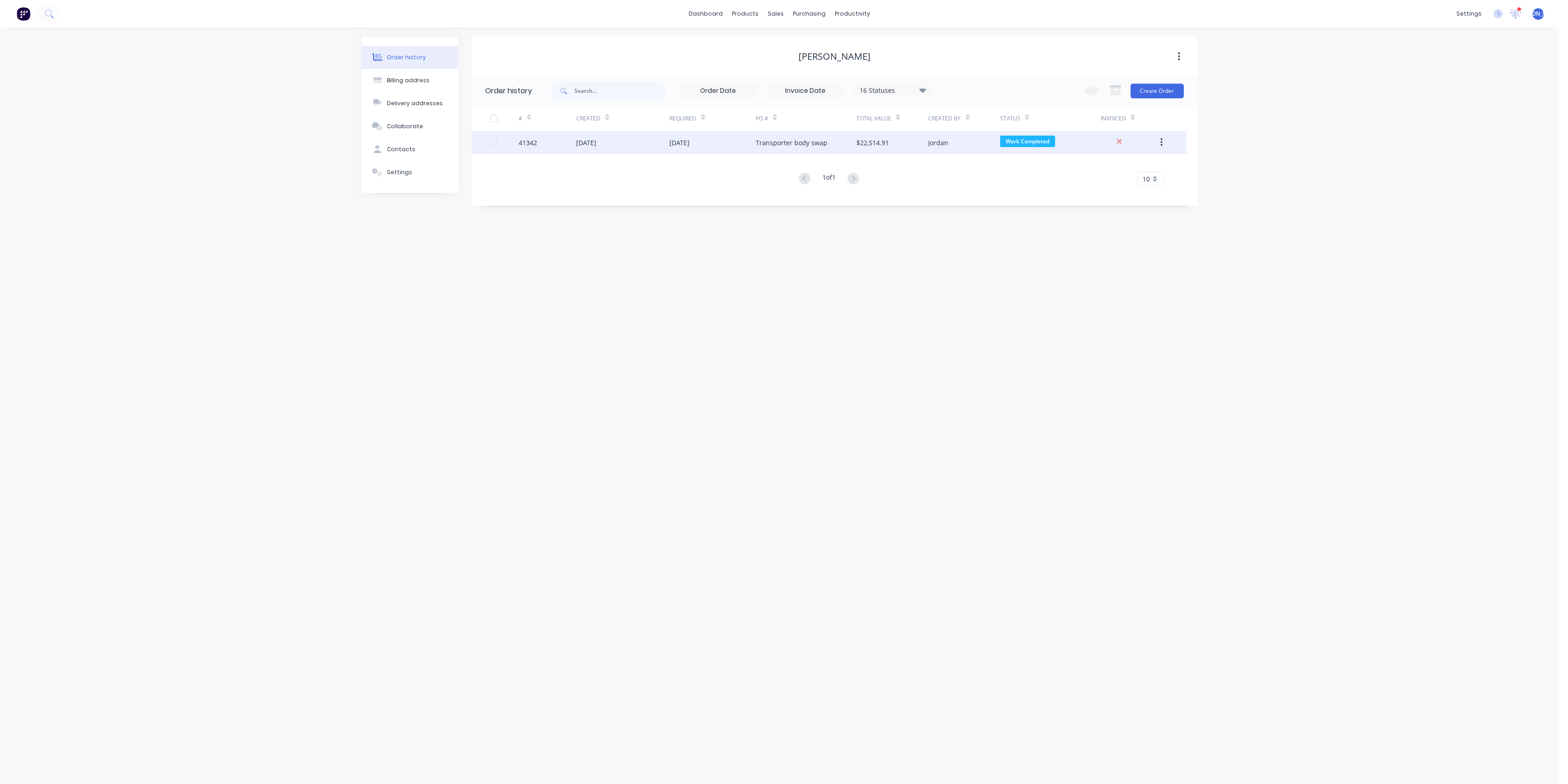
click at [743, 143] on div "[DATE]" at bounding box center [713, 142] width 86 height 23
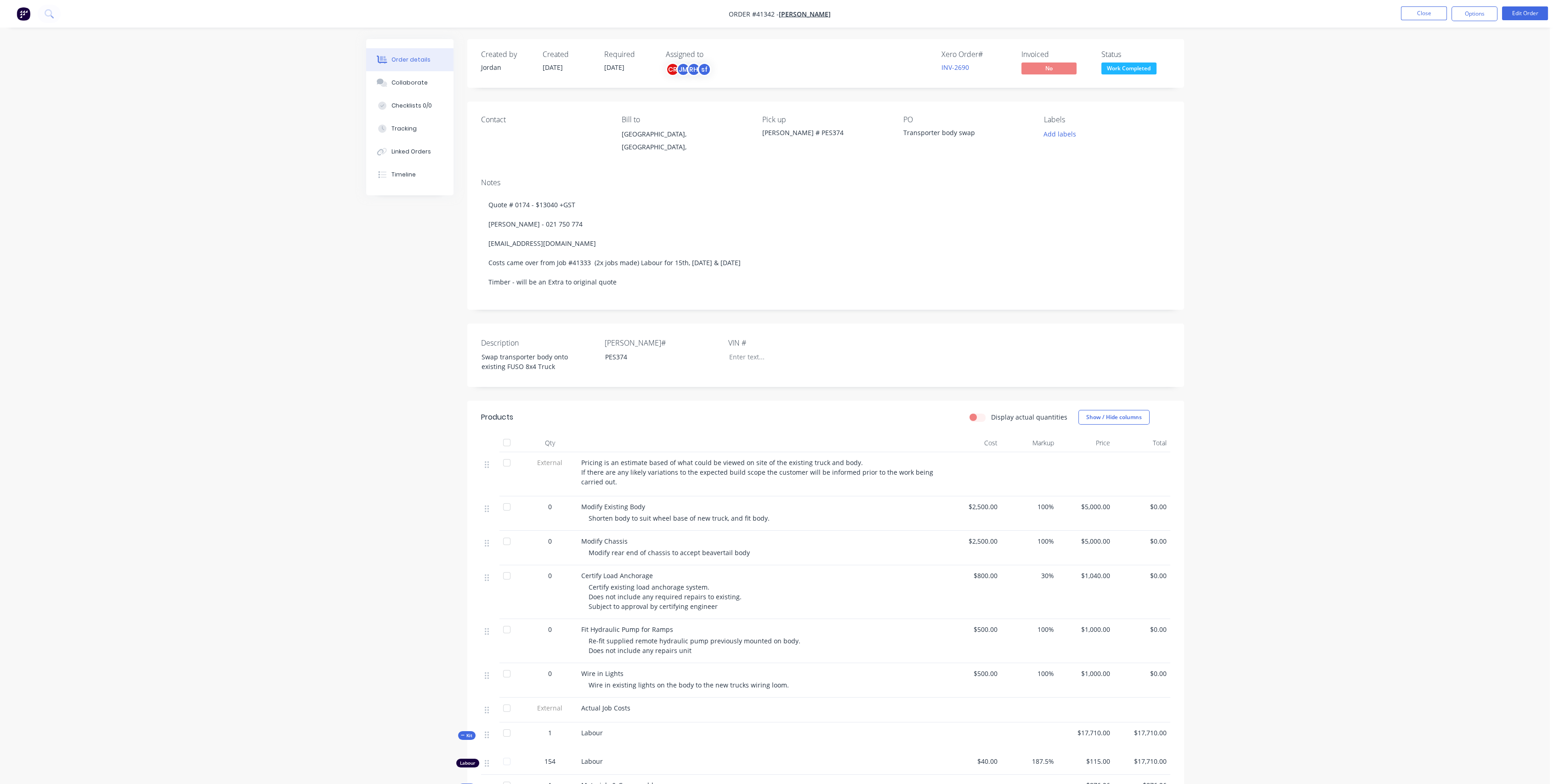
click at [418, 132] on button "Tracking" at bounding box center [410, 129] width 87 height 23
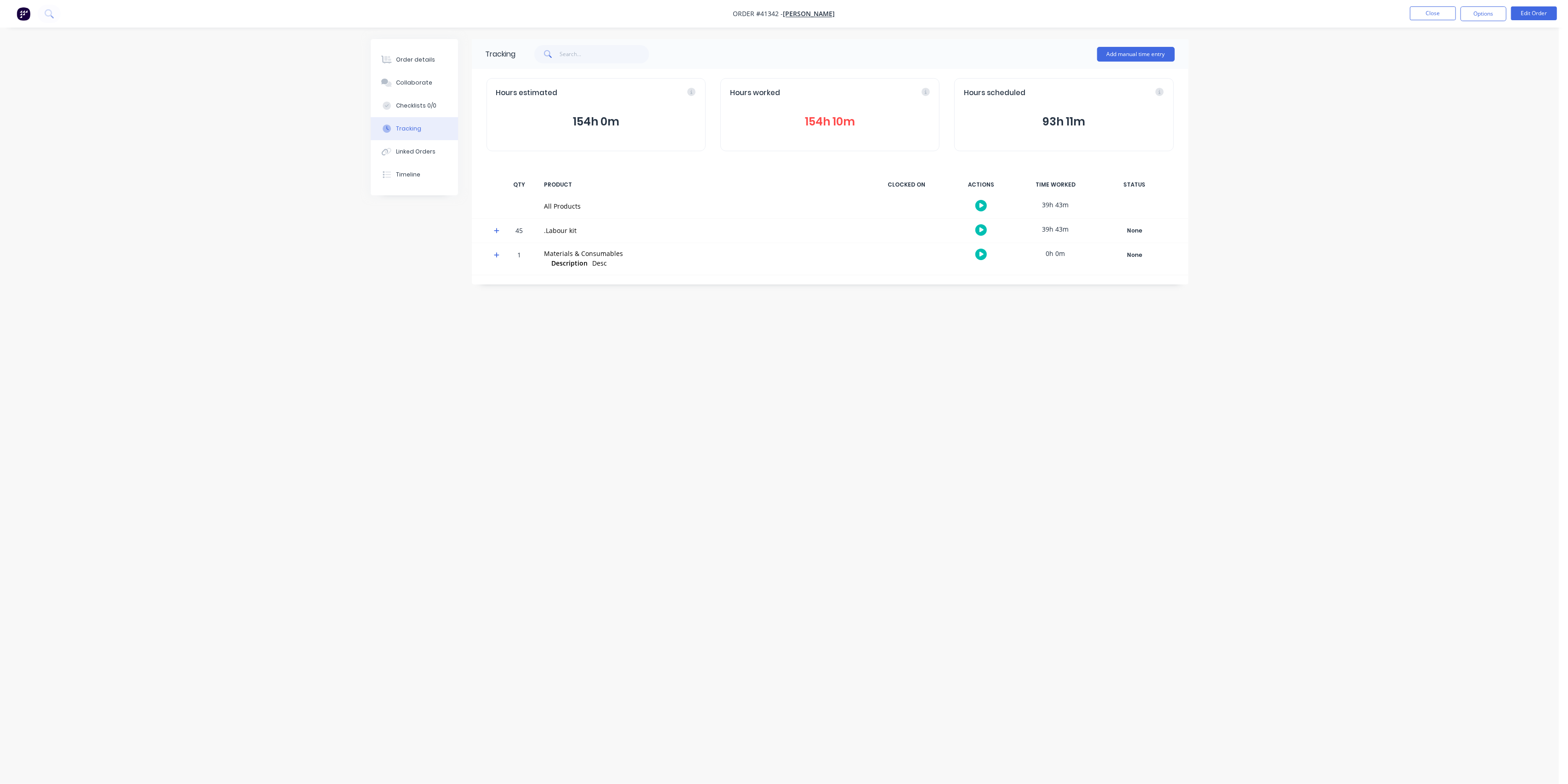
click at [418, 131] on div "Tracking" at bounding box center [409, 128] width 25 height 8
click at [400, 59] on div "Order details" at bounding box center [415, 59] width 39 height 8
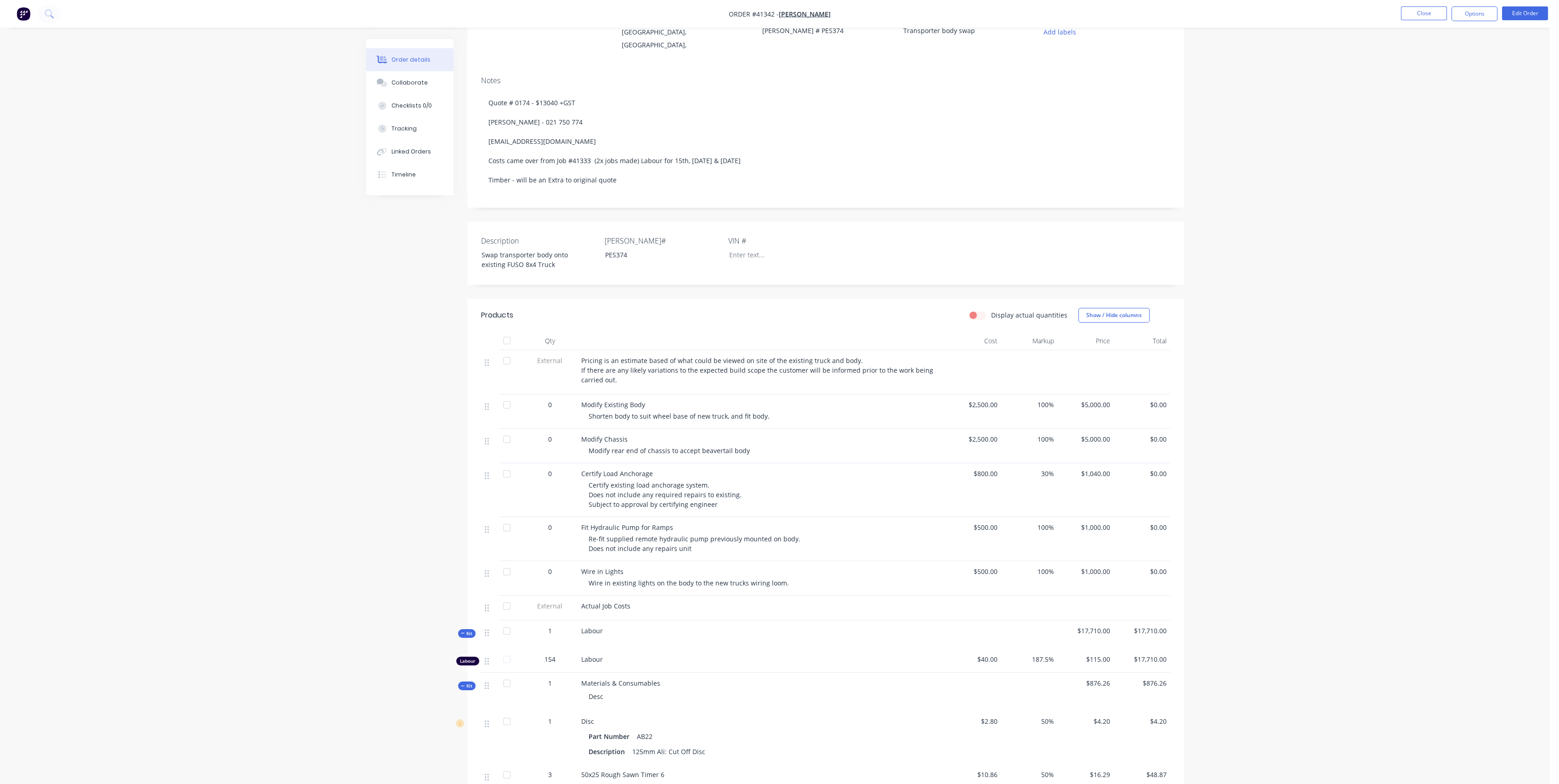
scroll to position [204, 0]
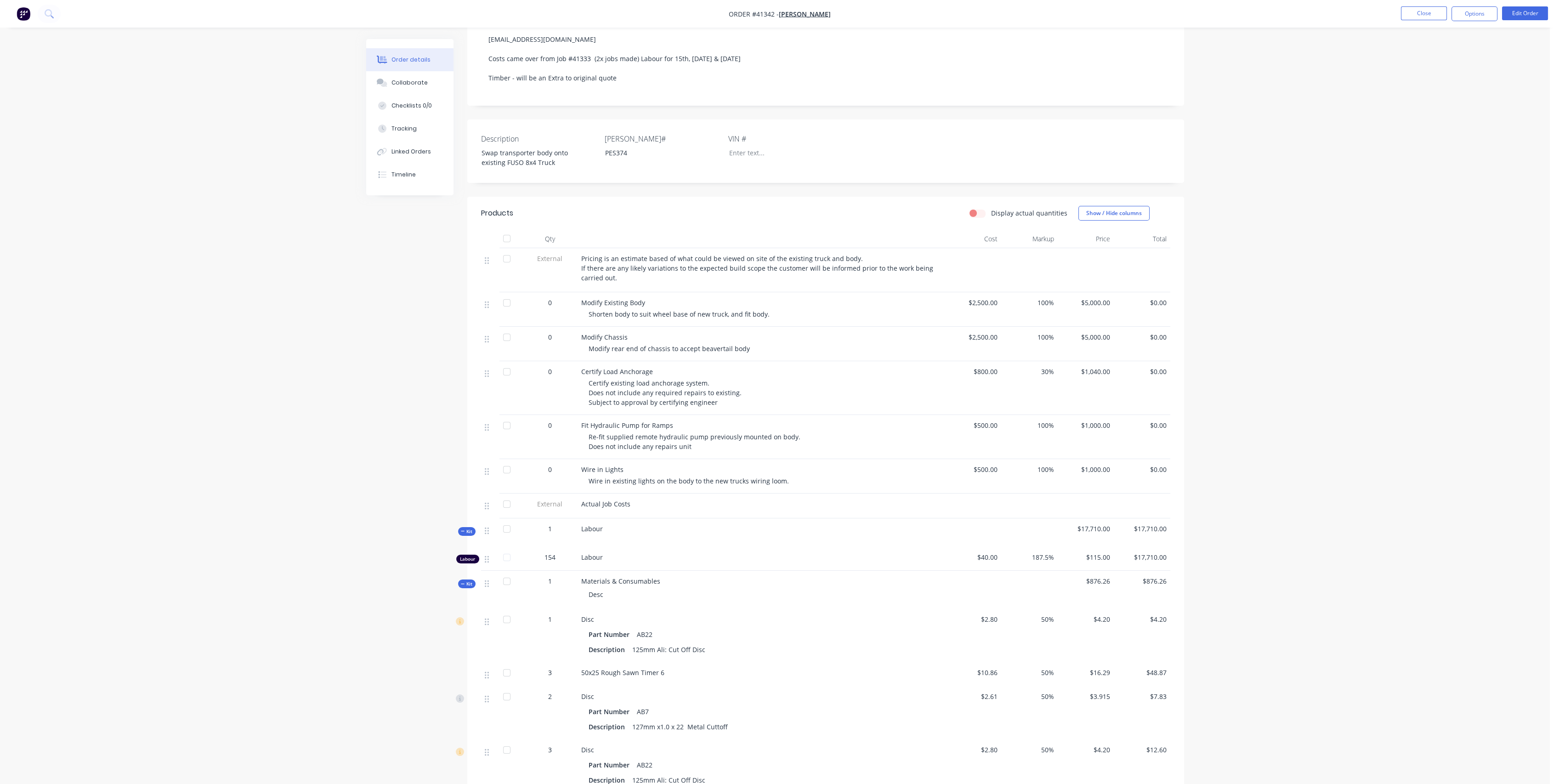
click at [464, 535] on span "Kit" at bounding box center [466, 531] width 12 height 7
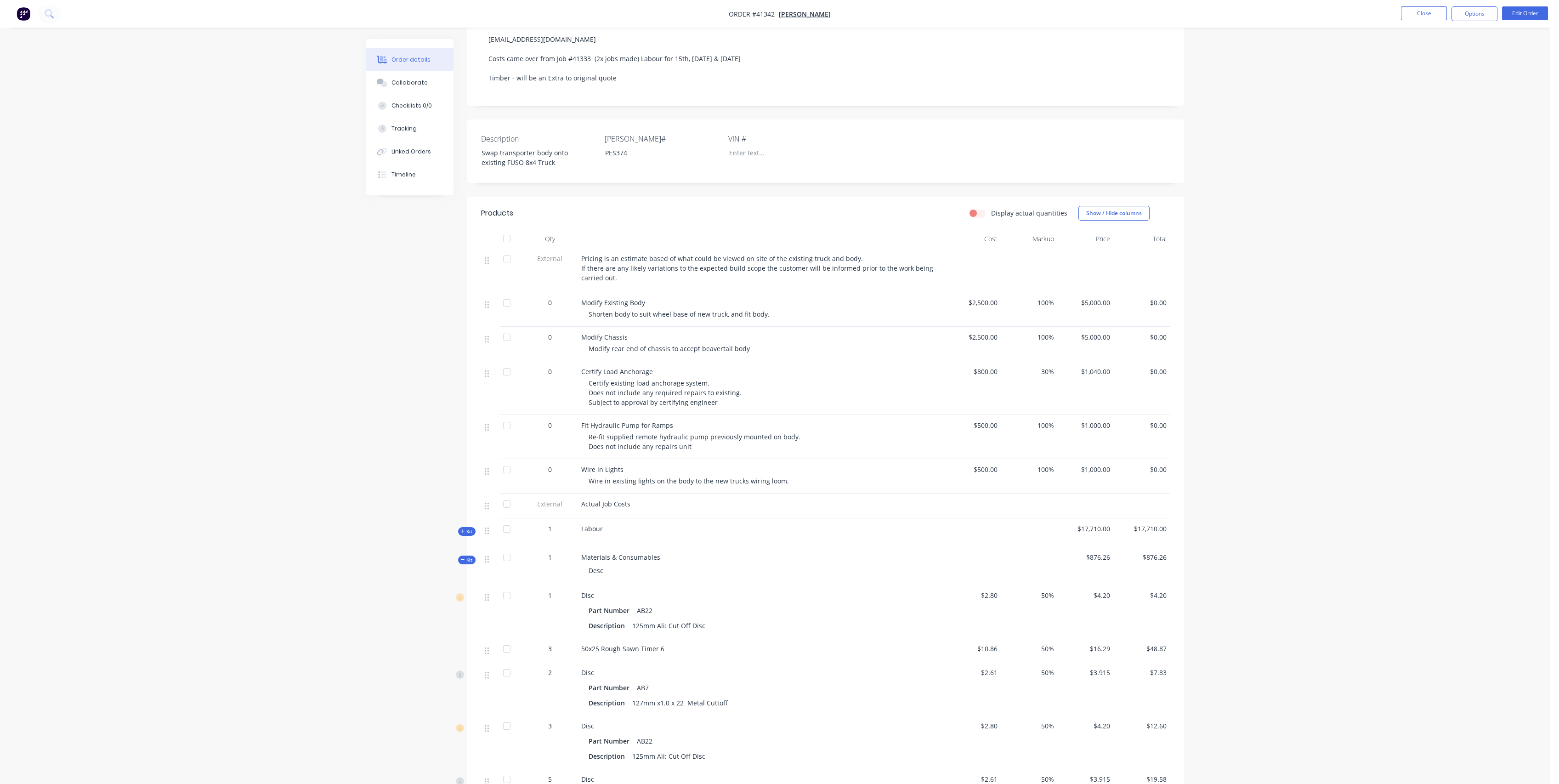
click at [469, 535] on span "Kit" at bounding box center [466, 531] width 12 height 7
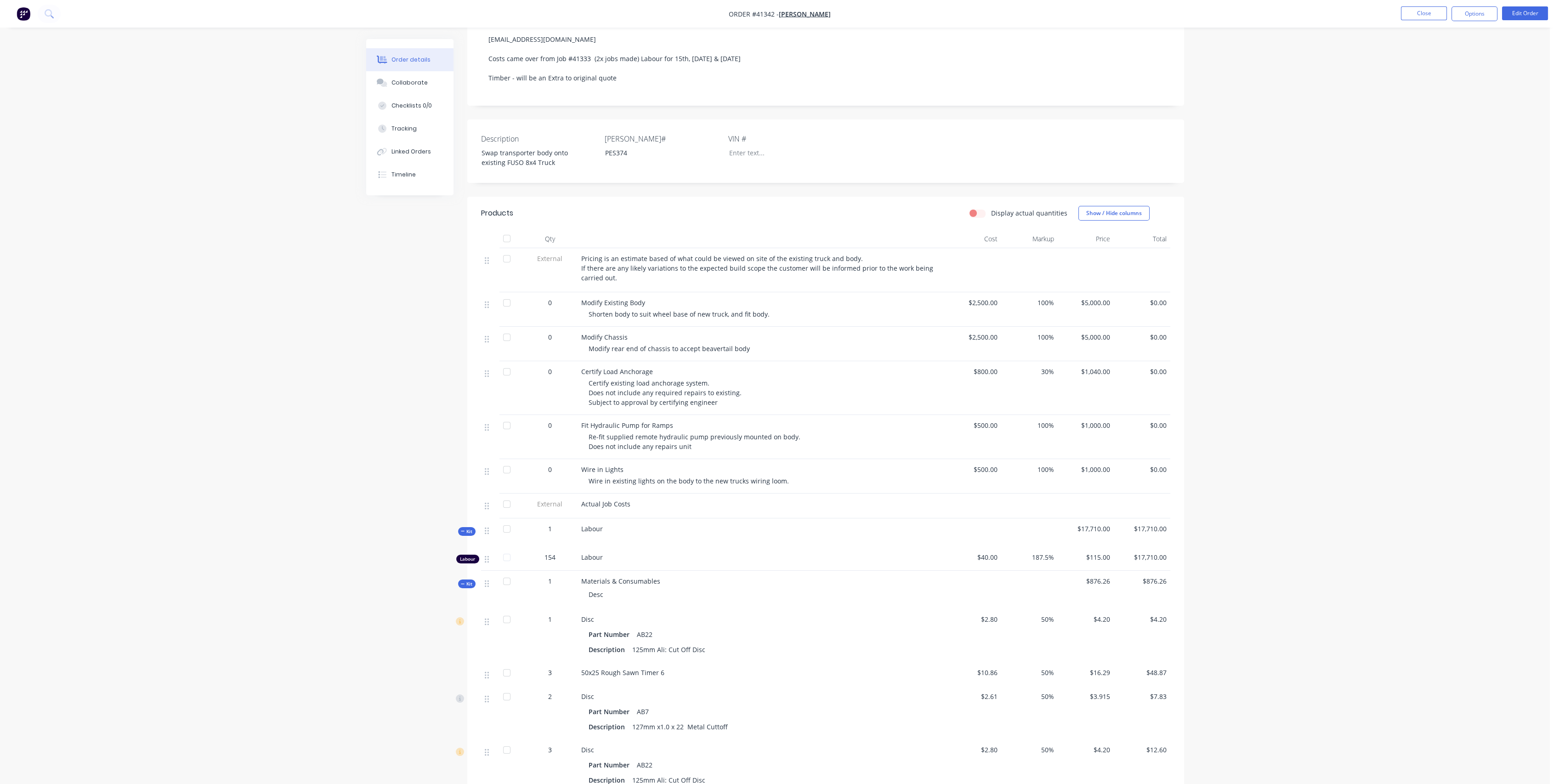
scroll to position [306, 0]
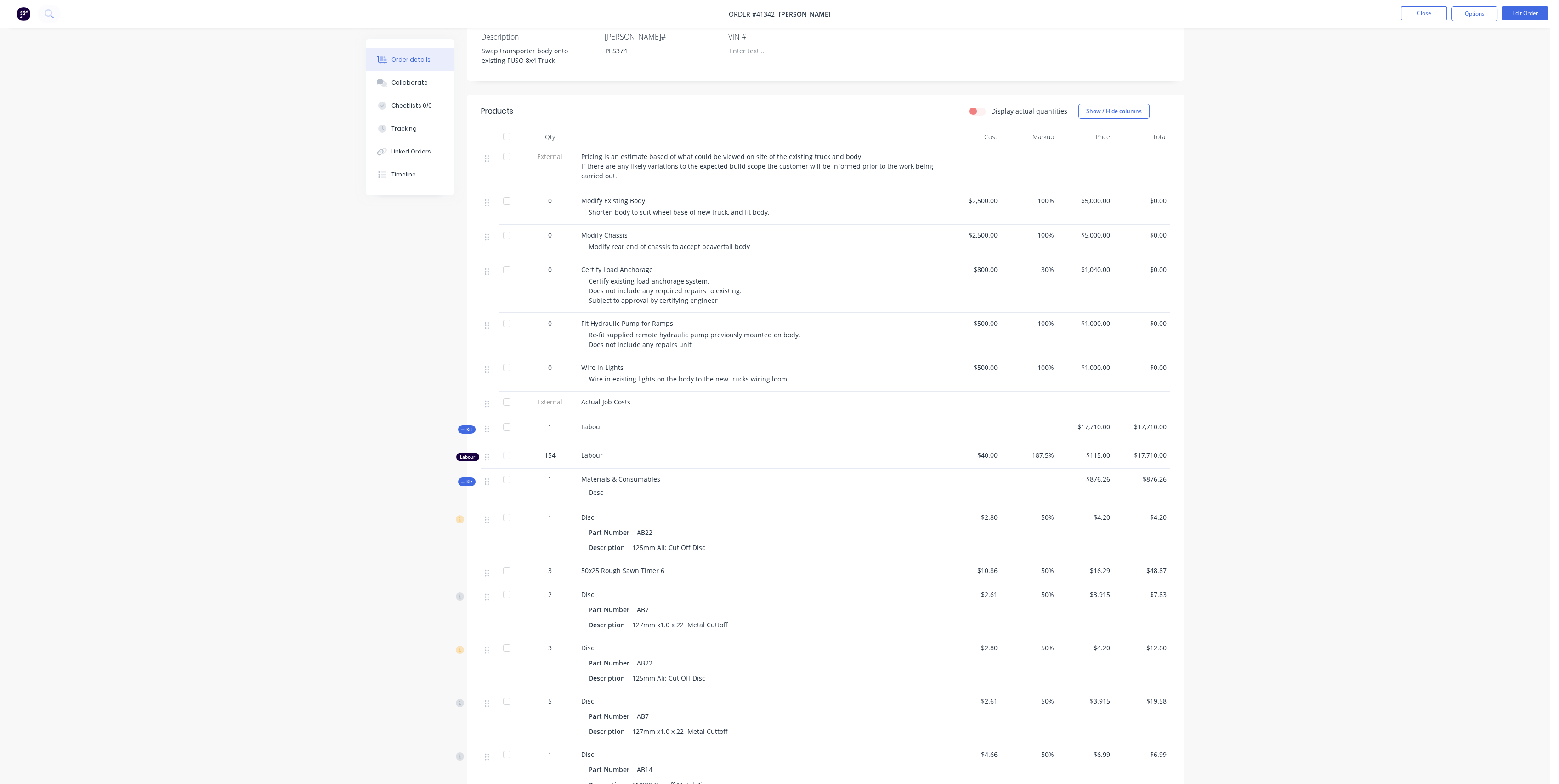
click at [465, 485] on span "Kit" at bounding box center [466, 482] width 12 height 7
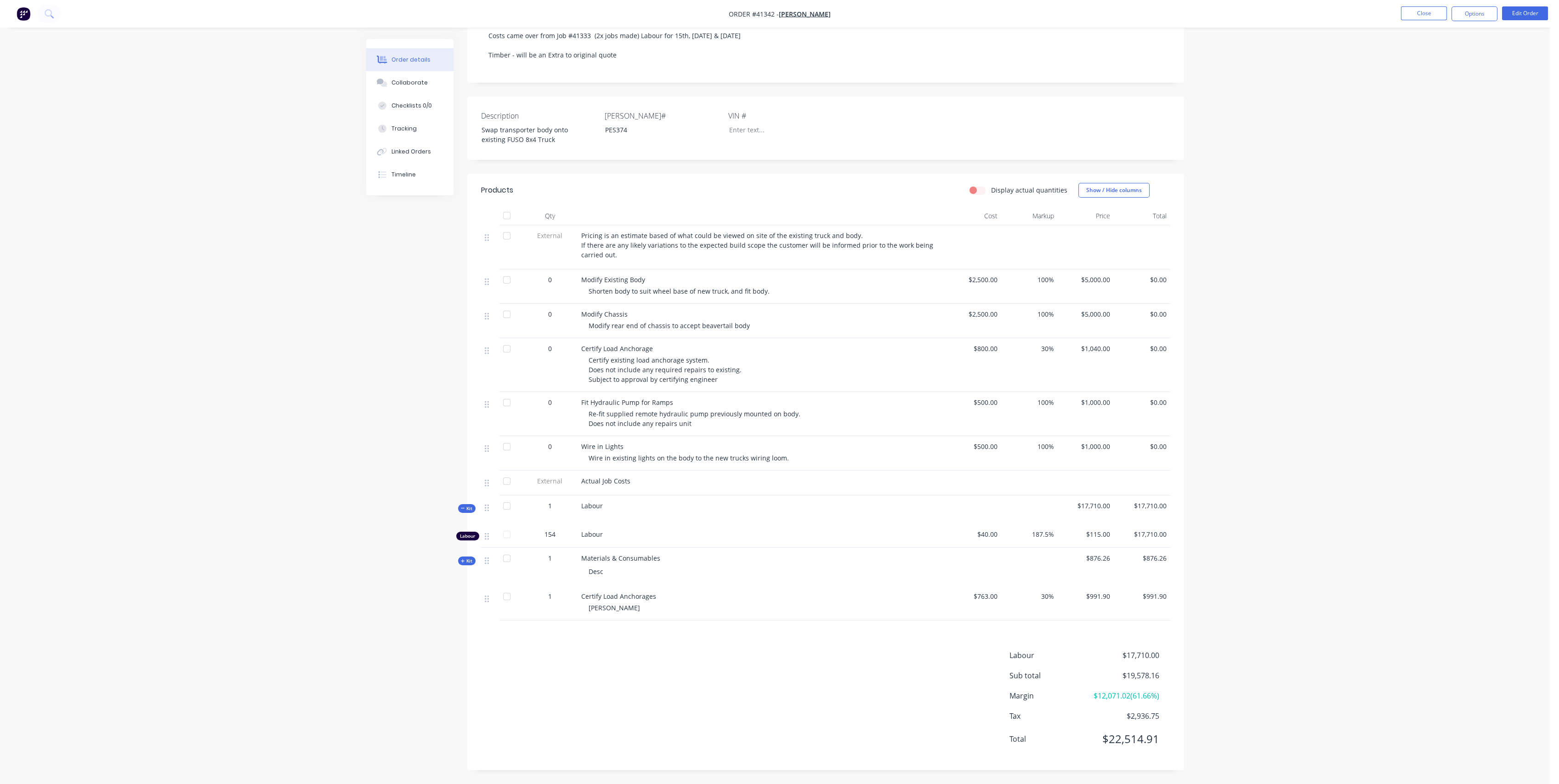
click at [470, 557] on span "Kit" at bounding box center [466, 561] width 12 height 7
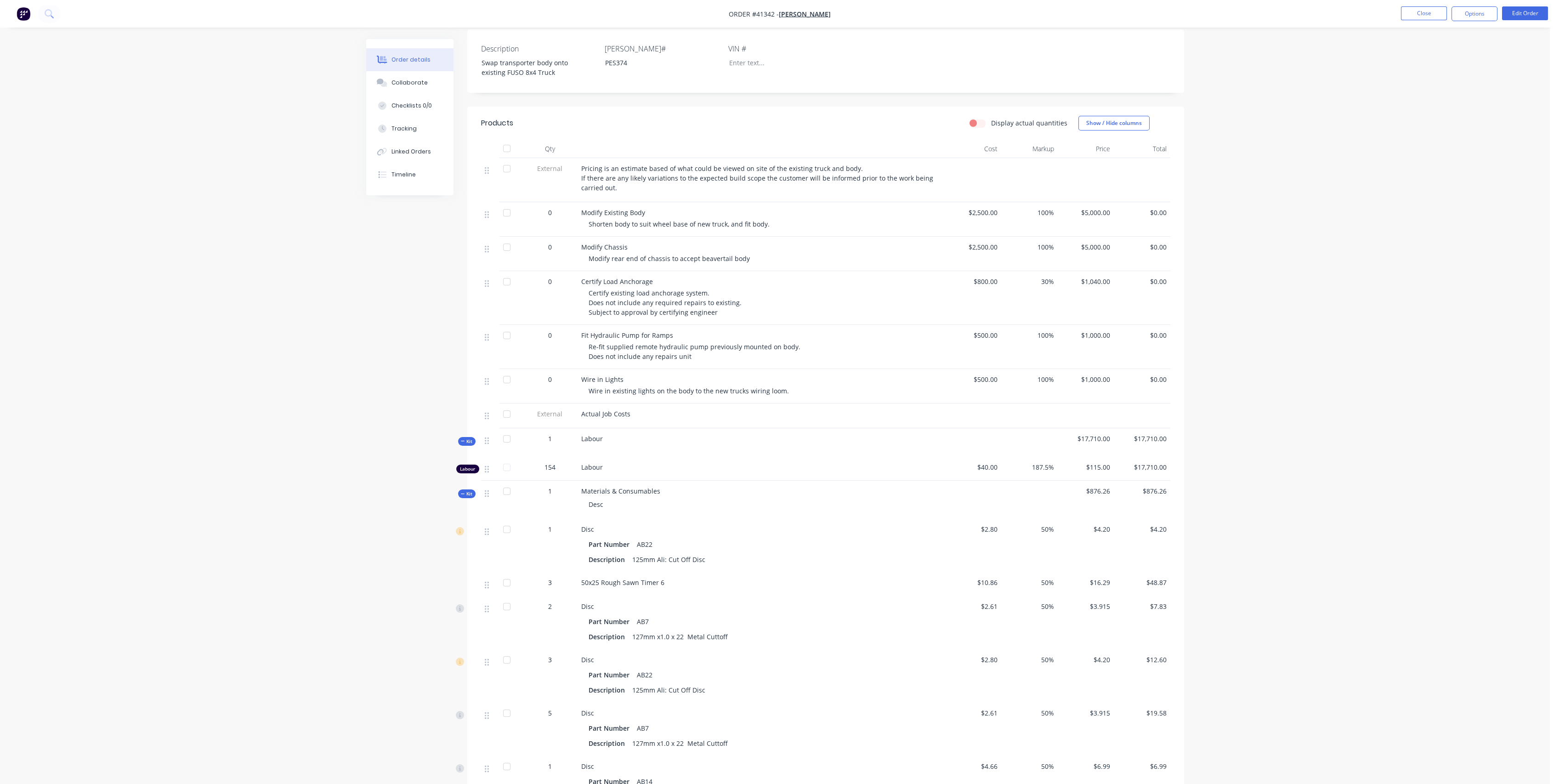
scroll to position [306, 0]
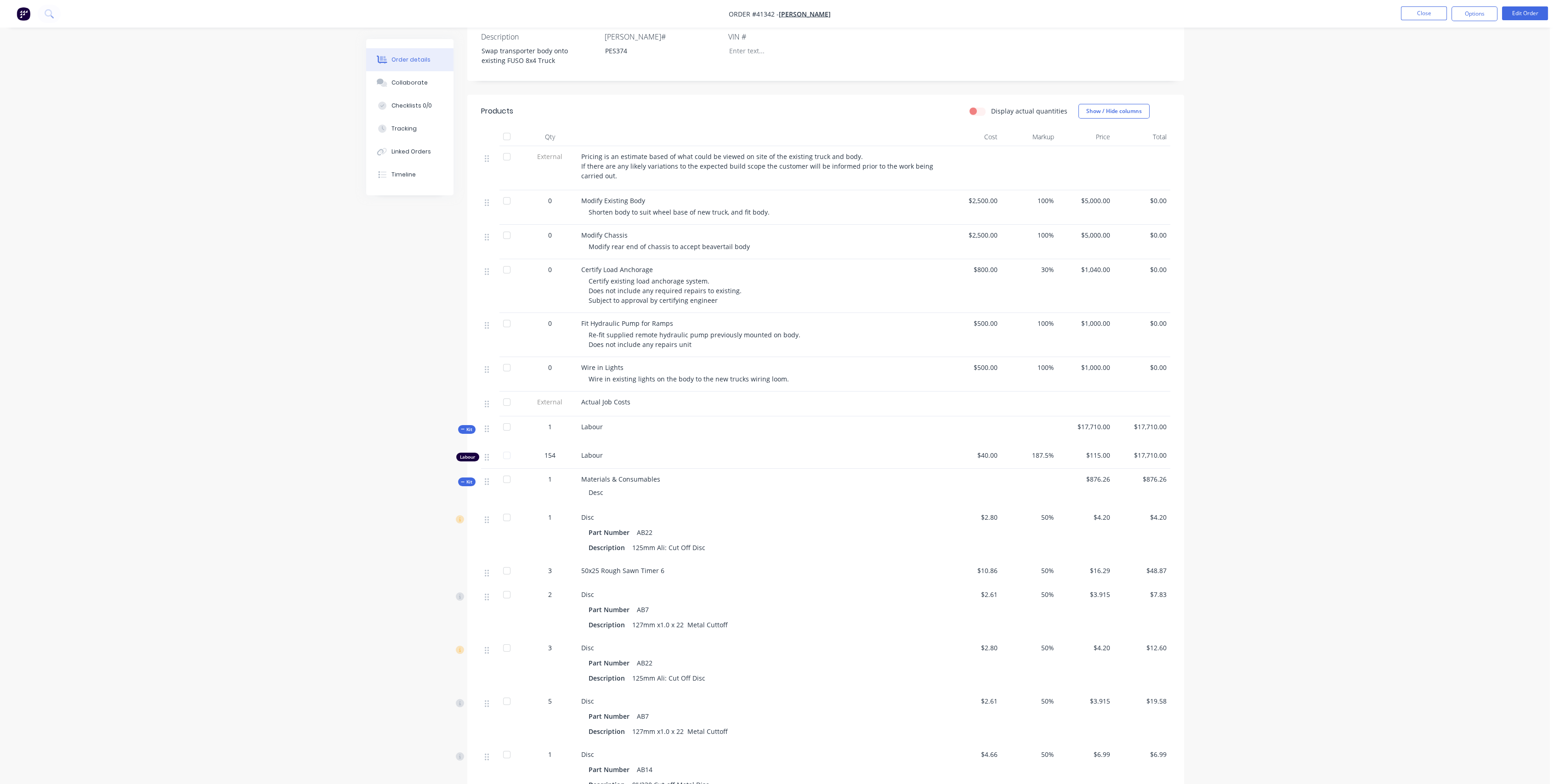
click at [471, 433] on span "Kit" at bounding box center [466, 429] width 12 height 7
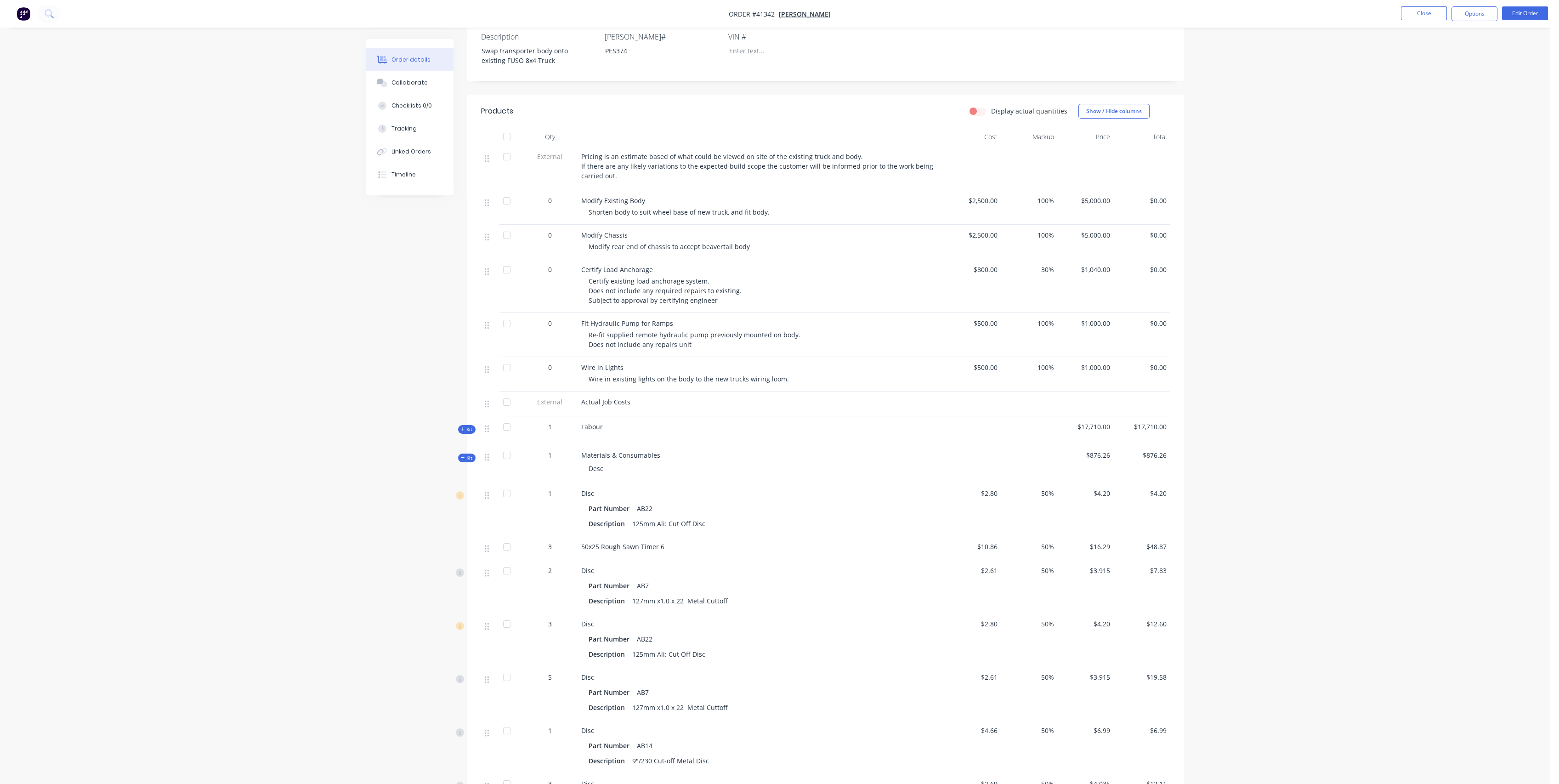
click at [473, 462] on div "Kit" at bounding box center [466, 458] width 17 height 9
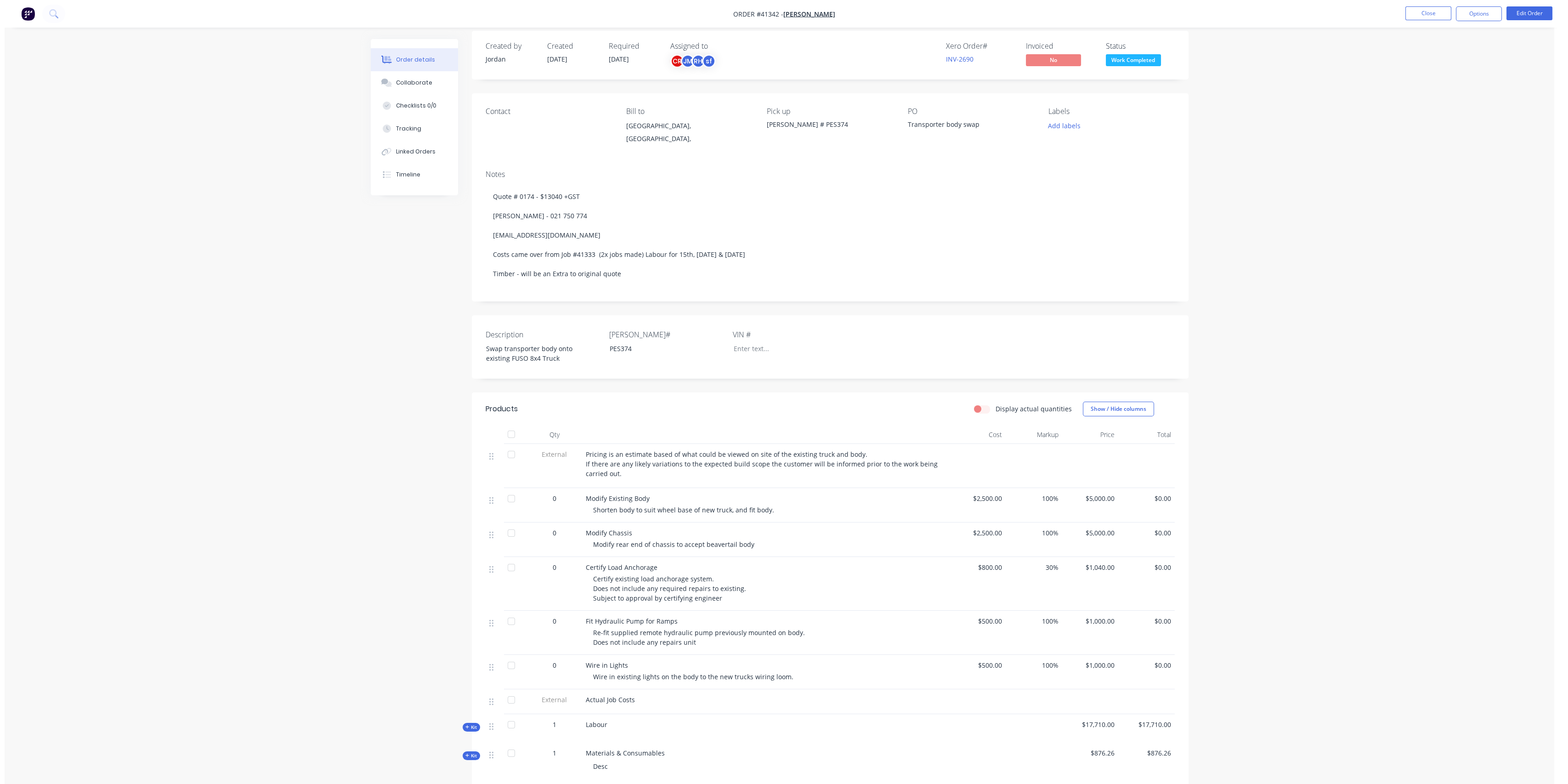
scroll to position [0, 0]
click at [1404, 11] on button "Close" at bounding box center [1423, 13] width 46 height 14
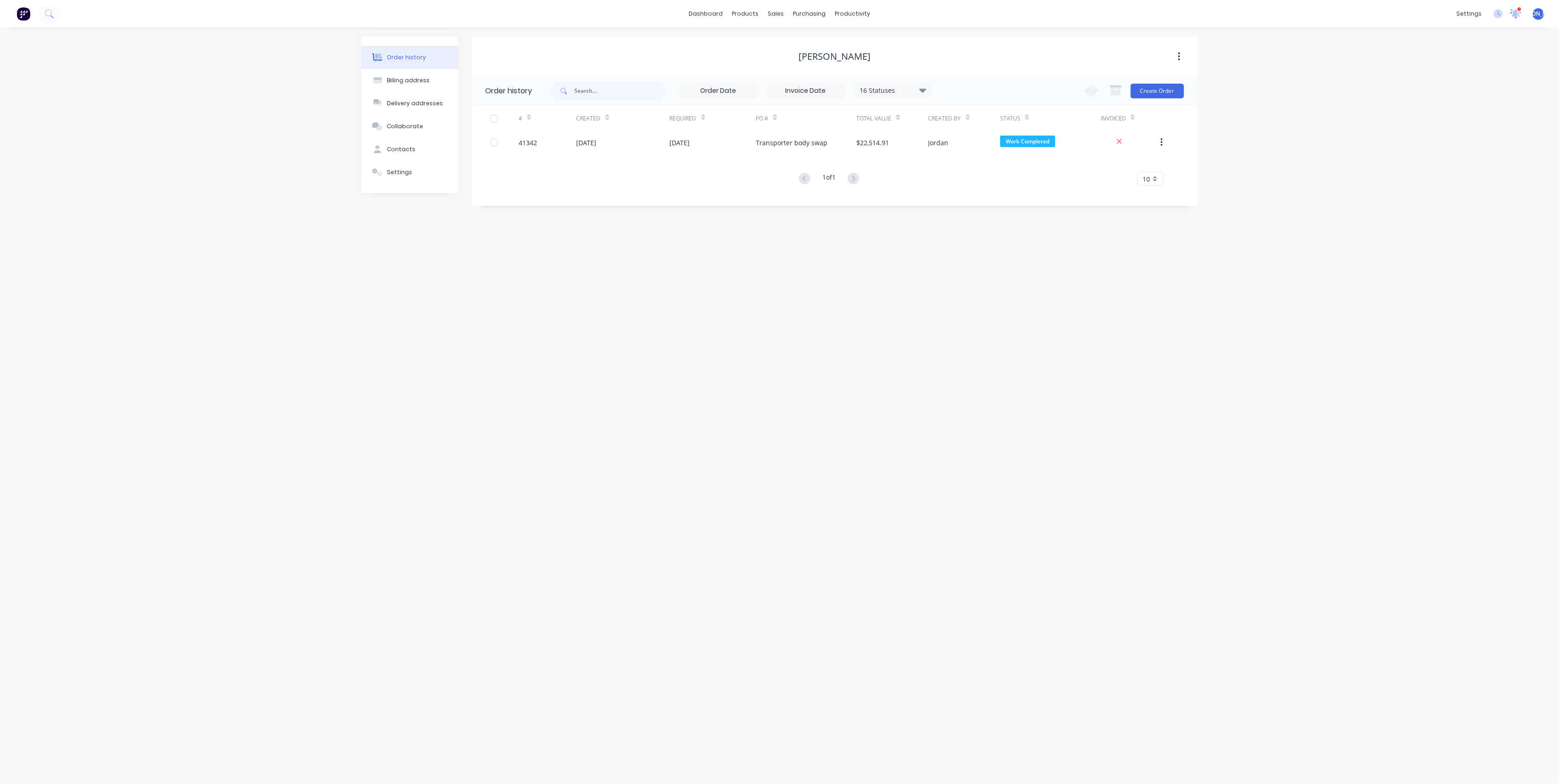
click at [1516, 15] on icon at bounding box center [1516, 13] width 9 height 8
click at [1332, 92] on div "[PERSON_NAME] - Whangarei" at bounding box center [1293, 88] width 104 height 10
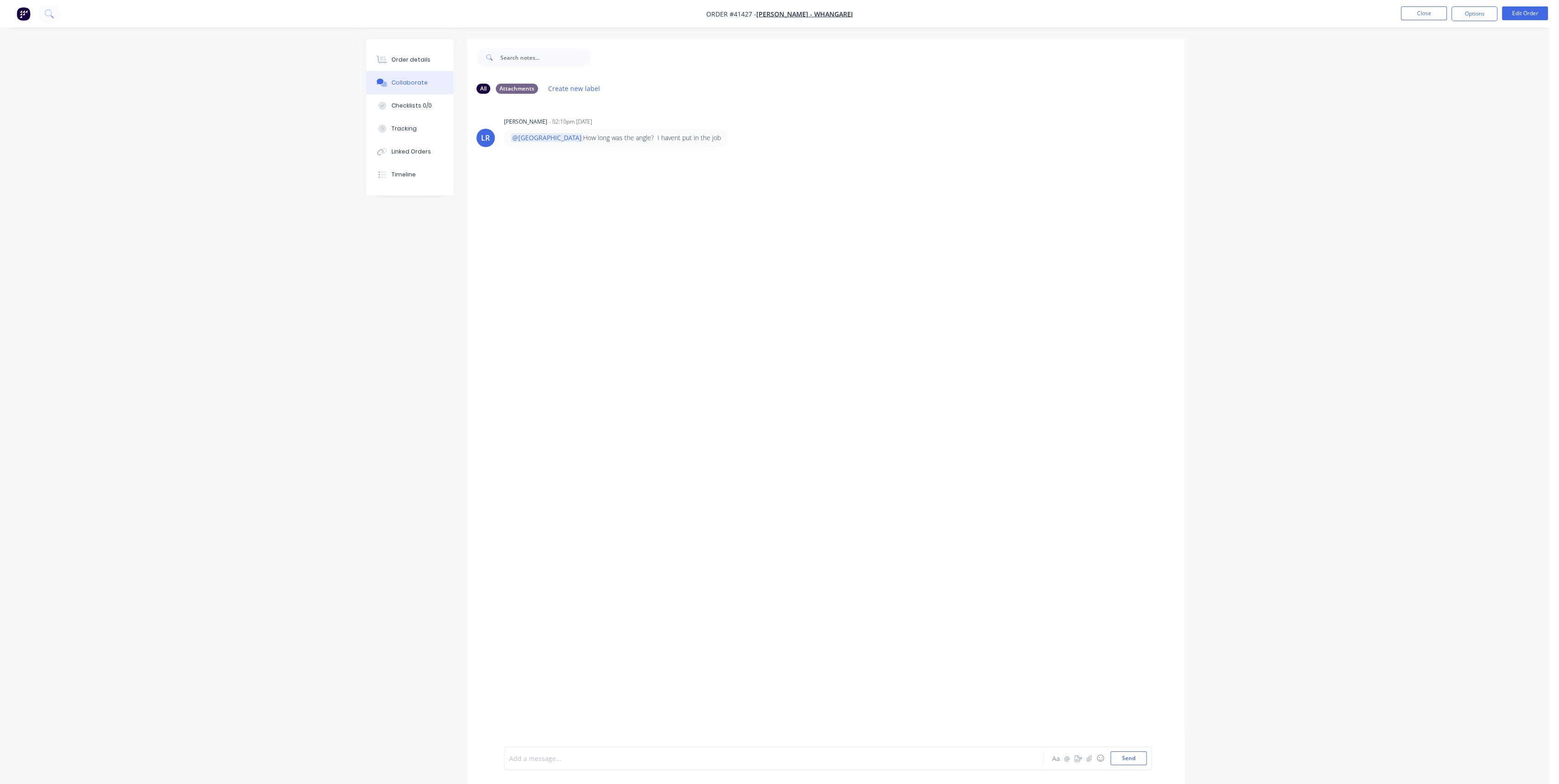
click at [575, 755] on div at bounding box center [748, 758] width 478 height 10
click at [1410, 13] on button "Close" at bounding box center [1423, 13] width 46 height 14
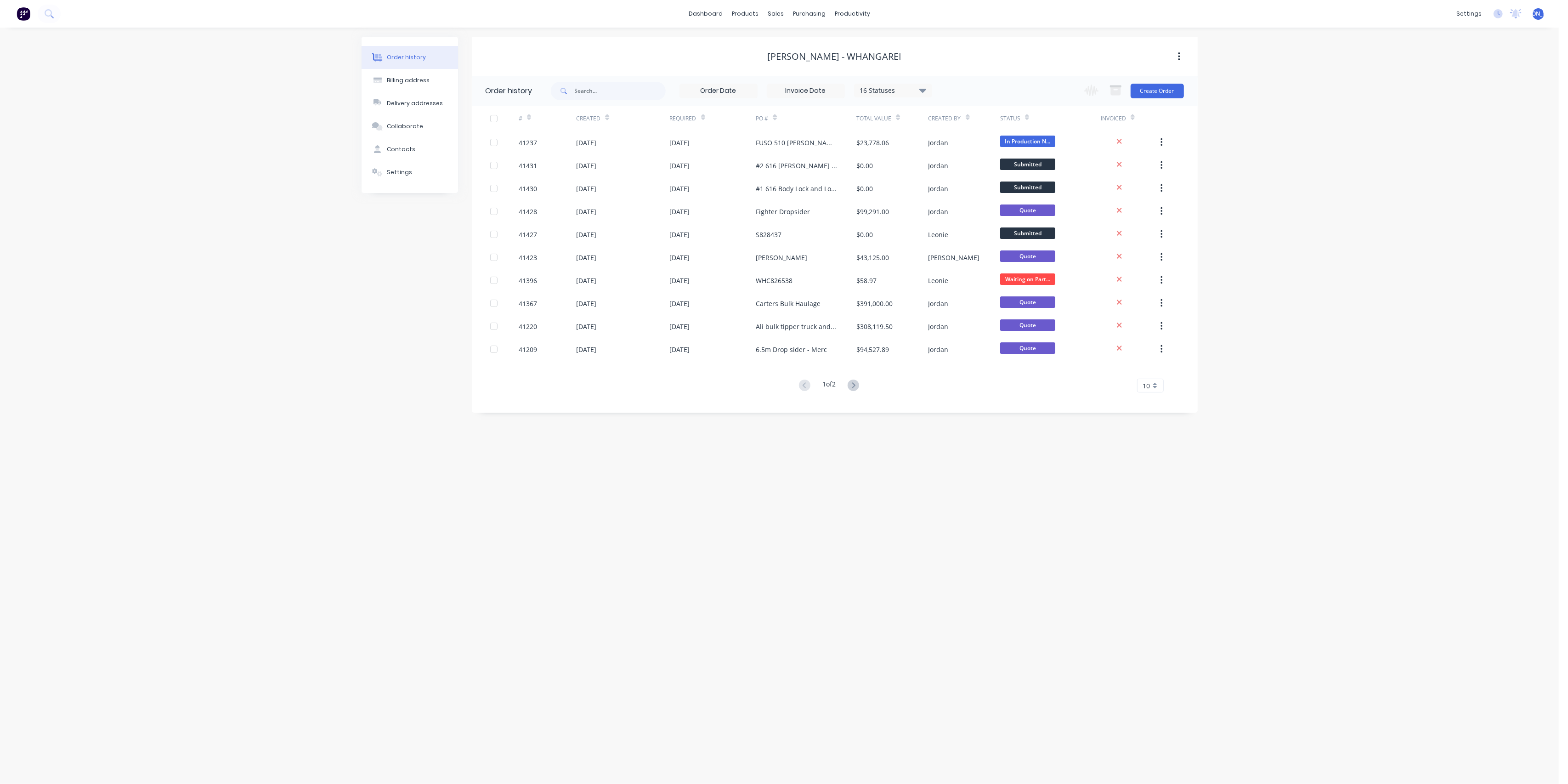
click at [1398, 59] on div "Order history Billing address Delivery addresses Collaborate Contacts Settings …" at bounding box center [779, 406] width 1559 height 756
click at [400, 48] on button "Order history" at bounding box center [410, 58] width 96 height 23
click at [811, 61] on div "Customers" at bounding box center [807, 62] width 33 height 8
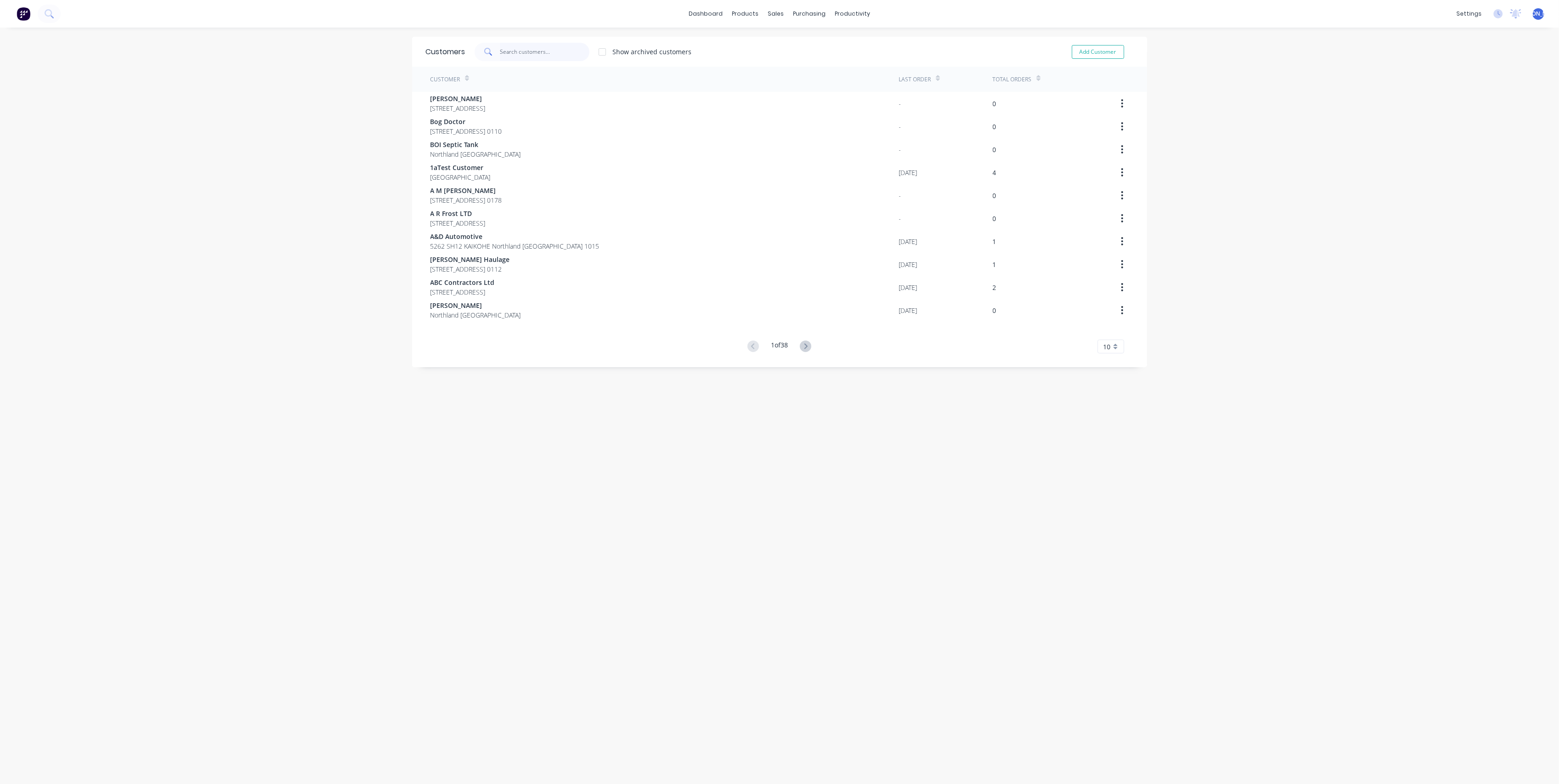
click at [551, 47] on input "text" at bounding box center [545, 51] width 90 height 18
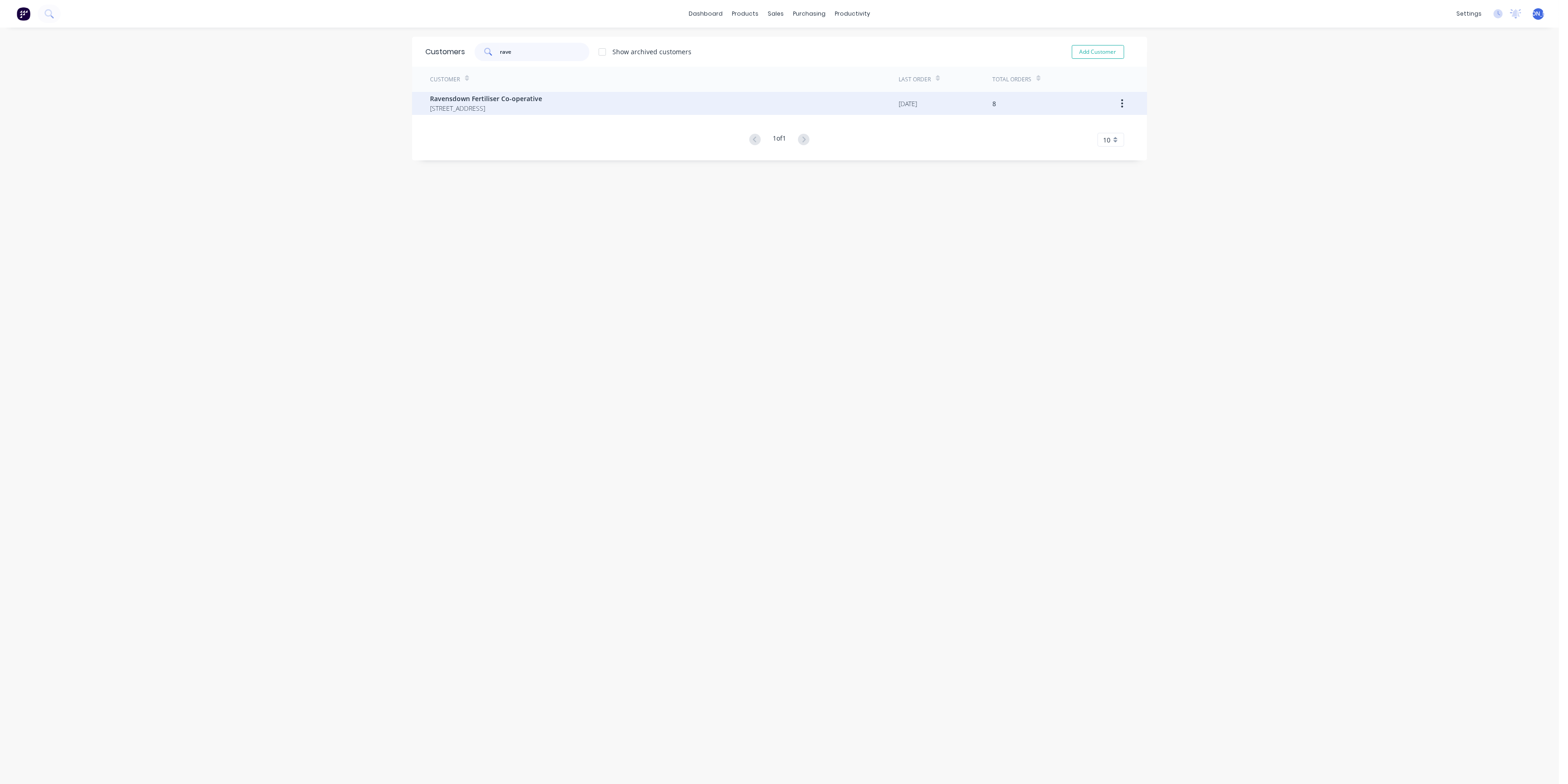
type input "rave"
click at [523, 99] on span "Ravensdown Fertiliser Co-operative" at bounding box center [486, 98] width 113 height 10
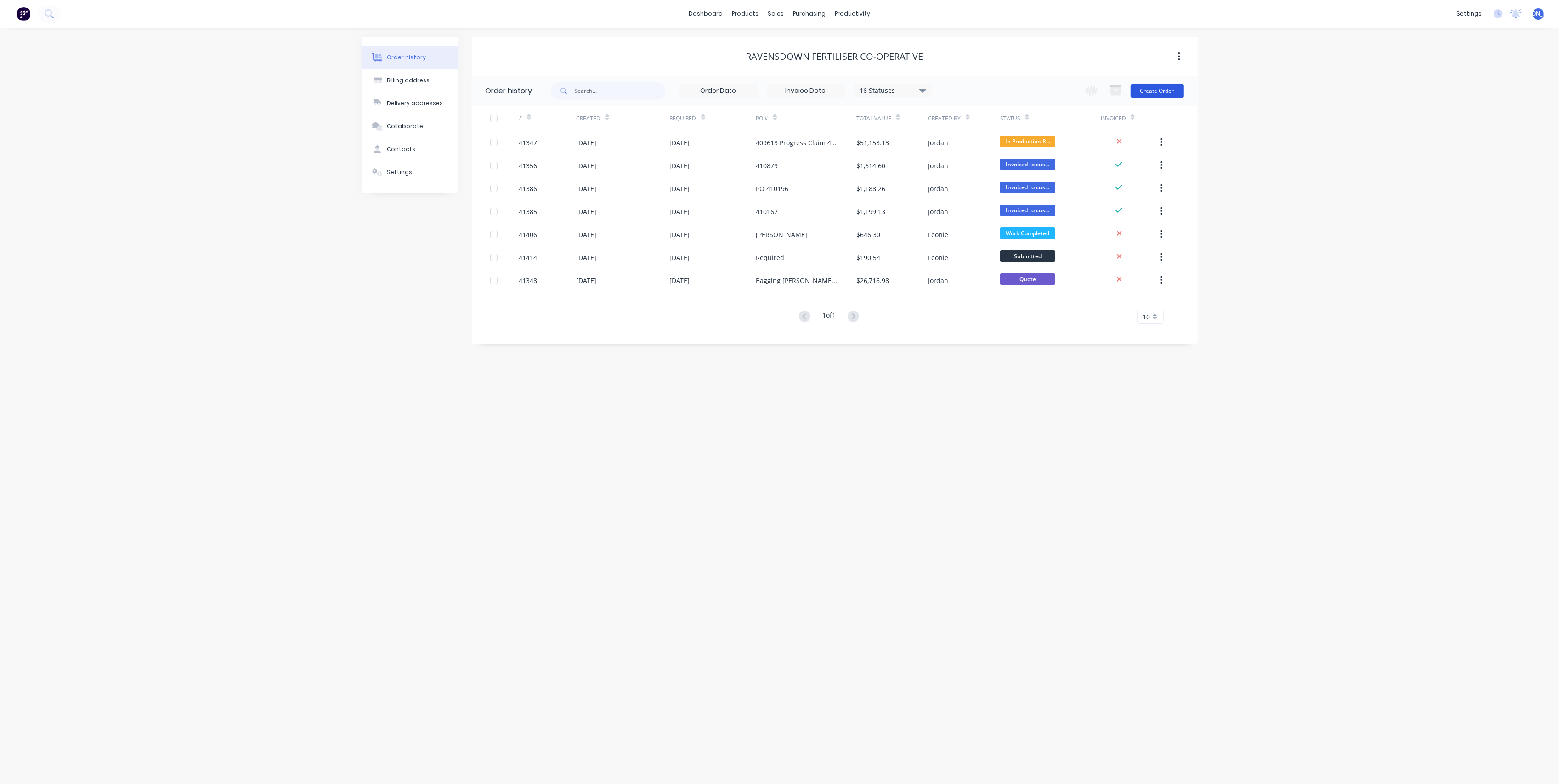
click at [1163, 89] on button "Create Order" at bounding box center [1157, 91] width 53 height 14
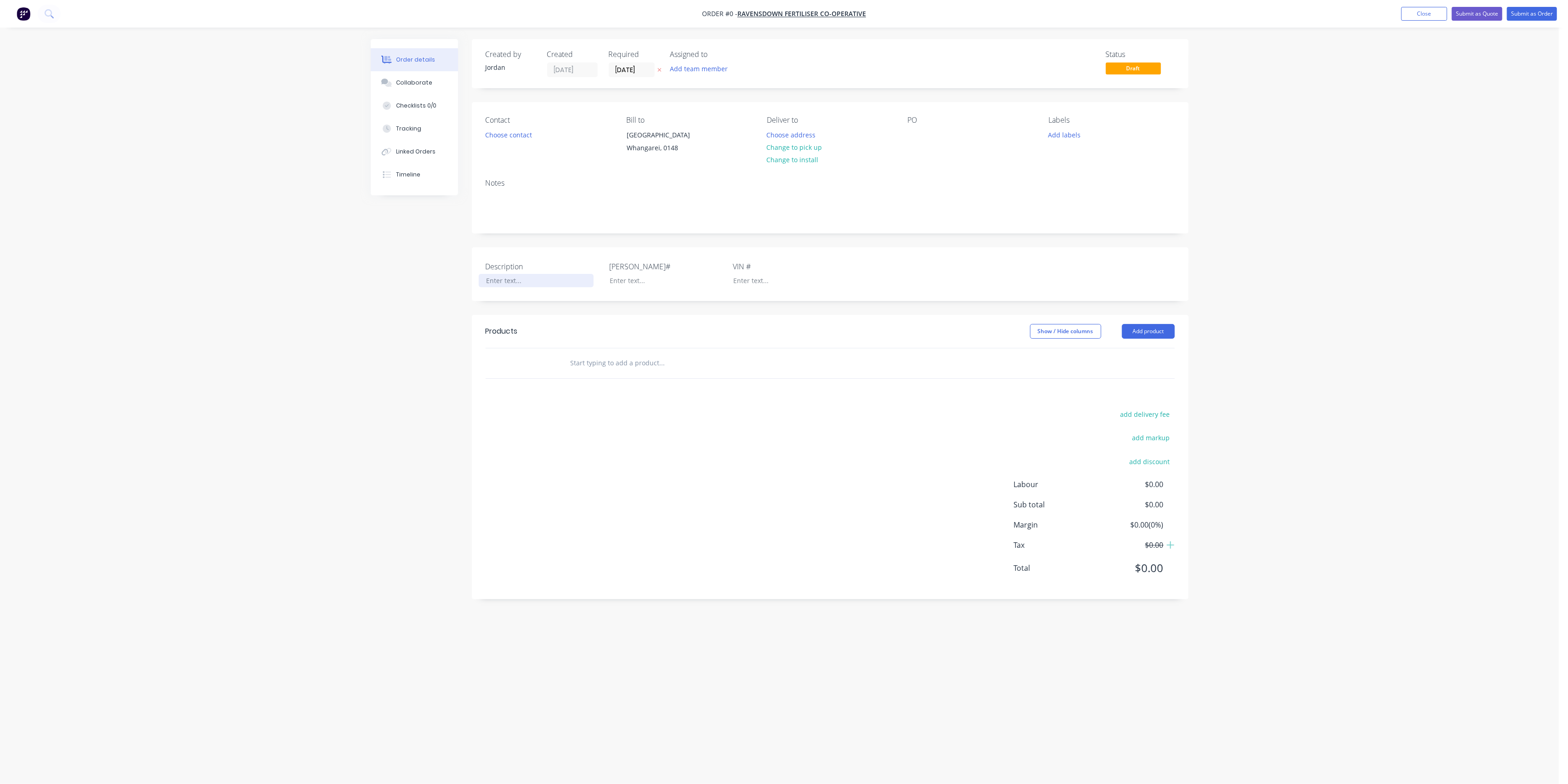
click at [503, 287] on div at bounding box center [536, 280] width 115 height 14
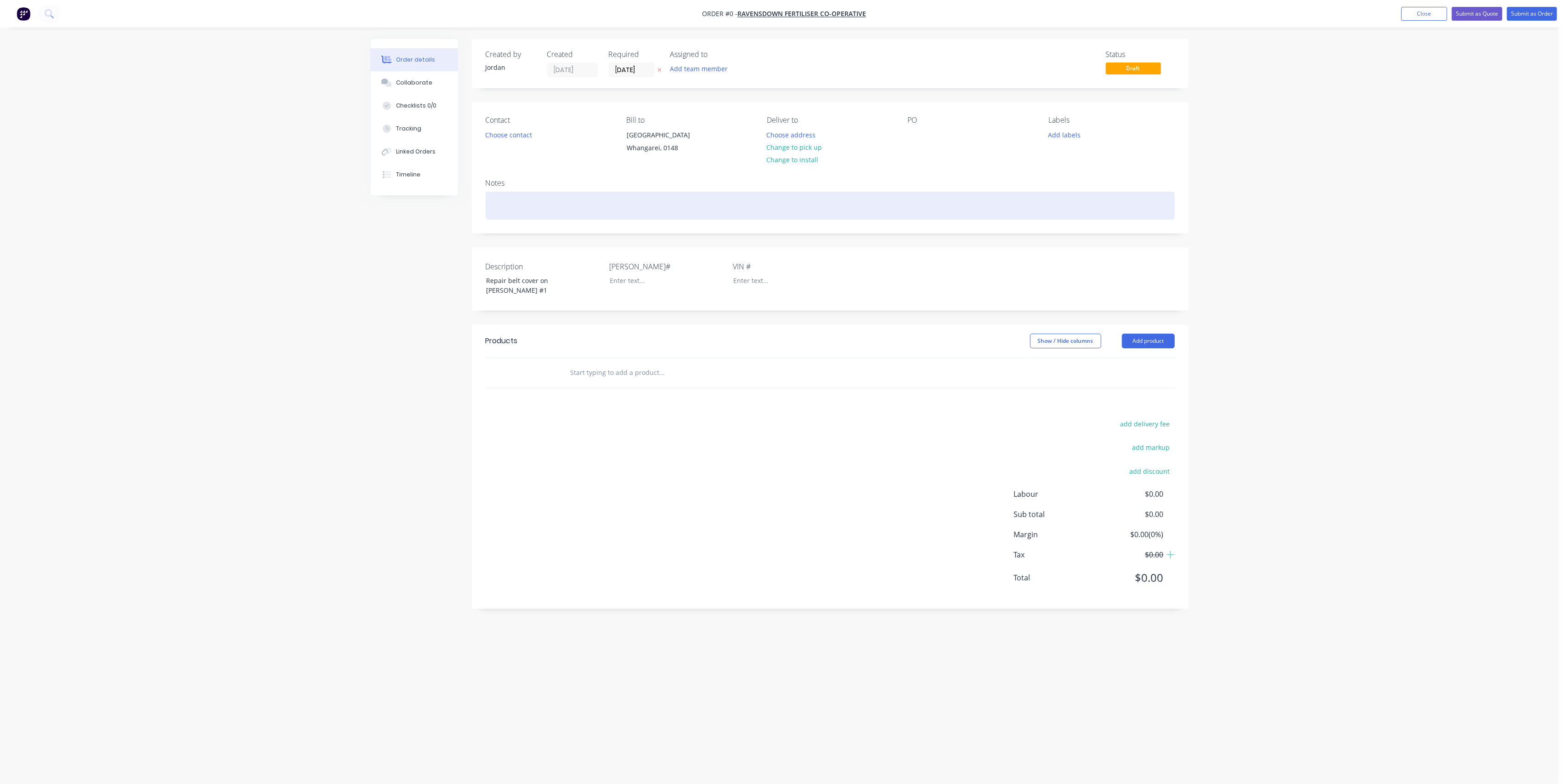
click at [504, 206] on div "Order details Collaborate Checklists 0/0 Tracking Linked Orders Timeline Order …" at bounding box center [779, 374] width 836 height 671
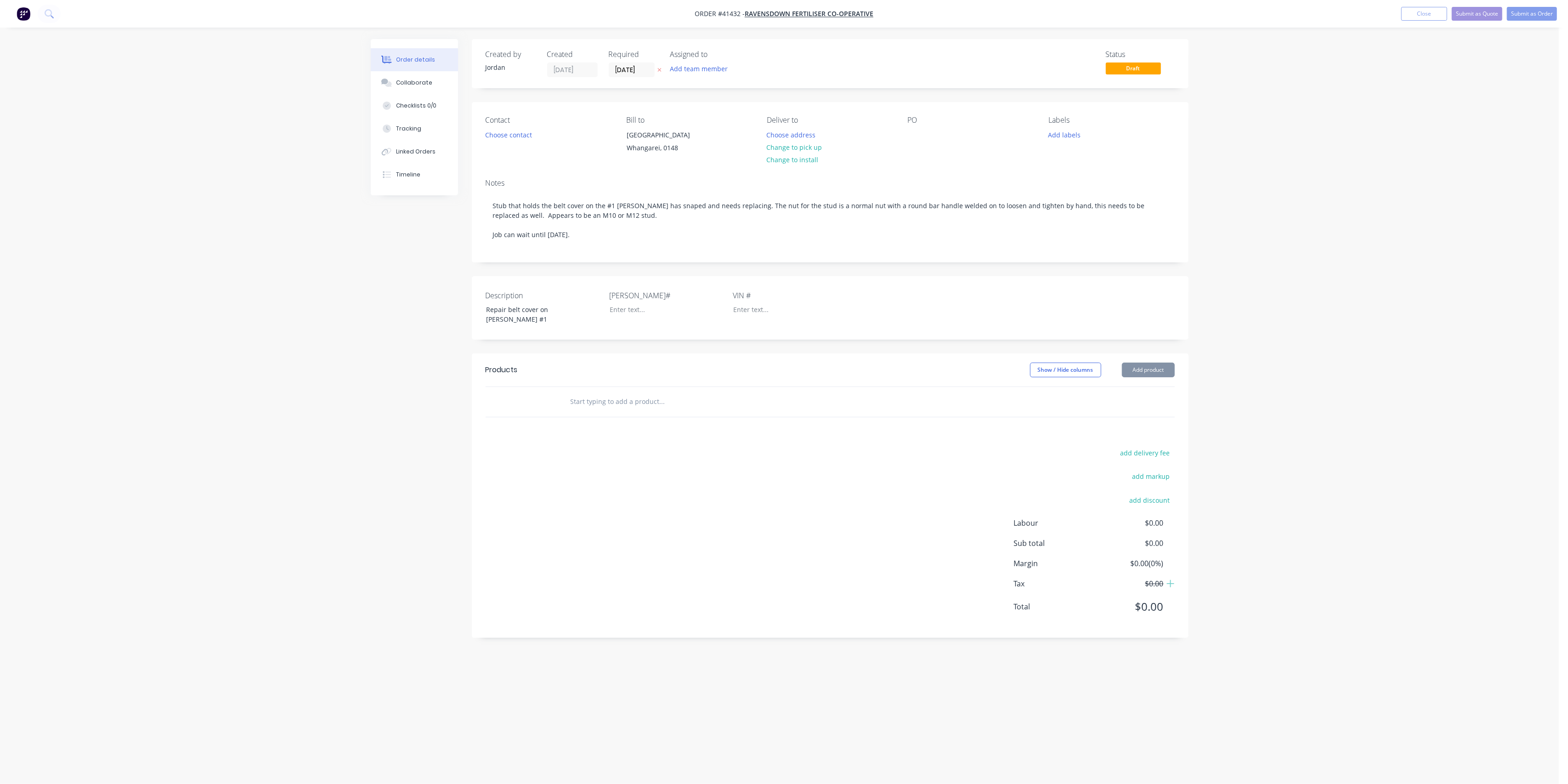
click at [613, 401] on input "text" at bounding box center [662, 401] width 184 height 18
type input "Labour"
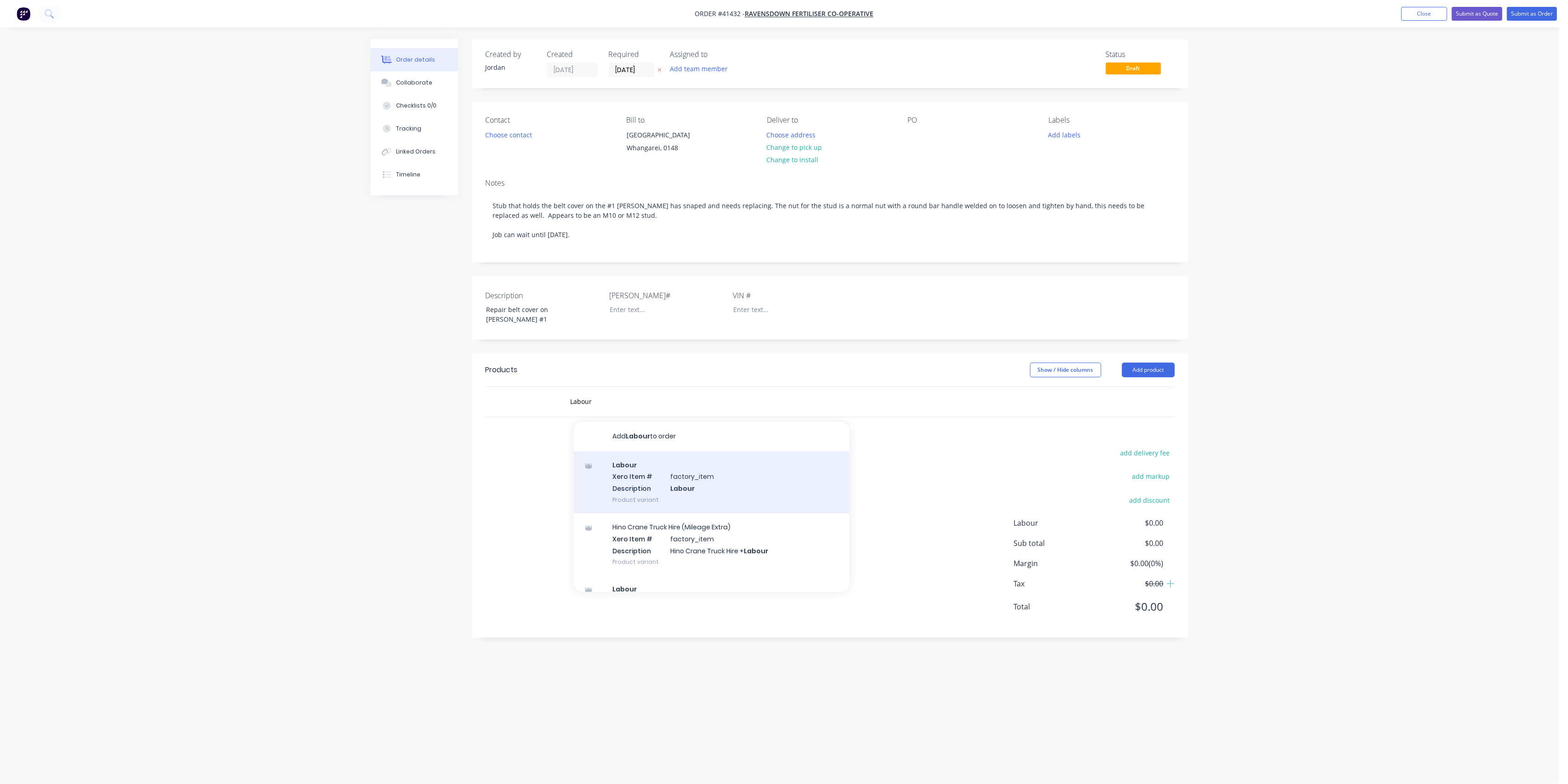
drag, startPoint x: 693, startPoint y: 441, endPoint x: 707, endPoint y: 493, distance: 53.9
click at [707, 493] on div "Add Labour to order Labour Xero Item # factory_item Description Labour Product …" at bounding box center [711, 506] width 275 height 170
click at [710, 483] on div "Labour Xero Item # factory_item Description Labour Product variant" at bounding box center [711, 482] width 275 height 62
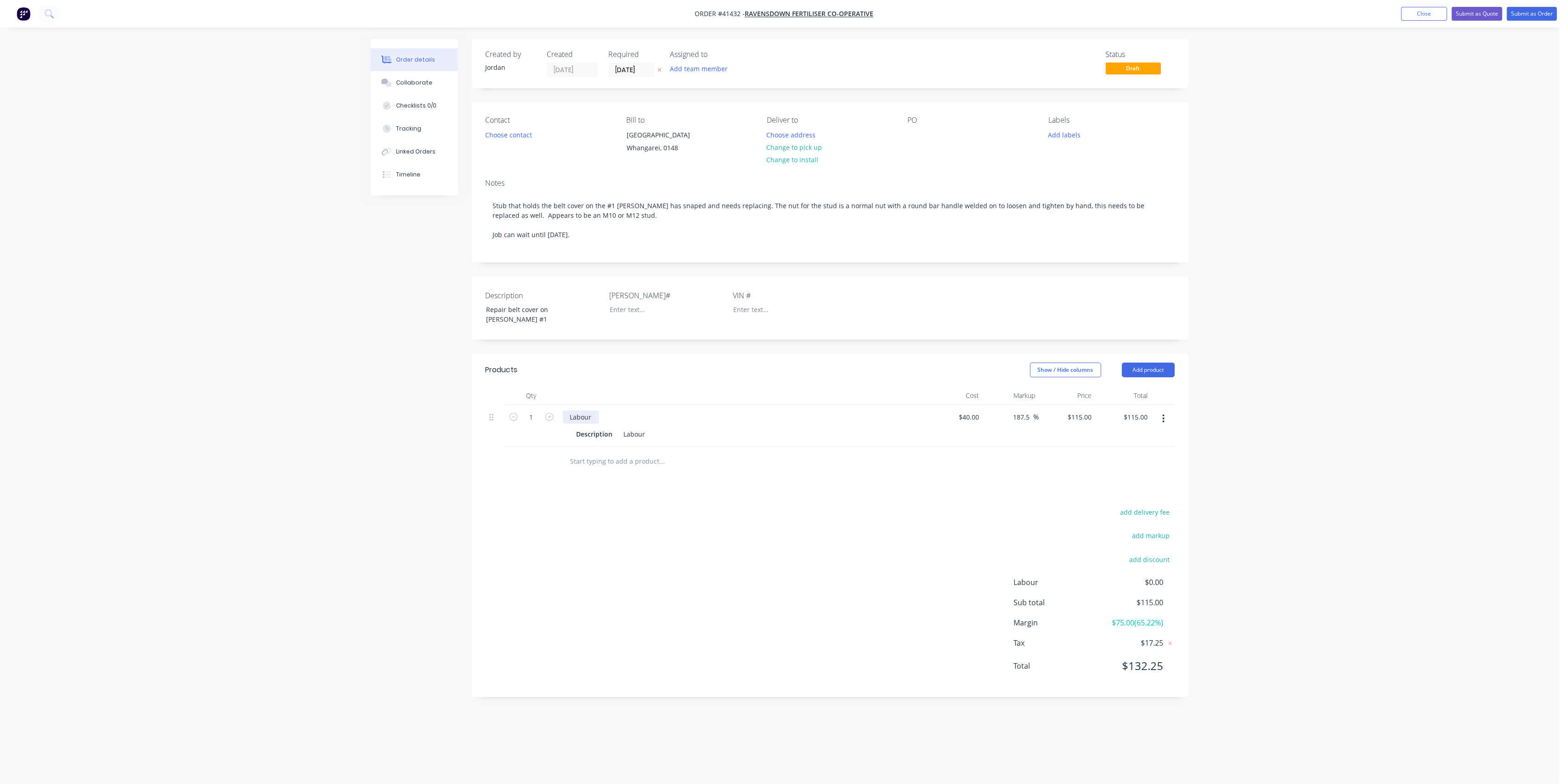
drag, startPoint x: 594, startPoint y: 418, endPoint x: 604, endPoint y: 413, distance: 11.2
click at [594, 417] on div "Labour" at bounding box center [581, 417] width 36 height 14
click at [689, 491] on div "Products Show / Hide columns Add product Qty Cost Markup Price Total 1 Labour -…" at bounding box center [830, 525] width 716 height 344
drag, startPoint x: 636, startPoint y: 462, endPoint x: 659, endPoint y: 457, distance: 23.5
click at [636, 462] on input "text" at bounding box center [662, 461] width 184 height 18
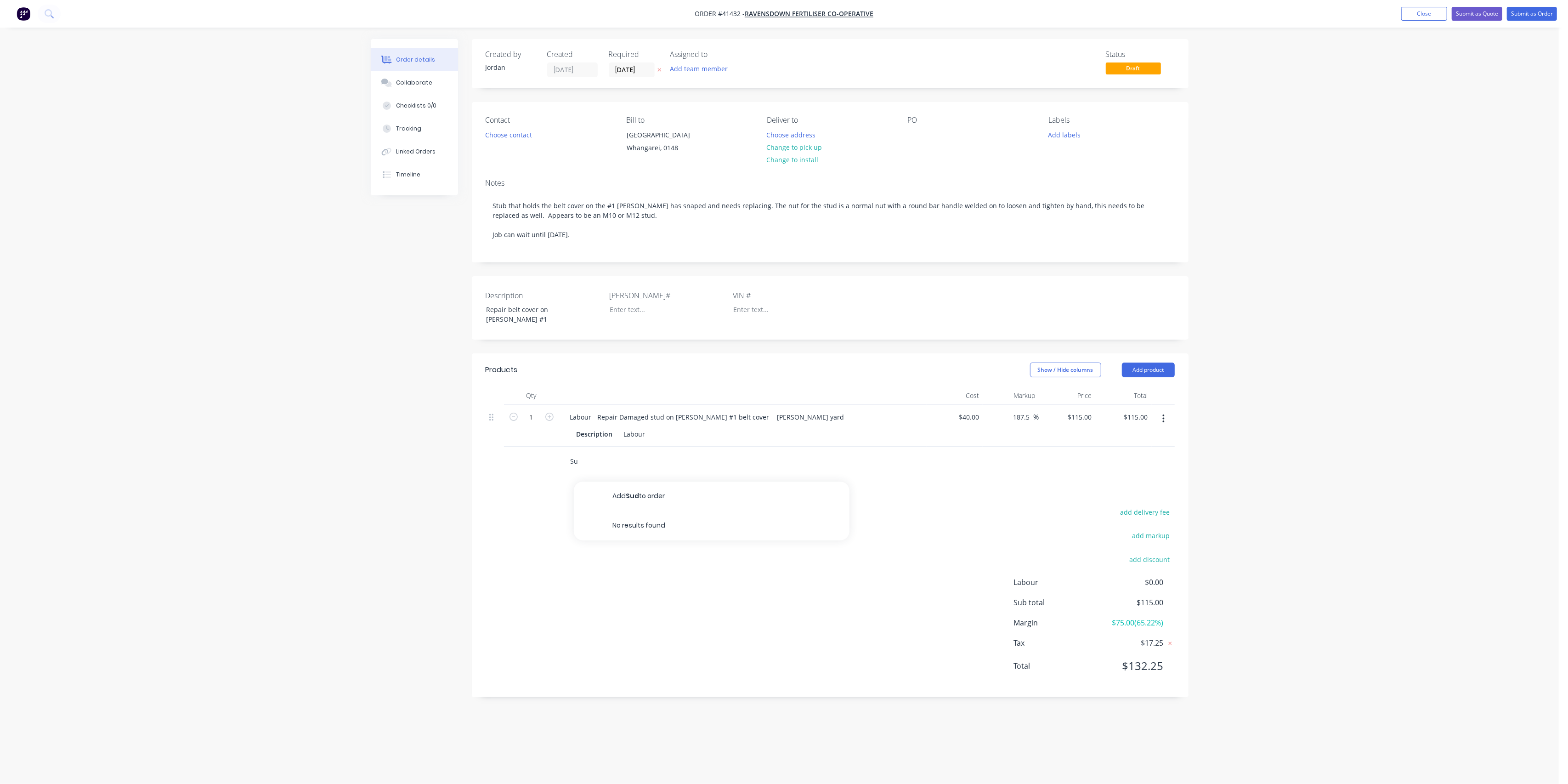
type input "S"
click at [701, 504] on div "Products Show / Hide columns Add product Qty Cost Markup Price Total 1 Labour -…" at bounding box center [830, 525] width 716 height 344
click at [733, 479] on div "Products Show / Hide columns Add product Qty Cost Markup Price Total 1 Labour -…" at bounding box center [830, 525] width 716 height 344
click at [1540, 16] on button "Submit as Order" at bounding box center [1532, 14] width 50 height 14
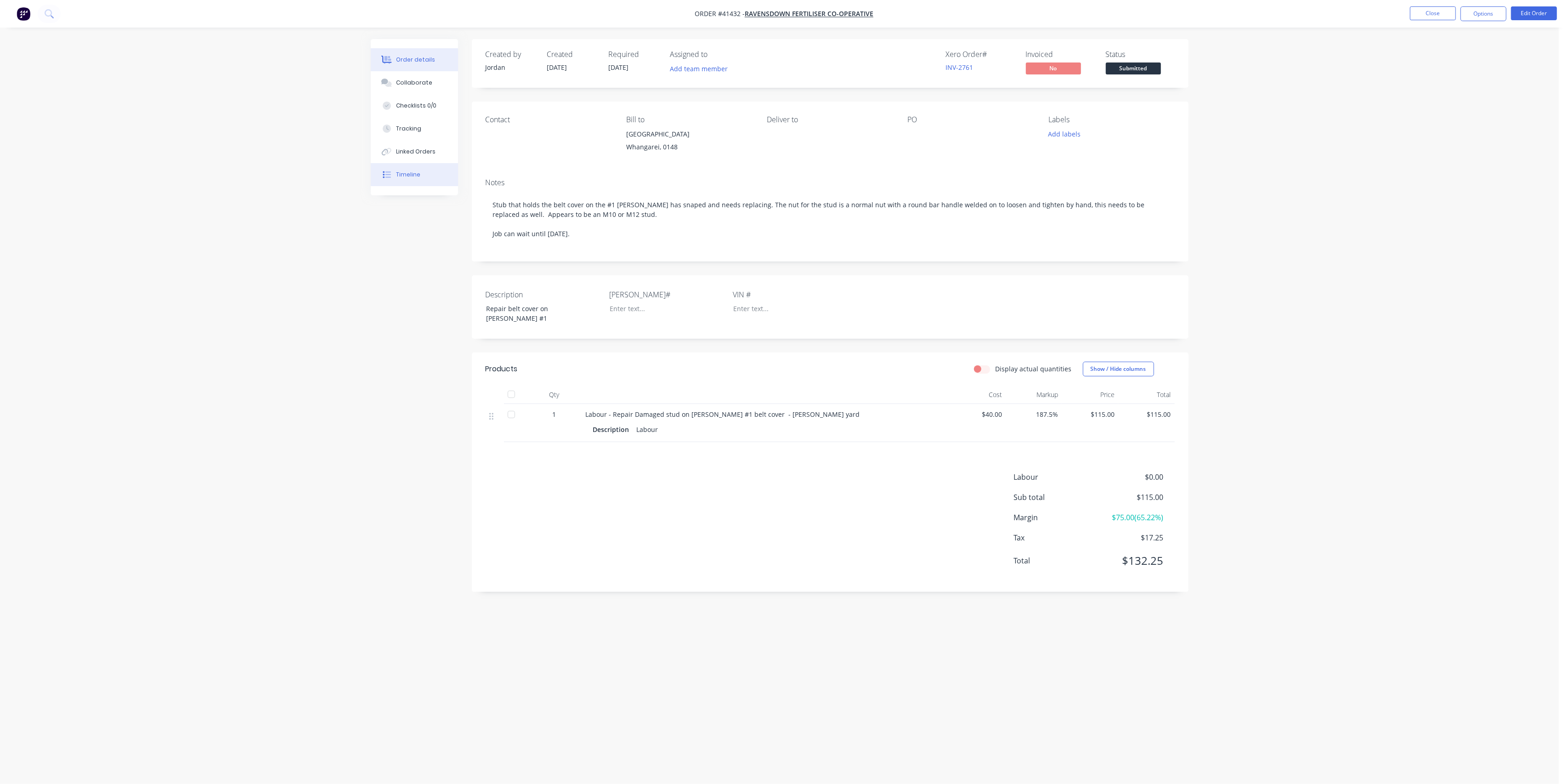
click at [420, 164] on button "Timeline" at bounding box center [414, 175] width 87 height 23
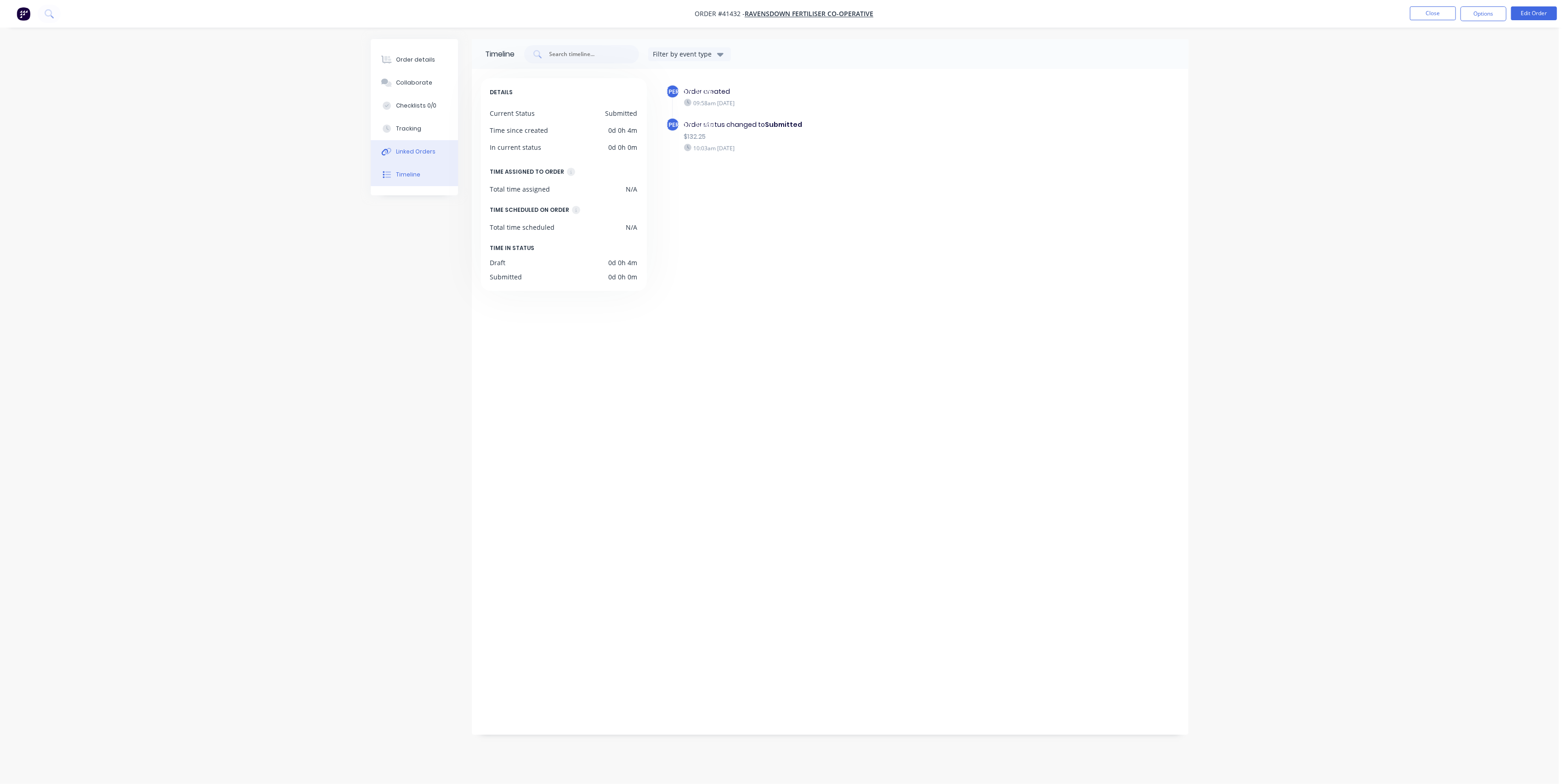
click at [424, 150] on div "Linked Orders" at bounding box center [416, 151] width 40 height 8
click at [308, 238] on div "Order details Collaborate Checklists 0/0 Tracking Linked Orders Timeline Order …" at bounding box center [779, 392] width 1559 height 784
click at [1431, 5] on nav "Order #41432 - Ravensdown Fertiliser Co-operative Close Options Edit Order" at bounding box center [784, 14] width 1568 height 28
click at [1433, 11] on button "Close" at bounding box center [1432, 13] width 46 height 14
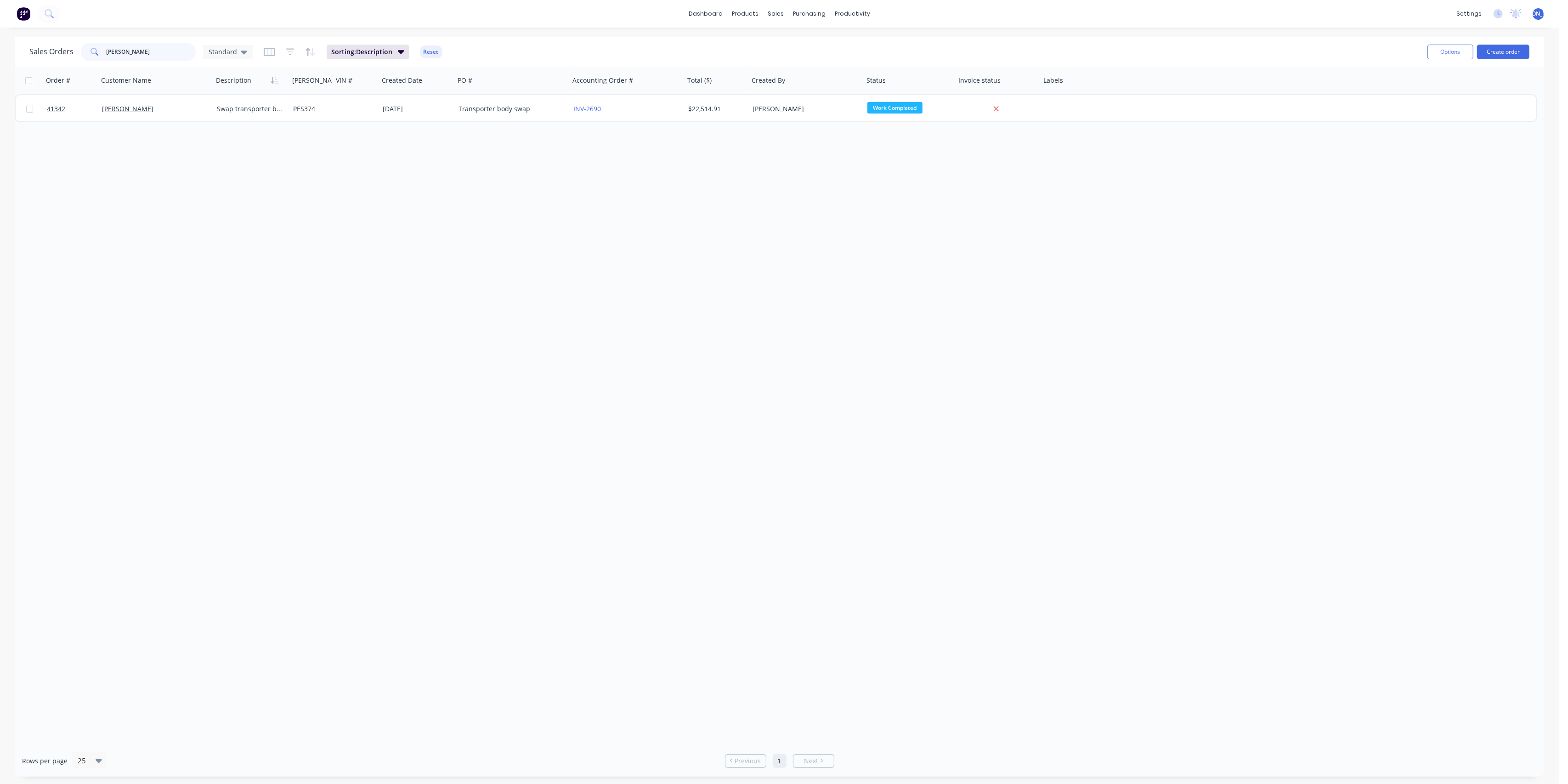
click at [141, 50] on input "[PERSON_NAME]" at bounding box center [151, 51] width 90 height 18
type input "p"
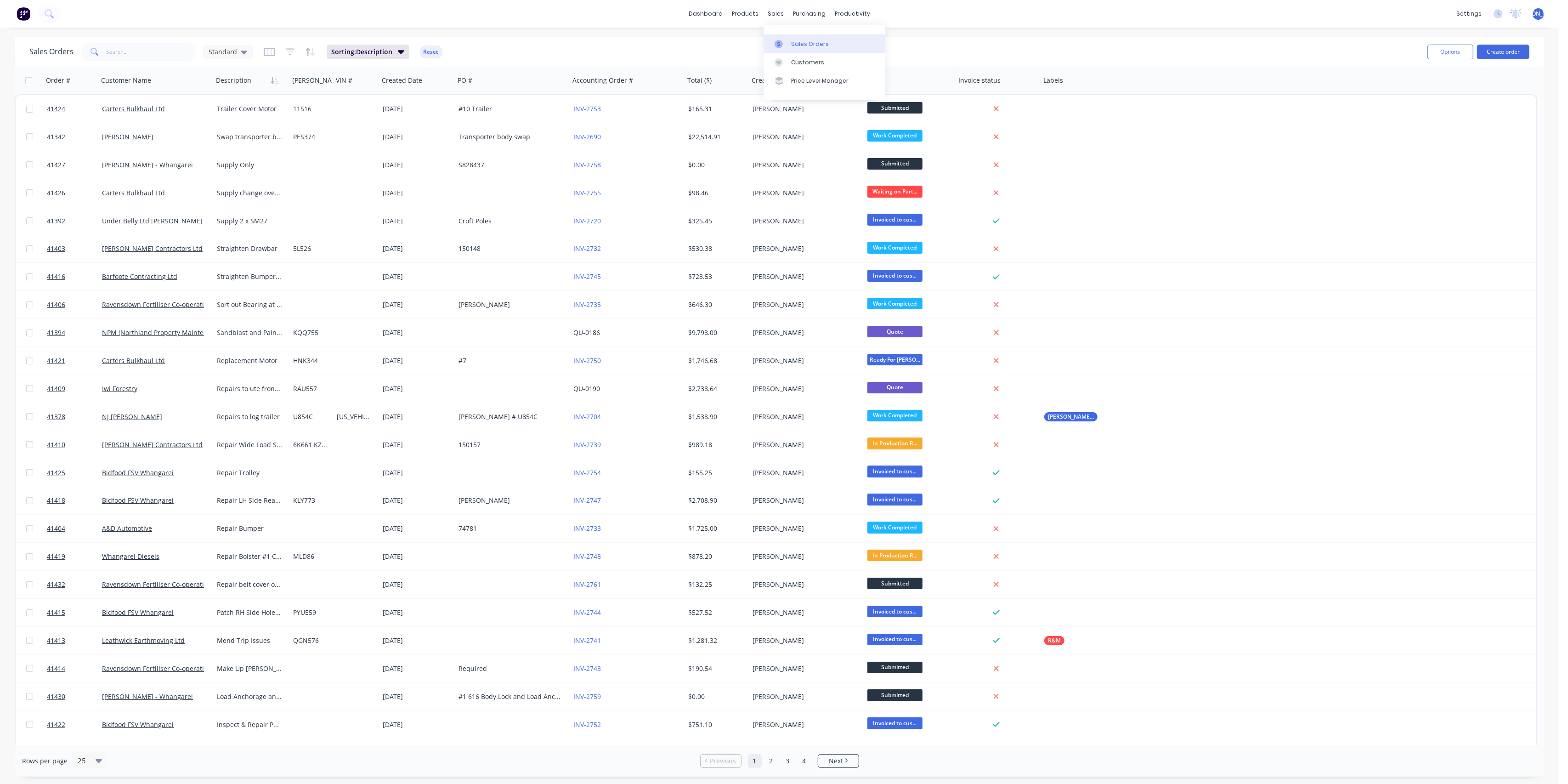
click at [801, 41] on div "Sales Orders" at bounding box center [810, 43] width 38 height 8
click at [806, 59] on div "Customers" at bounding box center [807, 62] width 33 height 8
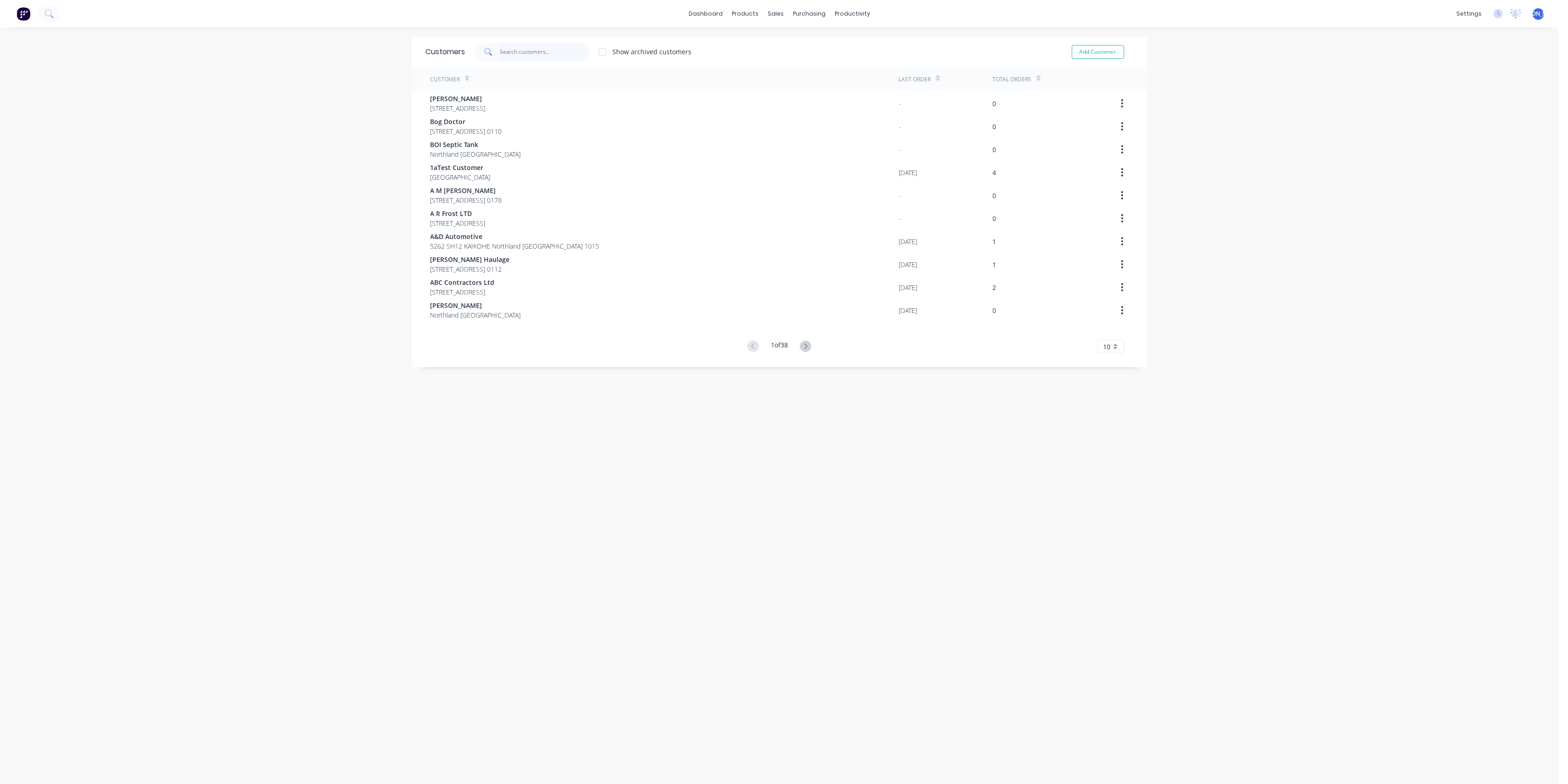
click at [543, 51] on input "text" at bounding box center [545, 51] width 90 height 18
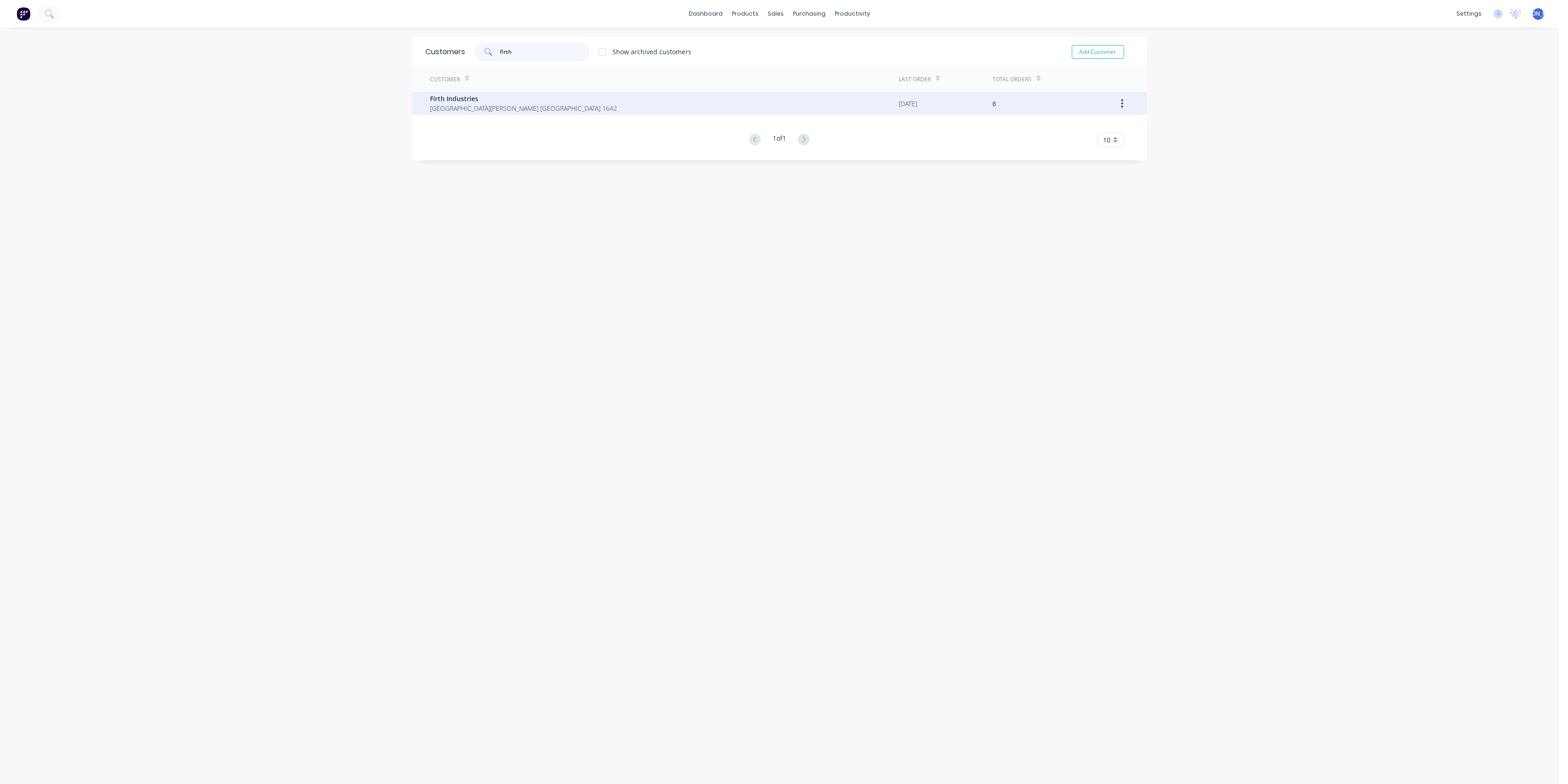
type input "firth"
click at [546, 102] on span "Firth Industries" at bounding box center [524, 98] width 187 height 10
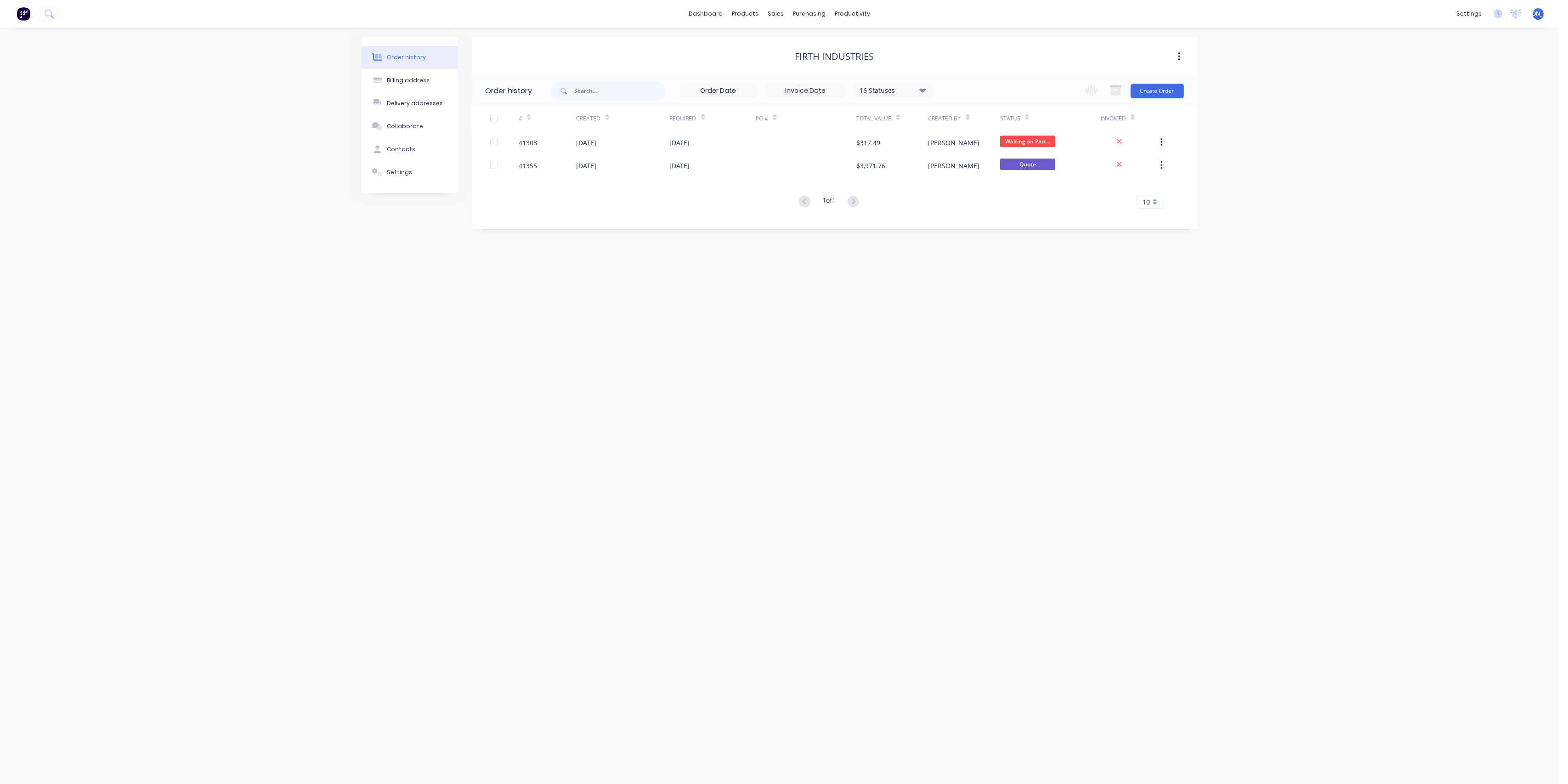
click at [1162, 100] on div "Change order status Submitted Waiting on Parts In Production R&M In Production …" at bounding box center [1131, 90] width 104 height 30
click at [1162, 92] on button "Create Order" at bounding box center [1157, 91] width 53 height 14
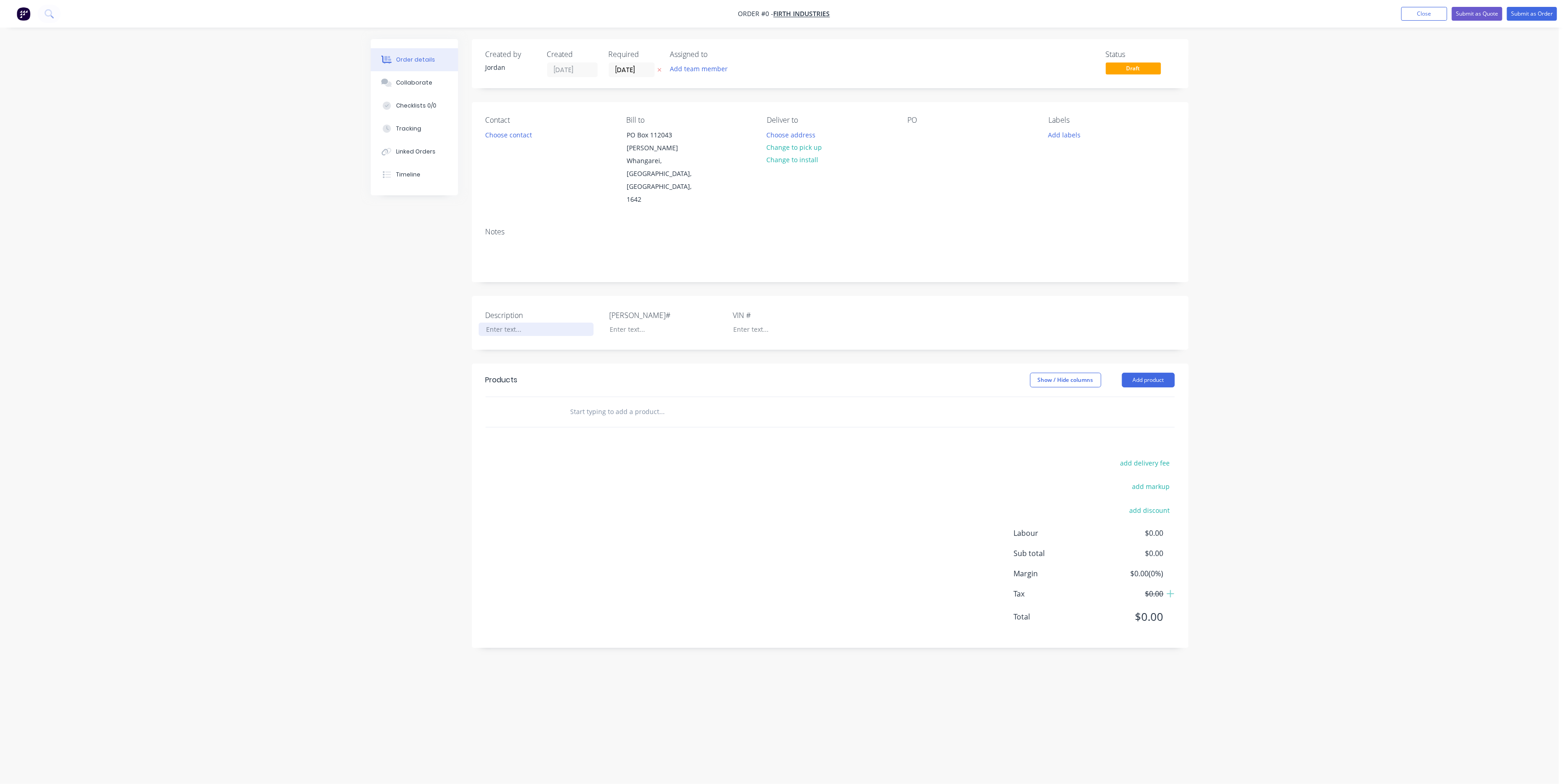
click at [511, 322] on div at bounding box center [536, 329] width 115 height 14
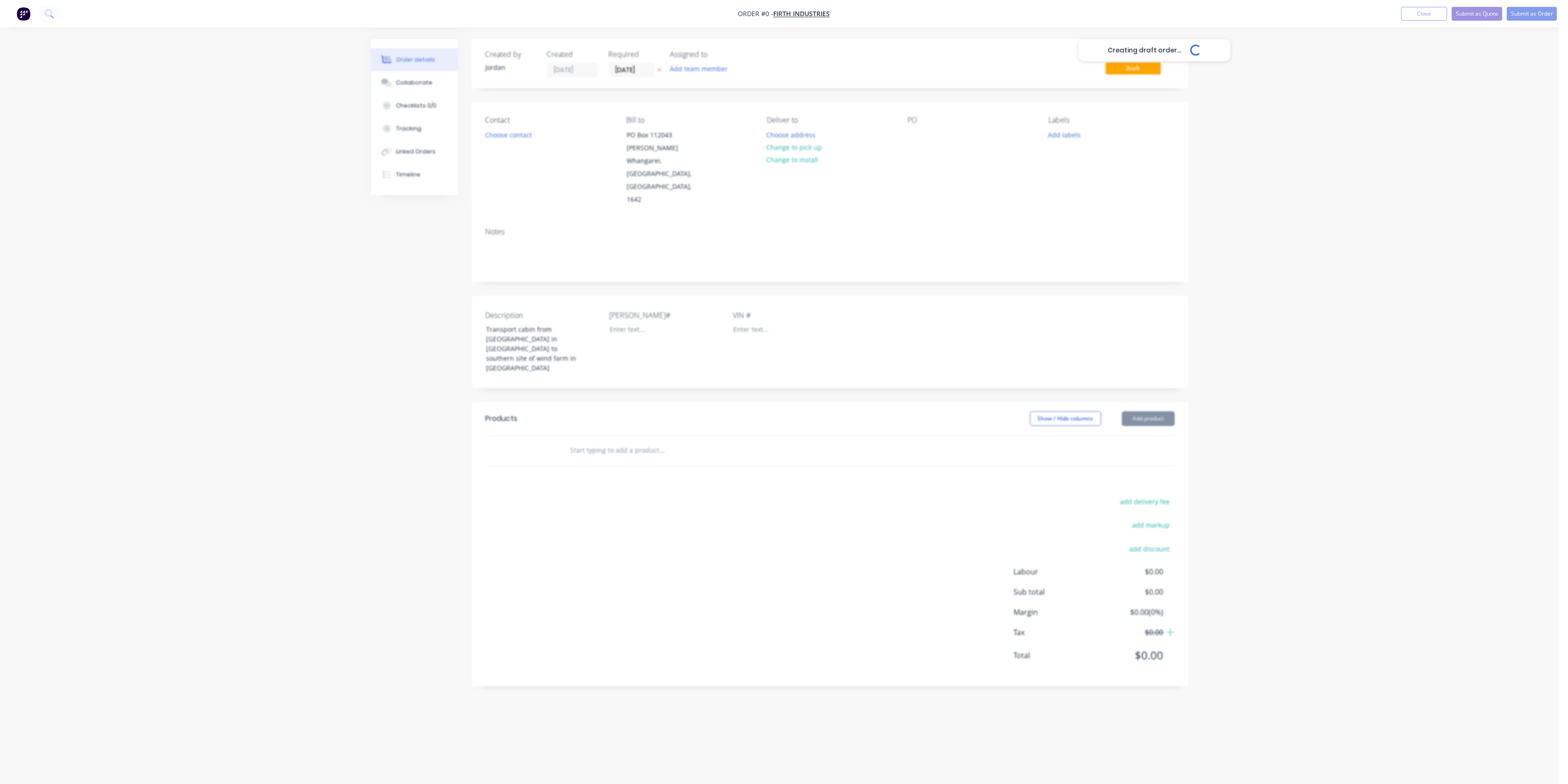
click at [620, 397] on div "Creating draft order... Loading... Order details Collaborate Checklists 0/0 Tra…" at bounding box center [779, 374] width 836 height 671
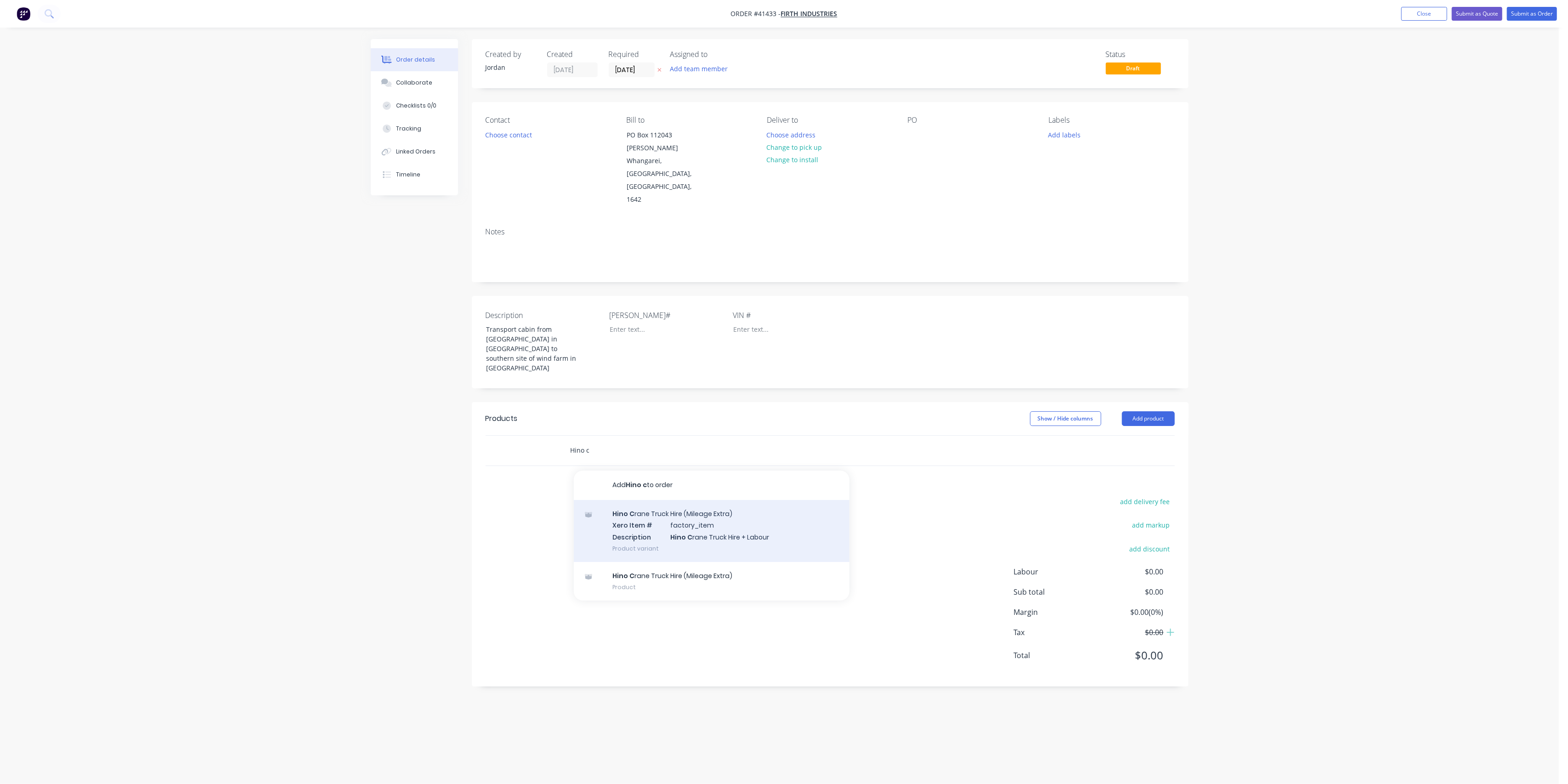
type input "Hino c"
click at [732, 500] on div "Hino C rane Truck Hire (Mileage Extra) Xero Item # factory_item Description Hin…" at bounding box center [711, 530] width 275 height 62
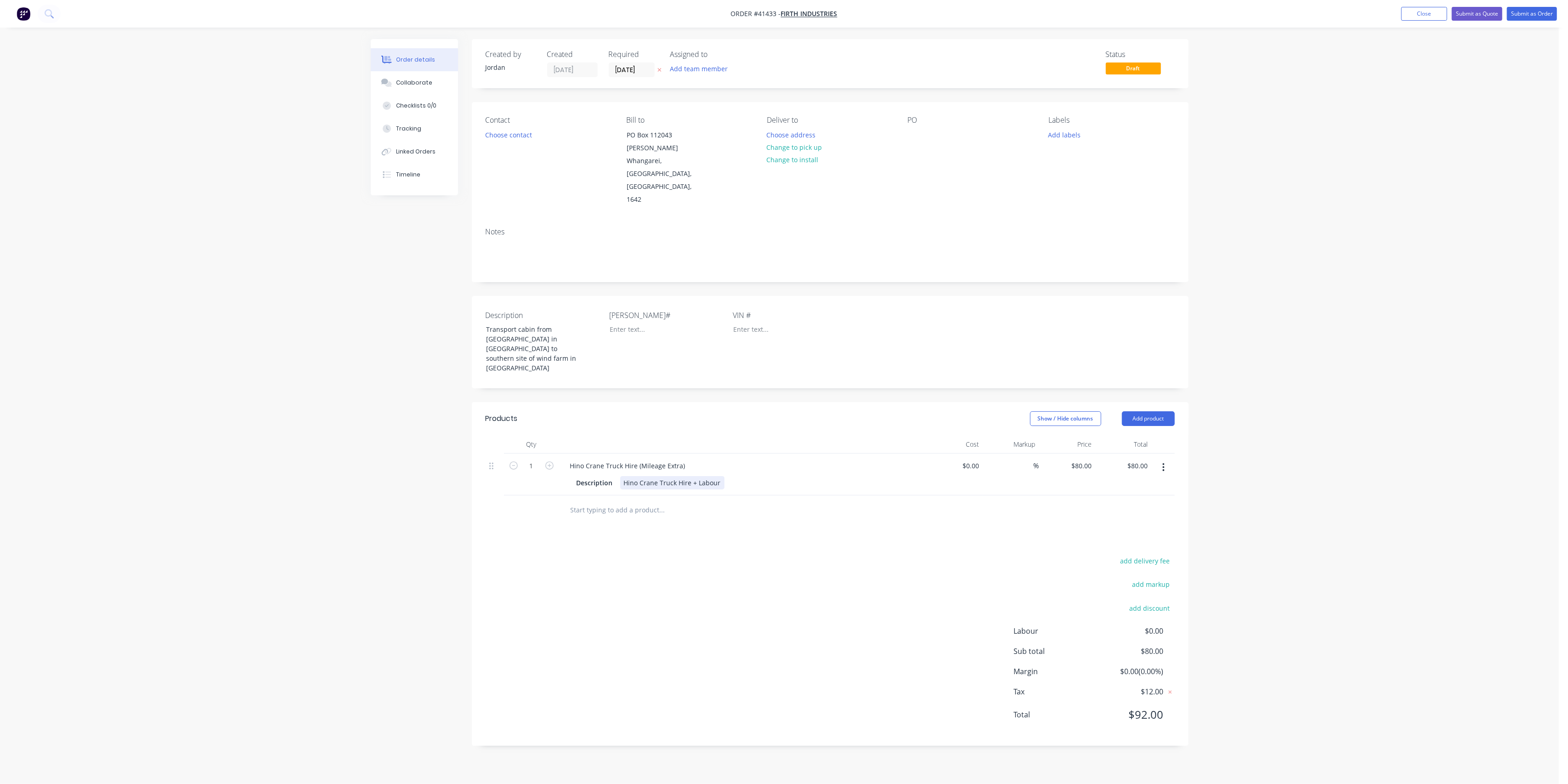
click at [682, 476] on div "Hino Crane Truck Hire + Labour" at bounding box center [672, 482] width 104 height 14
click at [720, 454] on div "Hino Crane Truck Hire (Mileage Extra) Description Hino Crane Truck Hire + Labour" at bounding box center [743, 474] width 367 height 41
click at [1163, 462] on icon "button" at bounding box center [1163, 466] width 3 height 10
drag, startPoint x: 1119, startPoint y: 483, endPoint x: 1080, endPoint y: 473, distance: 40.3
click at [1118, 540] on div "Delete" at bounding box center [1131, 546] width 71 height 14
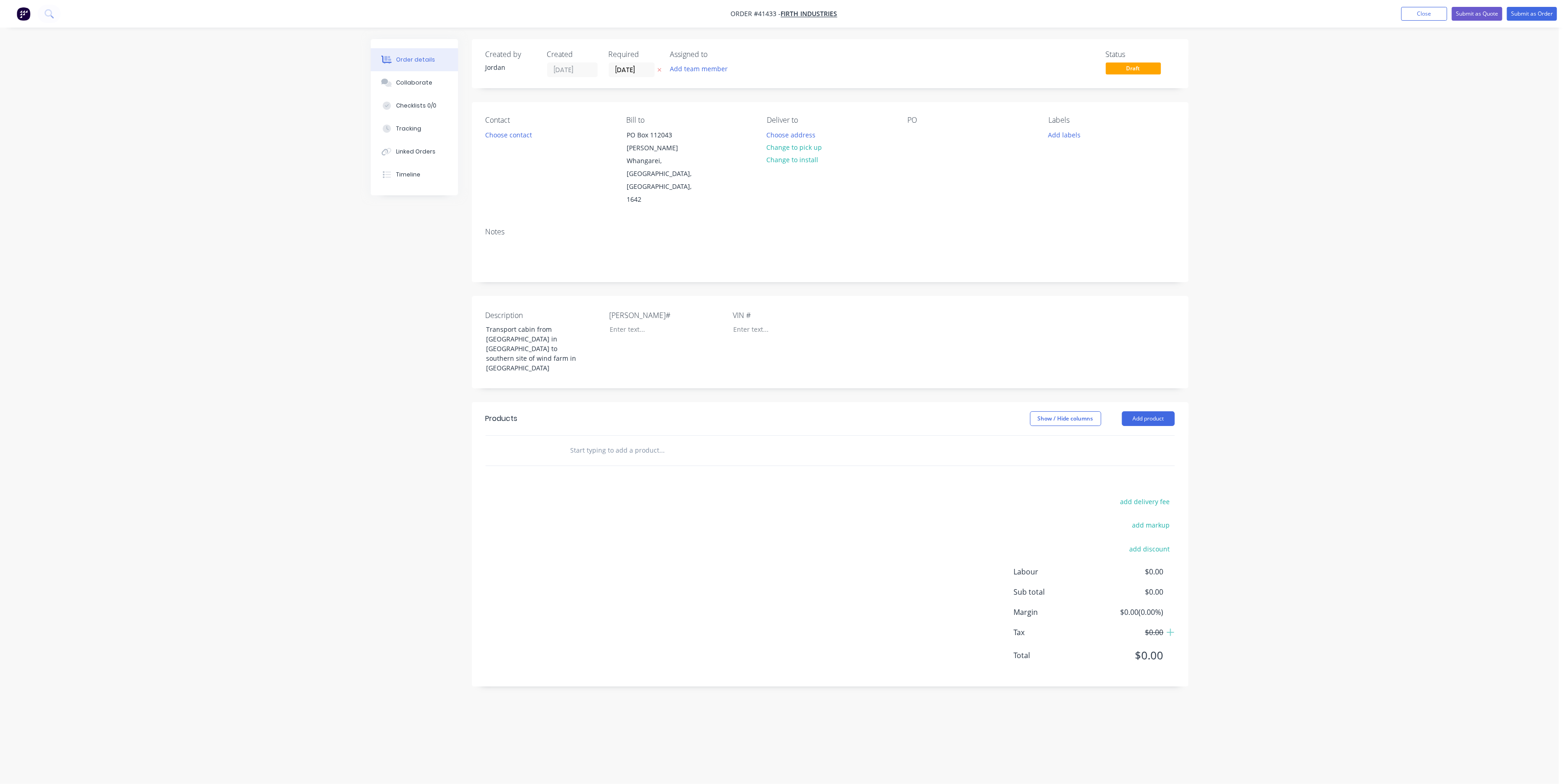
click at [658, 441] on input "text" at bounding box center [662, 450] width 184 height 18
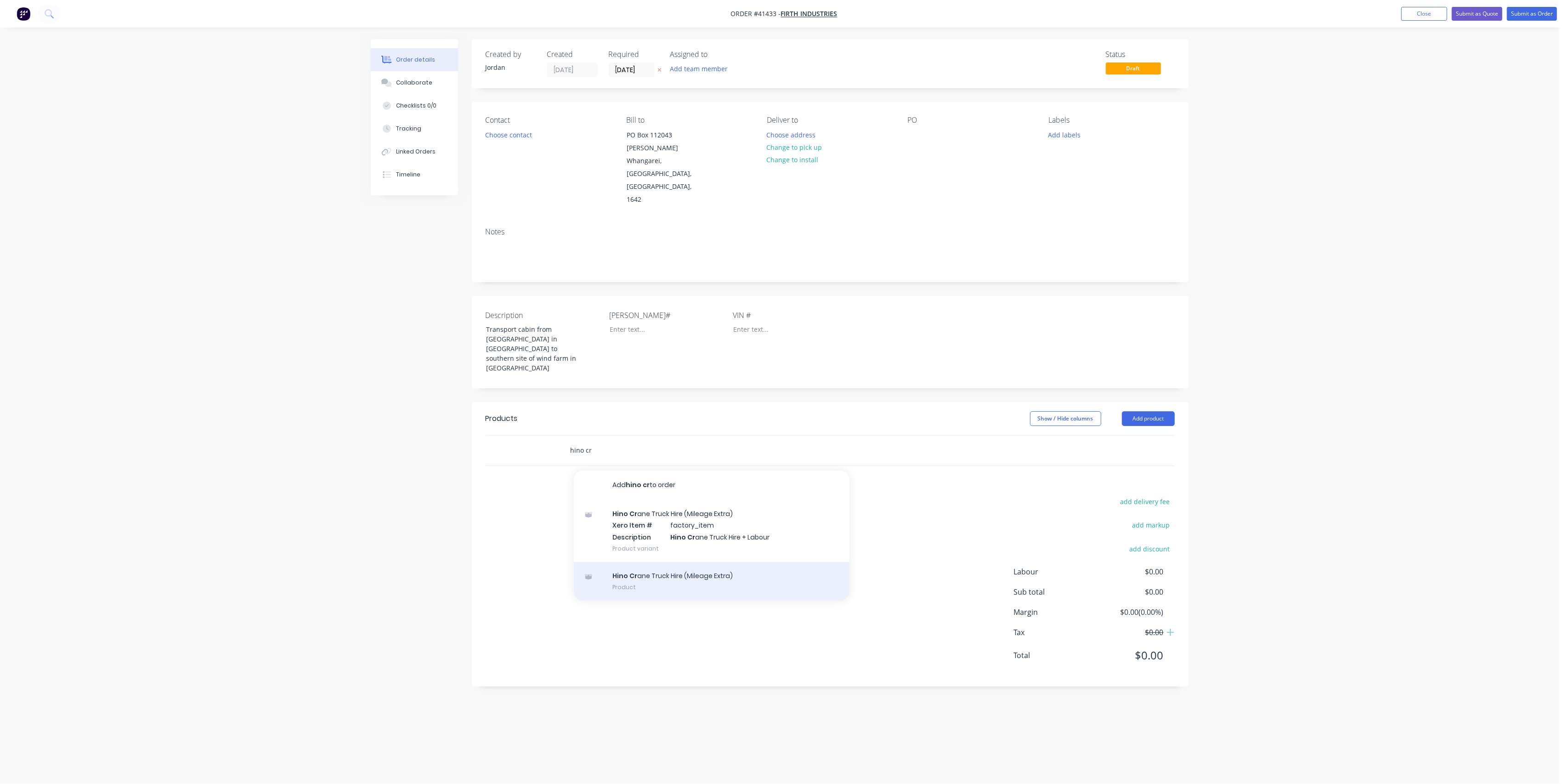
type input "hino cr"
click at [707, 562] on div "Hino Cr ane Truck Hire (Mileage Extra) Product" at bounding box center [711, 581] width 275 height 39
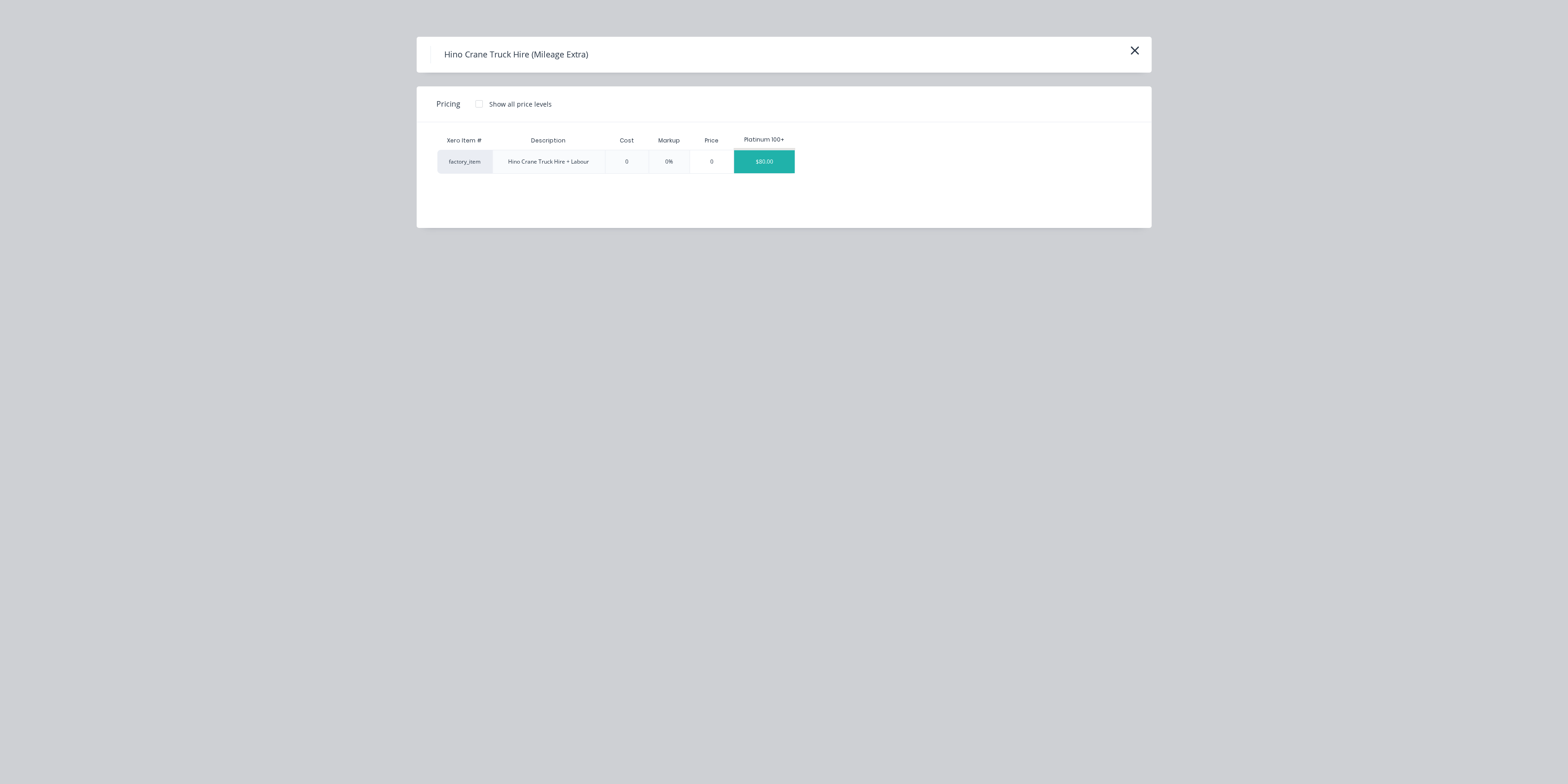
click at [752, 164] on div "$80.00" at bounding box center [764, 162] width 61 height 23
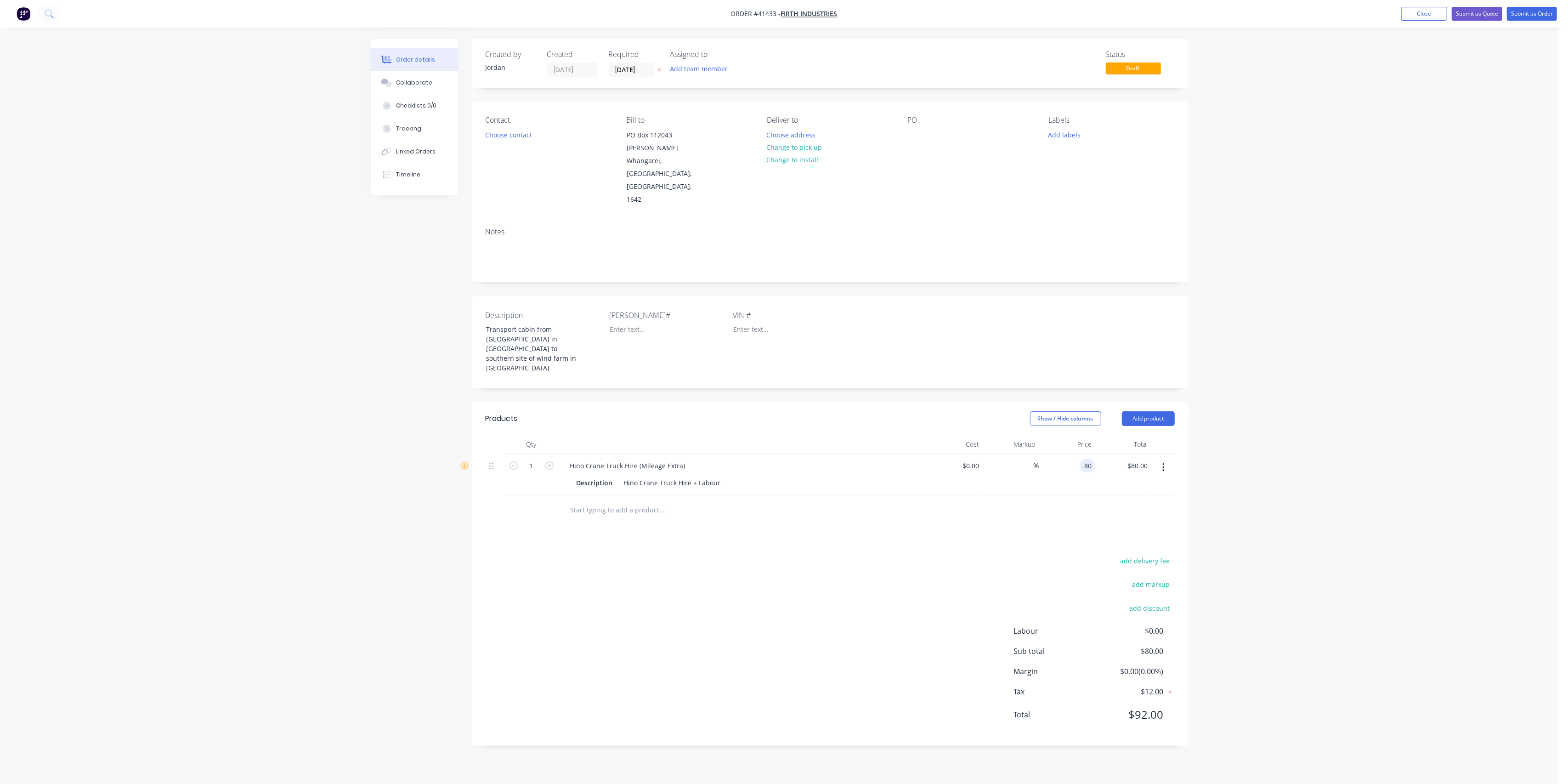
click at [1076, 454] on div "80 80" at bounding box center [1067, 474] width 57 height 41
type input "$185.00"
click at [886, 495] on div at bounding box center [724, 509] width 330 height 30
click at [549, 461] on icon "button" at bounding box center [549, 464] width 8 height 8
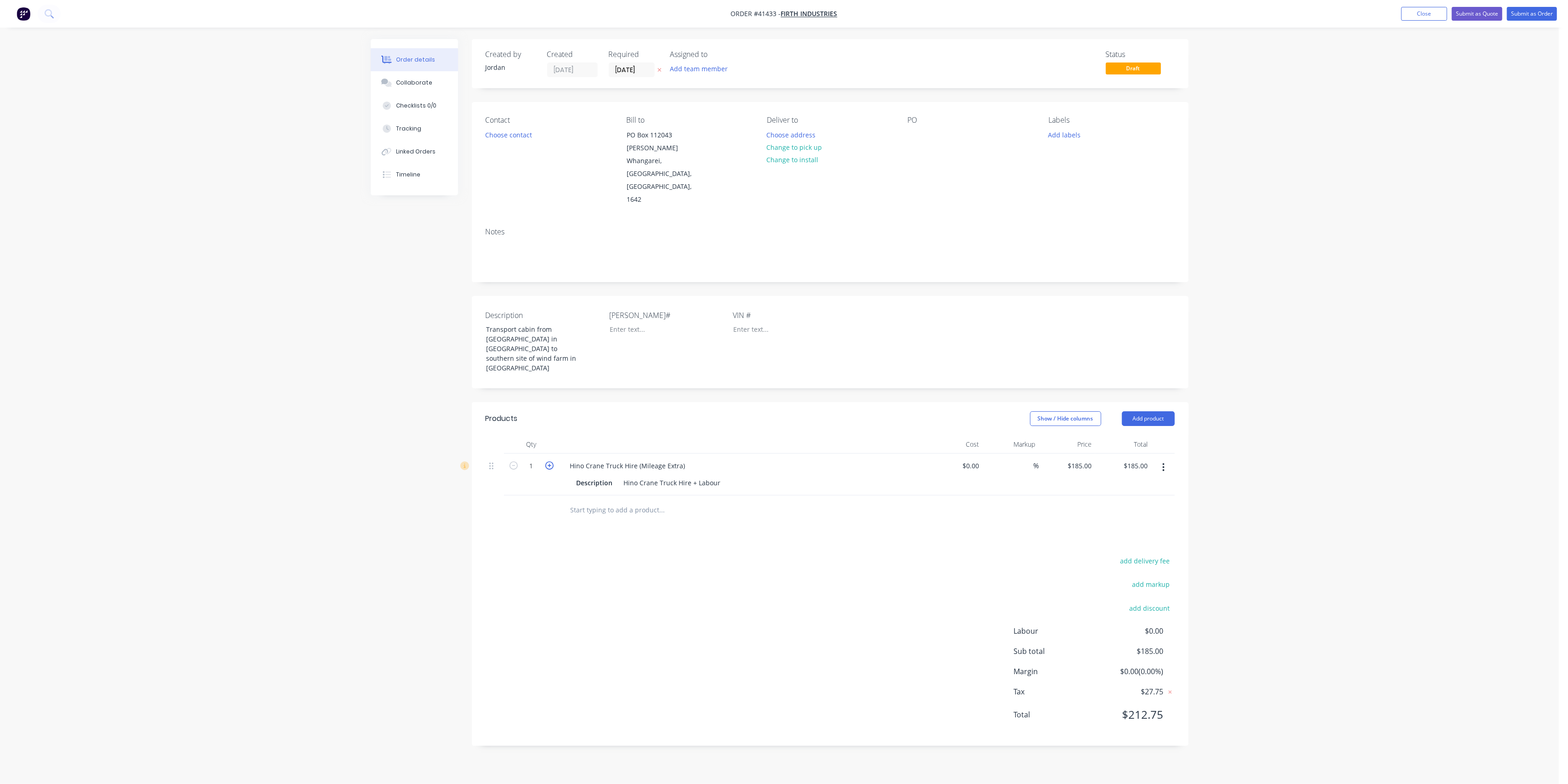
type input "2"
type input "$370.00"
click at [549, 461] on icon "button" at bounding box center [549, 464] width 8 height 8
type input "3"
type input "$555.00"
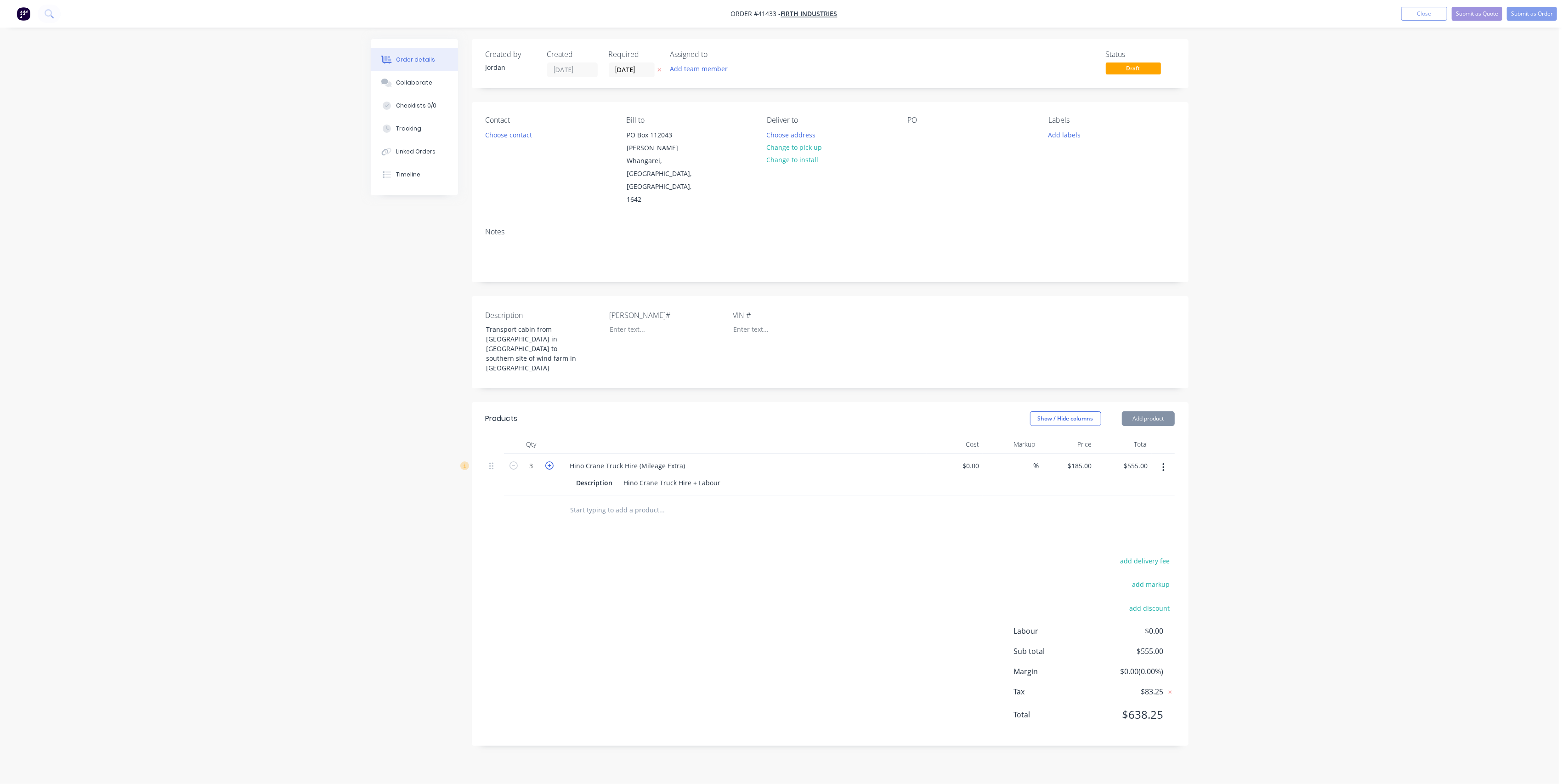
click at [549, 461] on icon "button" at bounding box center [549, 464] width 8 height 8
type input "4"
type input "$740.00"
click at [549, 461] on icon "button" at bounding box center [549, 464] width 8 height 8
type input "5"
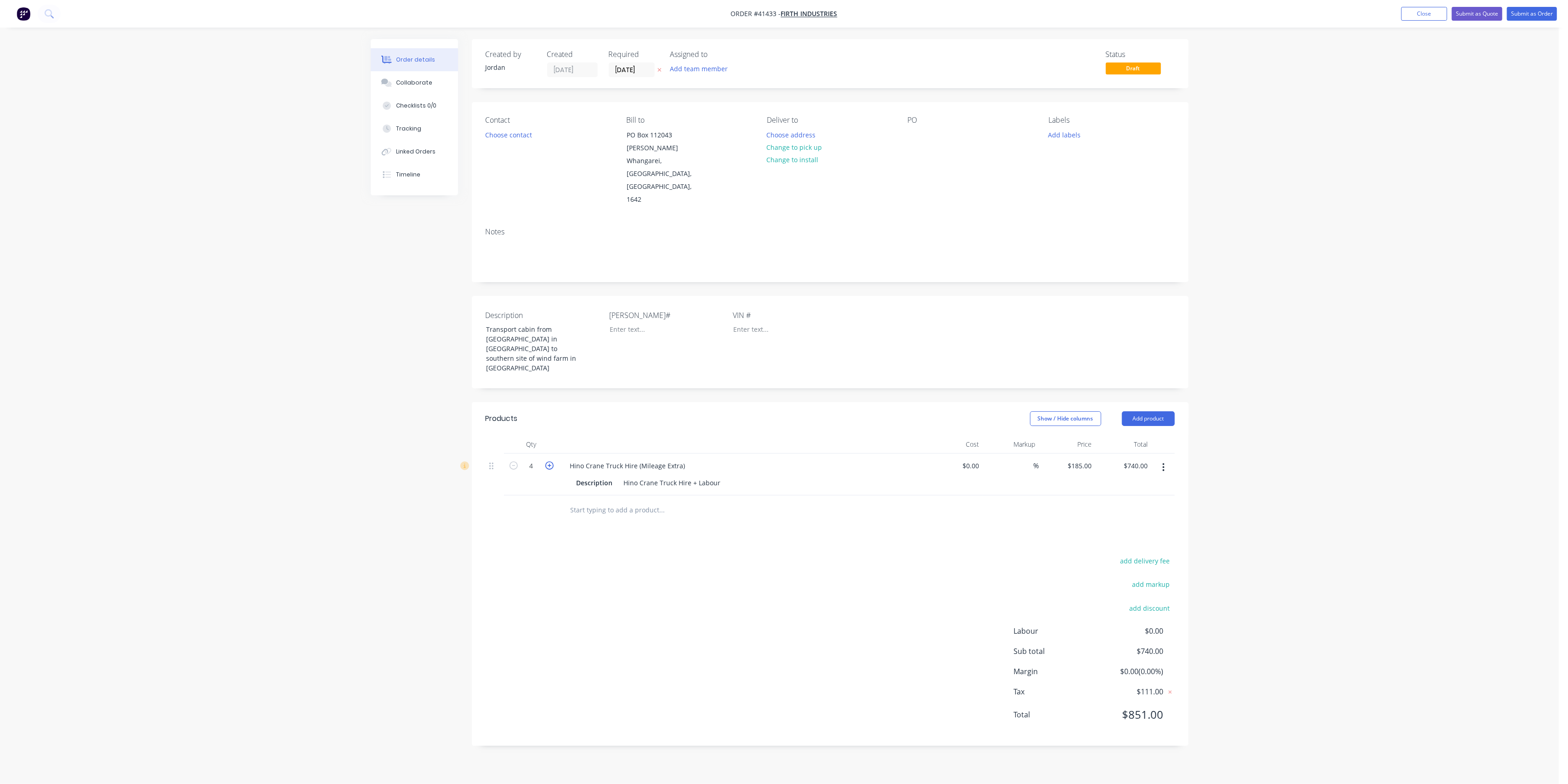
type input "$925.00"
click at [549, 461] on icon "button" at bounding box center [549, 464] width 8 height 8
type input "6"
type input "$1,110.00"
click at [549, 461] on icon "button" at bounding box center [549, 464] width 8 height 8
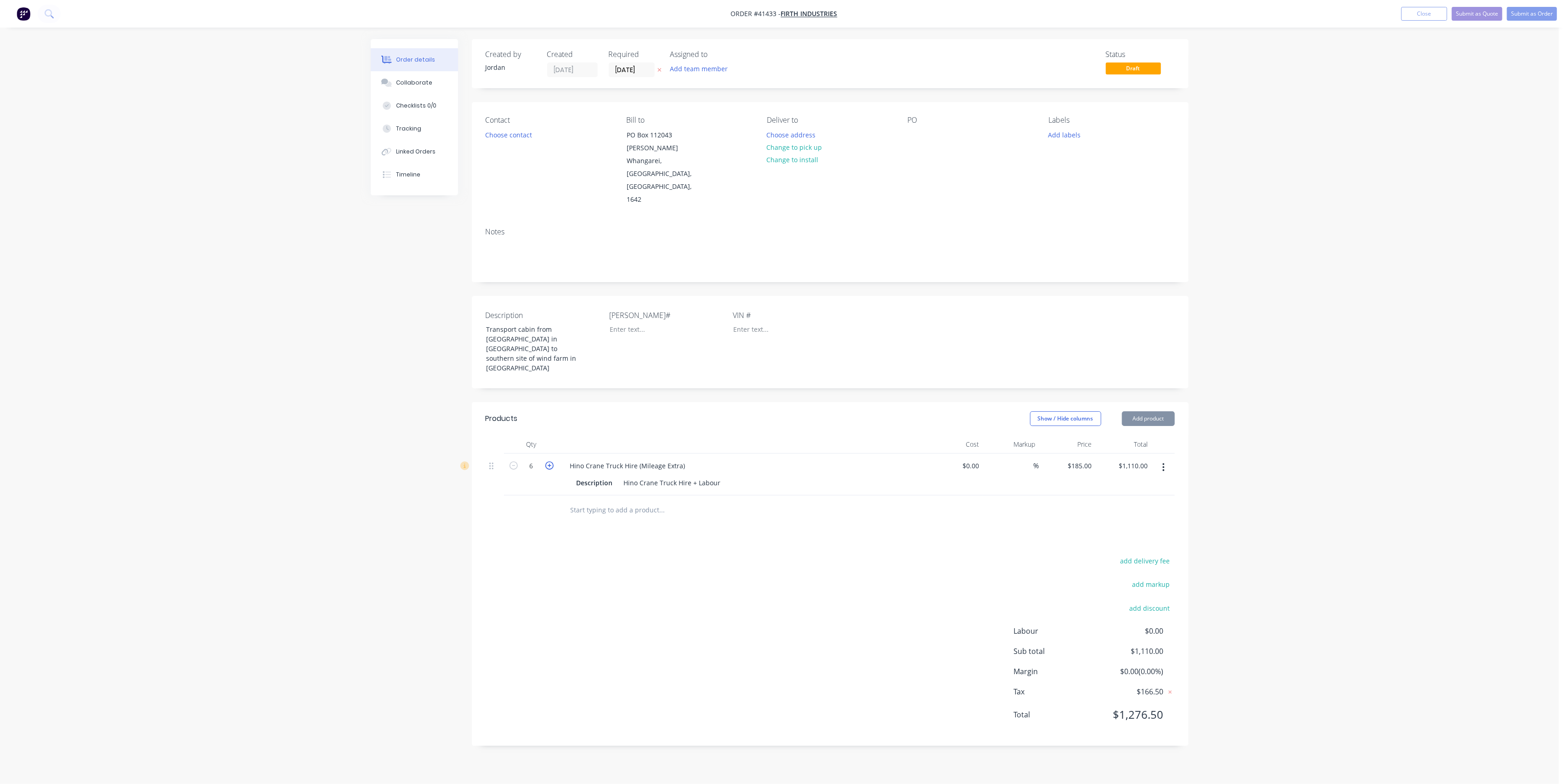
type input "7"
type input "$1,295.00"
click at [549, 461] on icon "button" at bounding box center [549, 464] width 8 height 8
type input "8"
type input "$1,480.00"
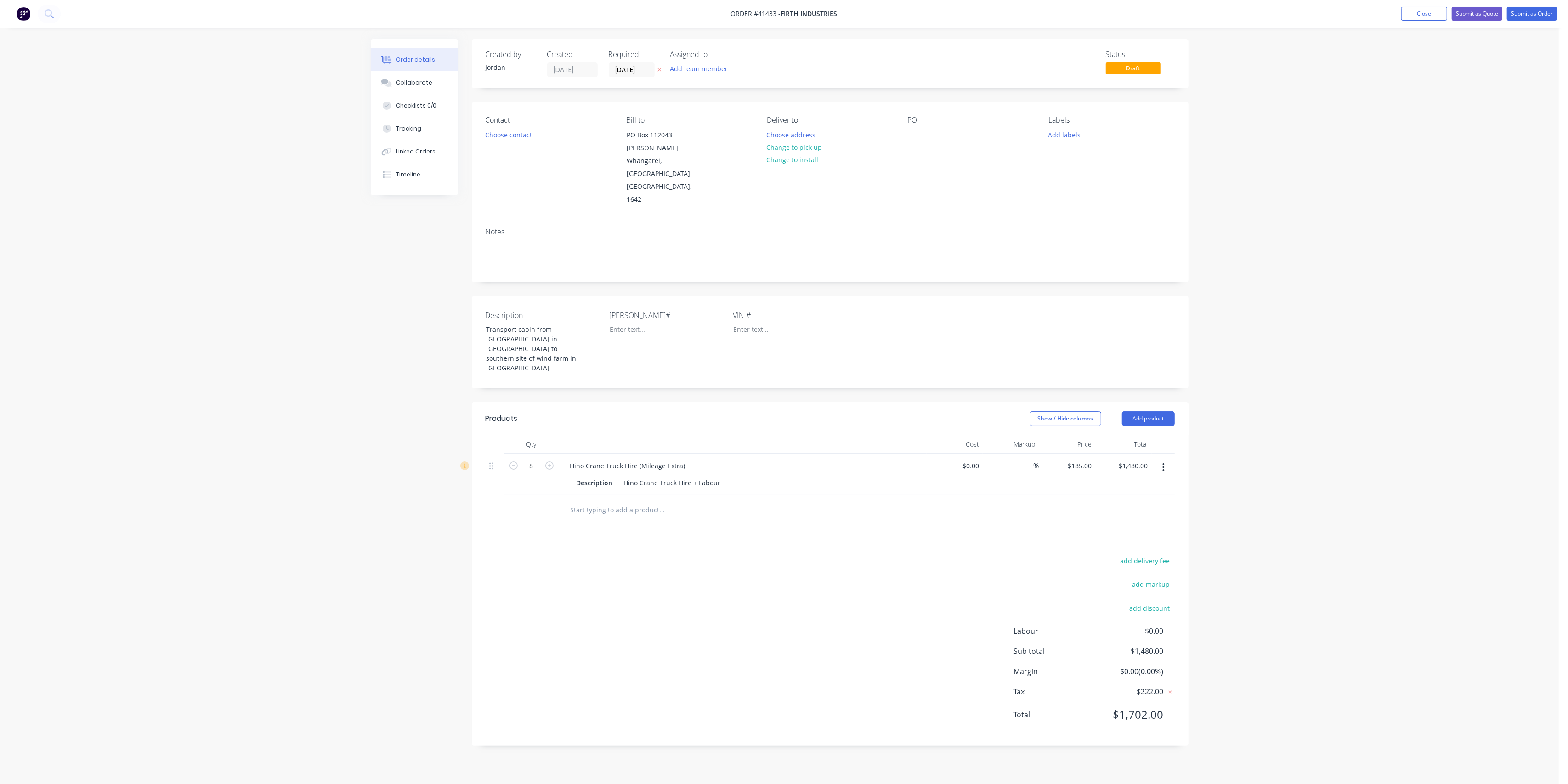
drag, startPoint x: 761, startPoint y: 536, endPoint x: 780, endPoint y: 516, distance: 27.6
click at [766, 554] on div "add delivery fee add markup add discount Labour $0.00 Sub total $1,480.00 Margi…" at bounding box center [829, 643] width 689 height 177
click at [1523, 10] on button "Submit as Order" at bounding box center [1532, 14] width 50 height 14
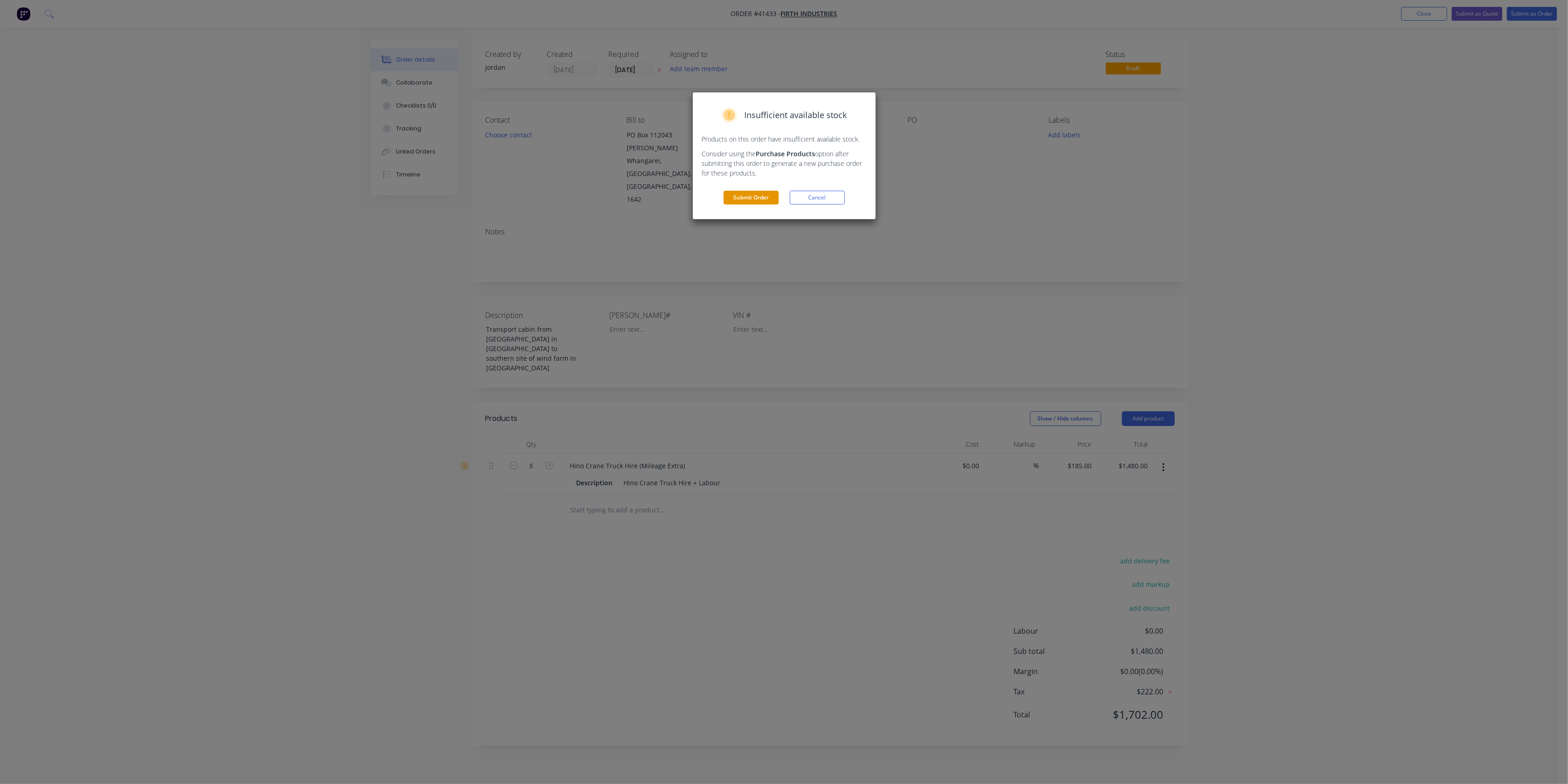
click at [747, 195] on button "Submit Order" at bounding box center [751, 197] width 55 height 14
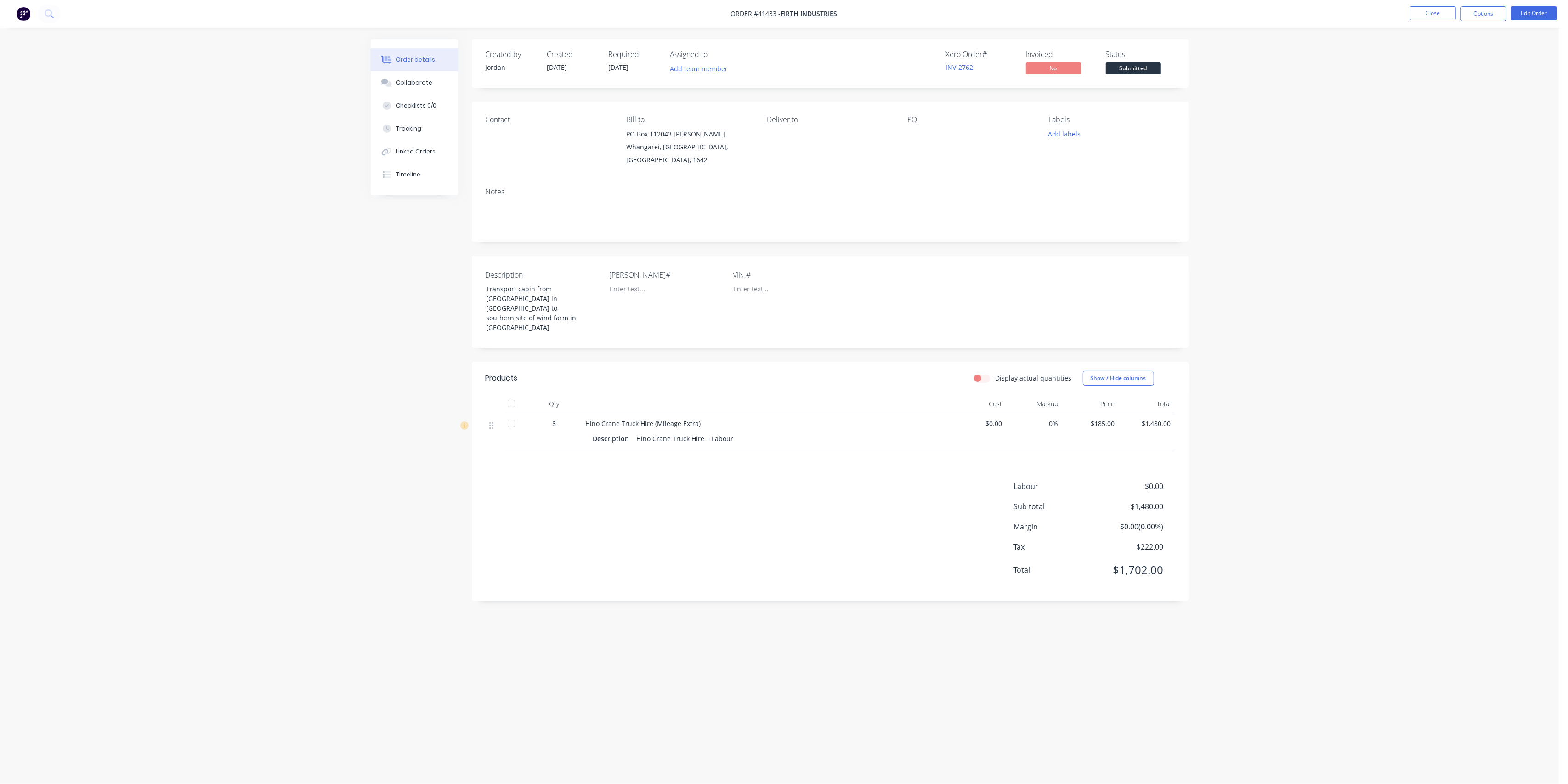
click at [803, 481] on div "Labour $0.00 Sub total $1,480.00 Margin $0.00 ( 0.00 %) Tax $222.00 Total $1,70…" at bounding box center [829, 534] width 689 height 106
